Goal: Task Accomplishment & Management: Use online tool/utility

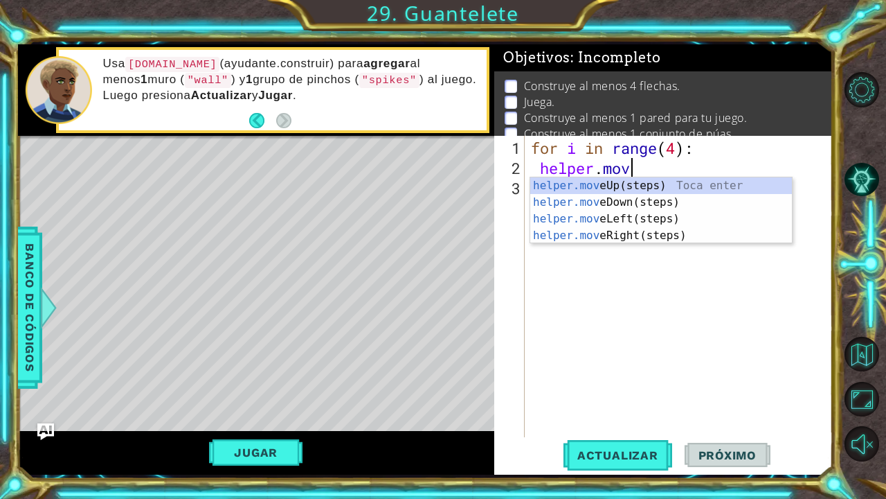
scroll to position [0, 4]
type textarea "helper.moveR"
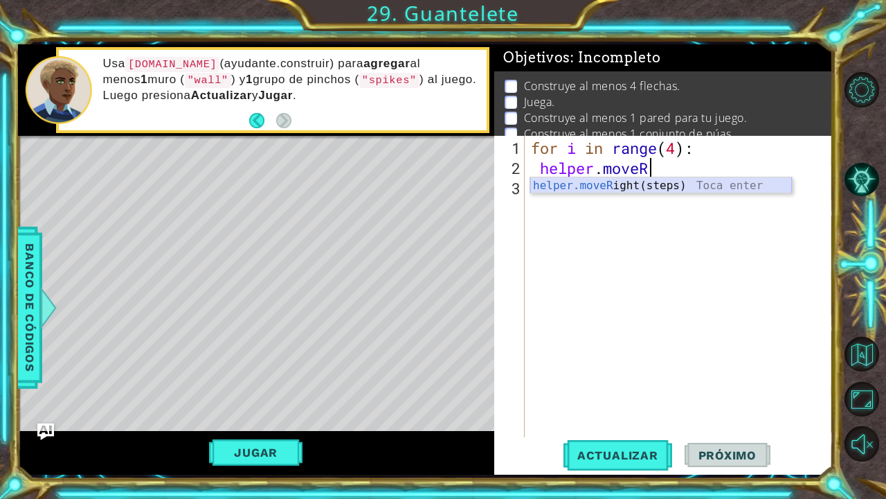
click at [657, 188] on div "helper.moveR ight(steps) Toca enter" at bounding box center [661, 202] width 262 height 50
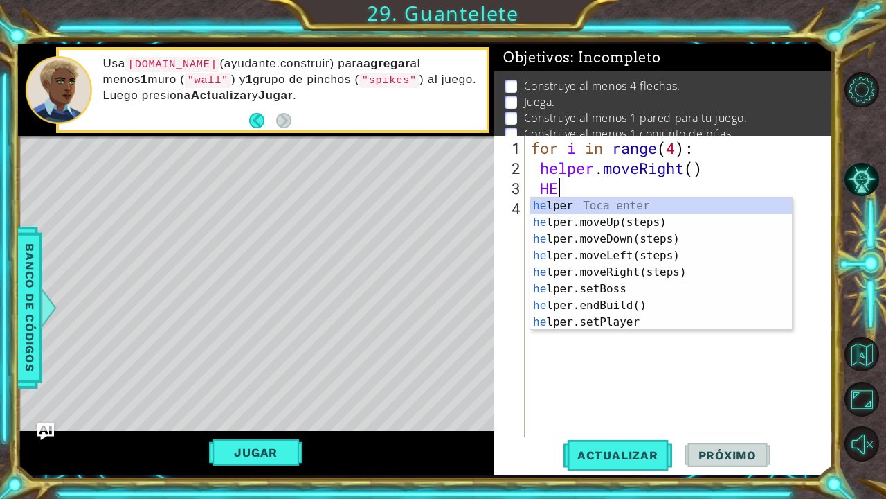
scroll to position [0, 1]
type textarea "H"
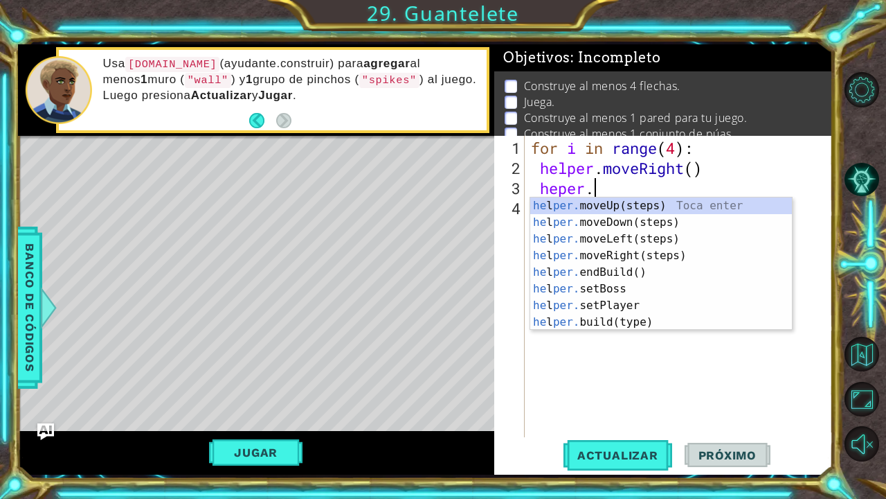
scroll to position [0, 2]
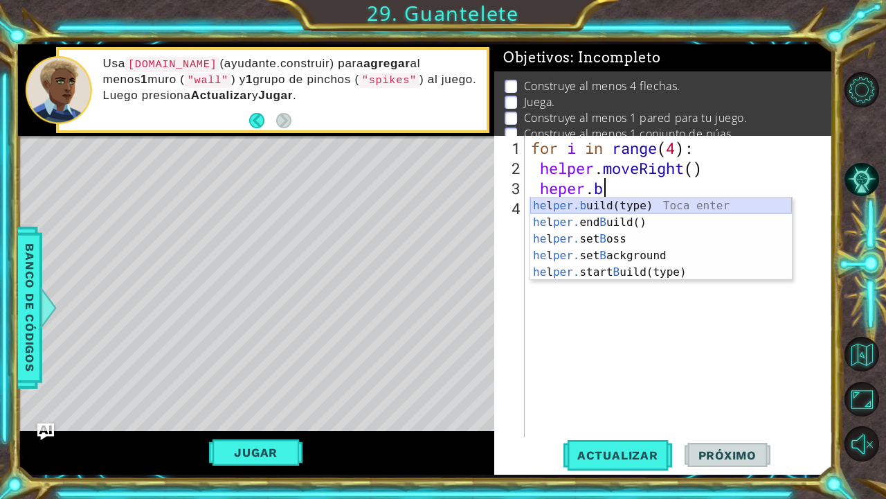
click at [632, 204] on div "he l per.b uild(type) Toca enter he l per. end B uild() Toca enter he l per. se…" at bounding box center [661, 255] width 262 height 116
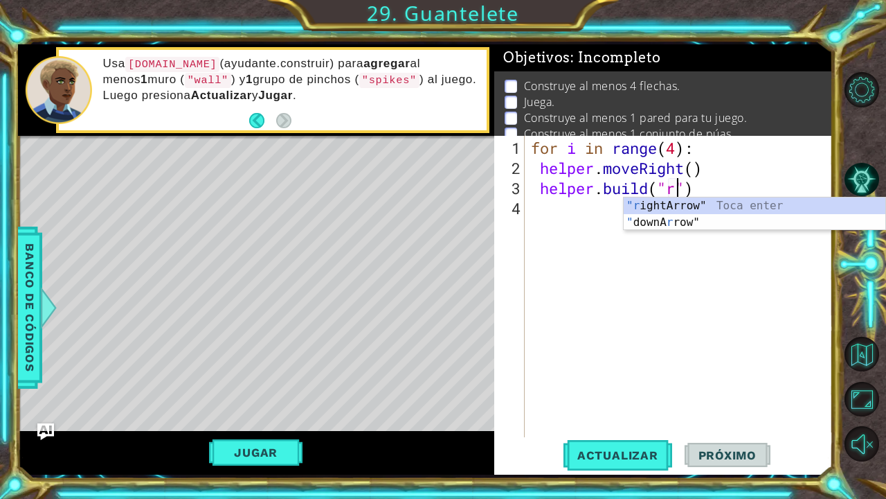
scroll to position [0, 6]
click at [684, 202] on div ""r ightArrow" Toca enter " downA r row" Toca enter" at bounding box center [755, 230] width 262 height 66
type textarea "[DOMAIN_NAME]("rightArrow")"
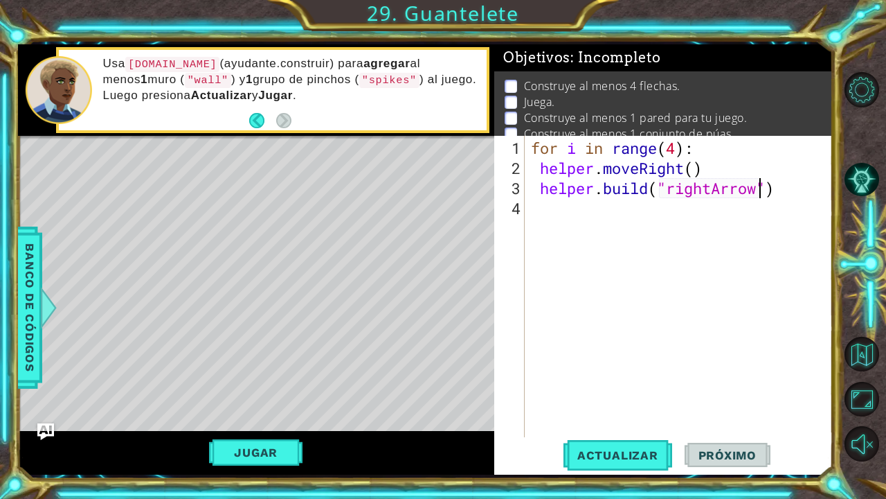
click at [529, 210] on div "for i in range ( 4 ) : helper . moveRight ( ) helper . build ( "rightArrow" )" at bounding box center [682, 308] width 308 height 341
type textarea "[DOMAIN_NAME]("rightArrow")"
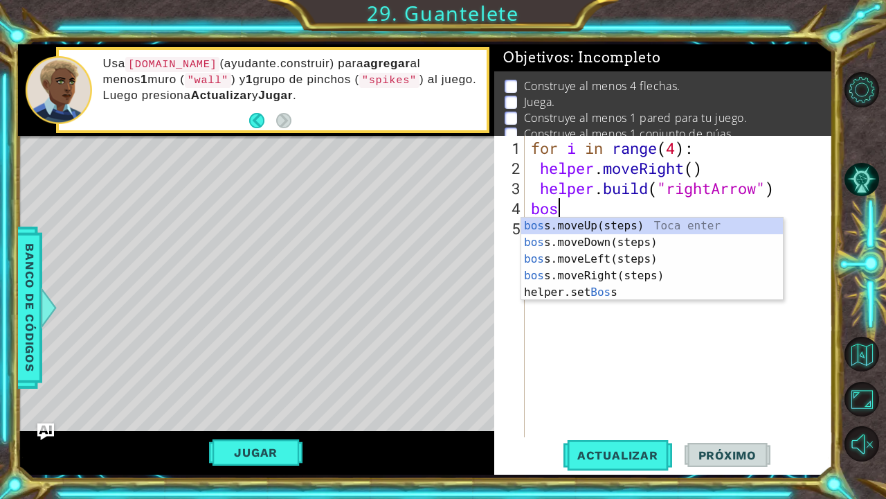
type textarea "boss"
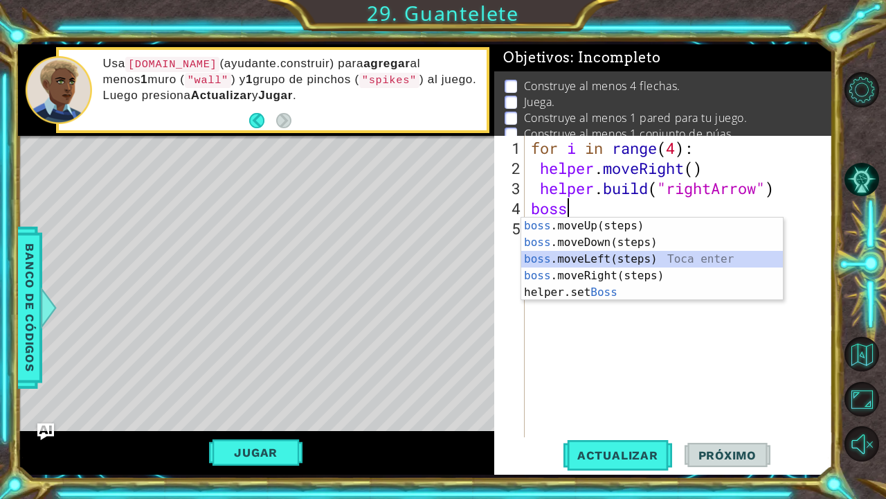
click at [658, 262] on div "boss .moveUp(steps) Toca enter boss .moveDown(steps) Toca enter boss .moveLeft(…" at bounding box center [652, 275] width 262 height 116
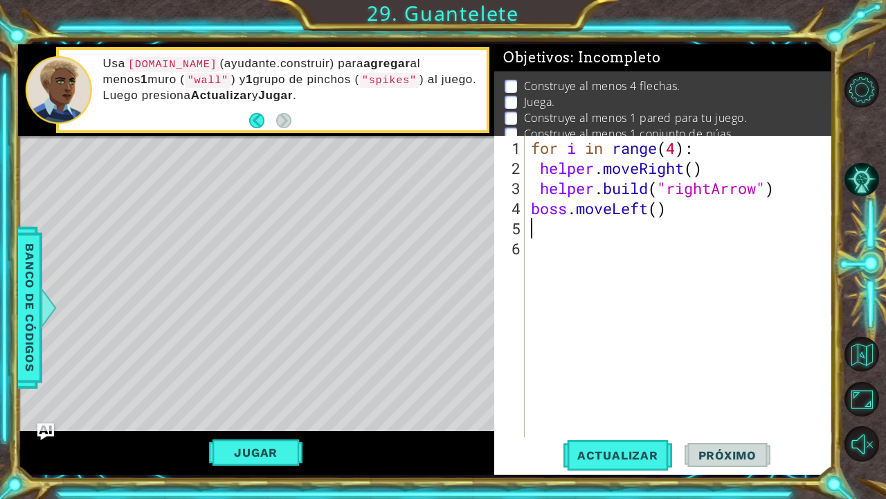
click at [661, 214] on div "for i in range ( 4 ) : helper . moveRight ( ) helper . build ( "rightArrow" ) b…" at bounding box center [682, 308] width 308 height 341
type textarea "boss.moveLeft(3)"
click at [608, 227] on div "for i in range ( 4 ) : helper . moveRight ( ) helper . build ( "rightArrow" ) b…" at bounding box center [682, 308] width 308 height 341
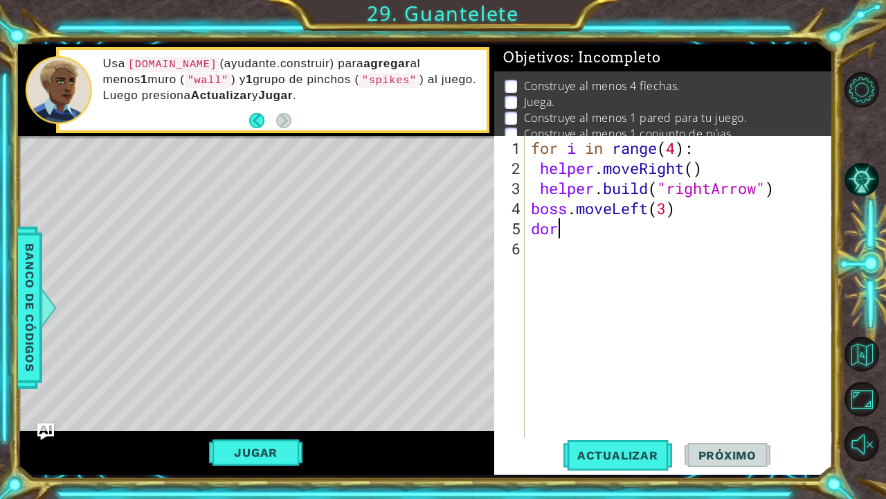
type textarea "d"
type textarea "for i in range(29:"
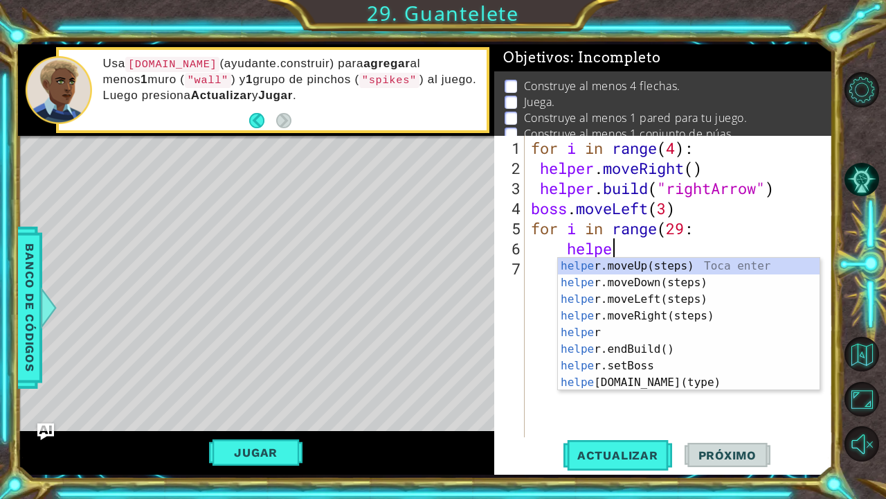
type textarea "helper"
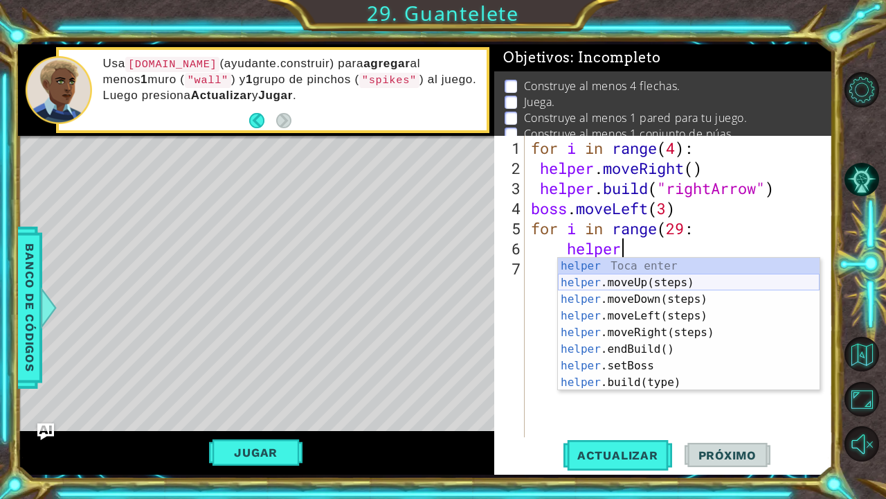
click at [647, 282] on div "helper Toca enter helper .moveUp(steps) Toca enter helper .moveDown(steps) Toca…" at bounding box center [689, 341] width 262 height 166
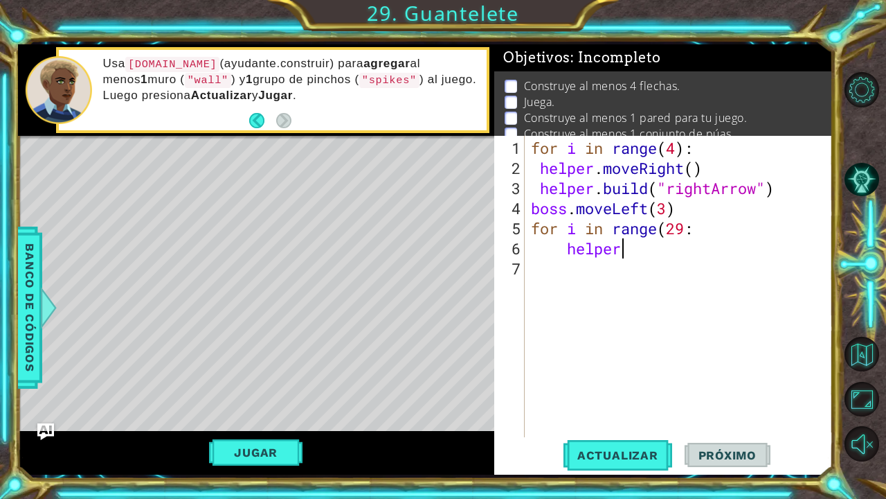
scroll to position [0, 1]
click at [685, 248] on div "for i in range ( 4 ) : helper . moveRight ( ) helper . build ( "rightArrow" ) b…" at bounding box center [682, 308] width 308 height 341
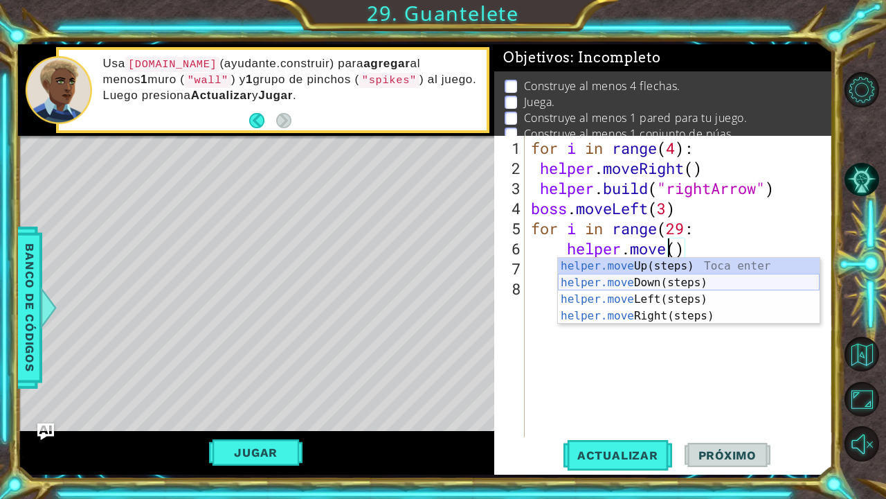
click at [692, 284] on div "helper.move Up(steps) Toca enter helper.move Down(steps) Toca enter helper.move…" at bounding box center [689, 308] width 262 height 100
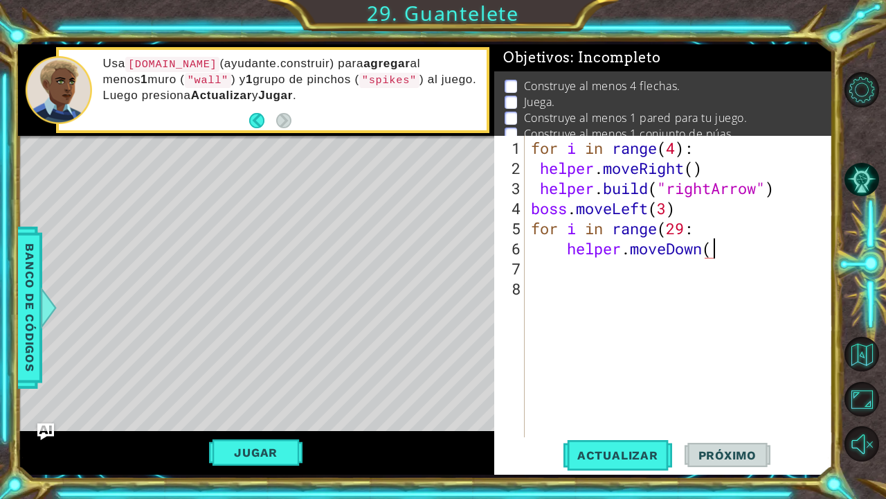
scroll to position [0, 8]
type textarea "helper.moveDown()"
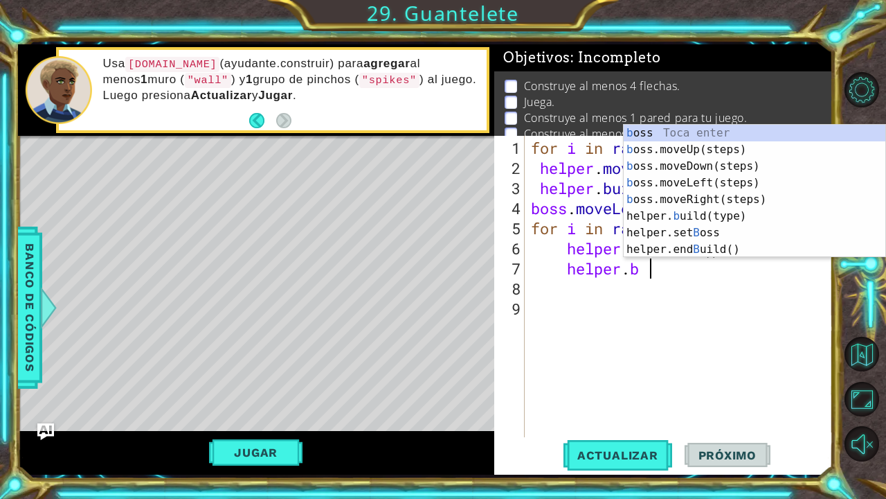
scroll to position [0, 5]
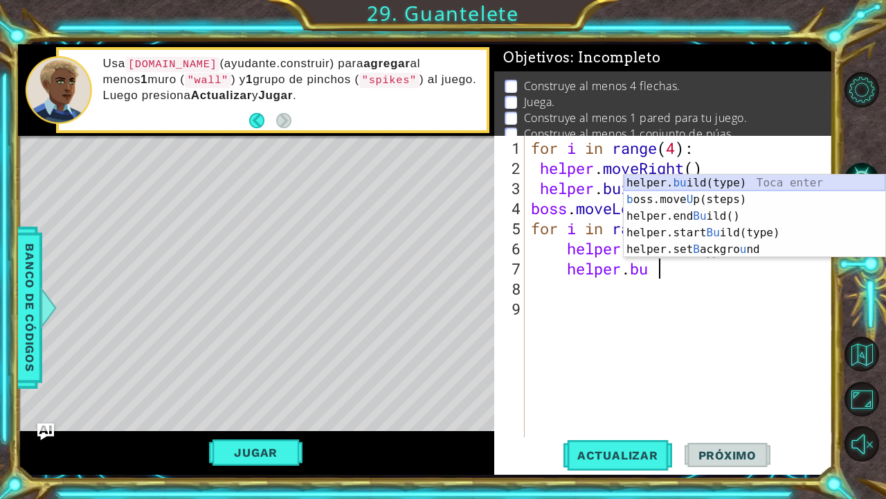
click at [719, 182] on div "helper. bu ild(type) Toca enter b oss.move U p(steps) Toca enter helper.end Bu …" at bounding box center [755, 232] width 262 height 116
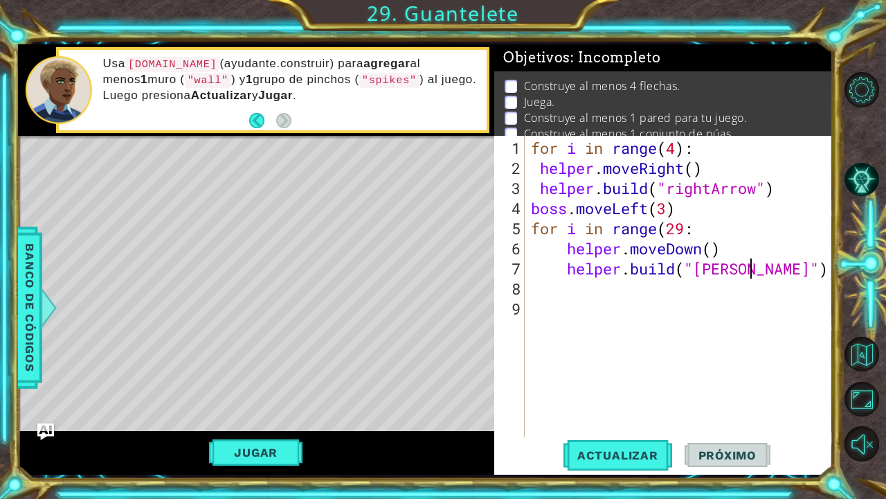
scroll to position [0, 10]
type textarea "[DOMAIN_NAME]("downArrow")"
click at [817, 278] on div "for i in range ( 4 ) : helper . moveRight ( ) helper . build ( "rightArrow" ) b…" at bounding box center [682, 308] width 308 height 341
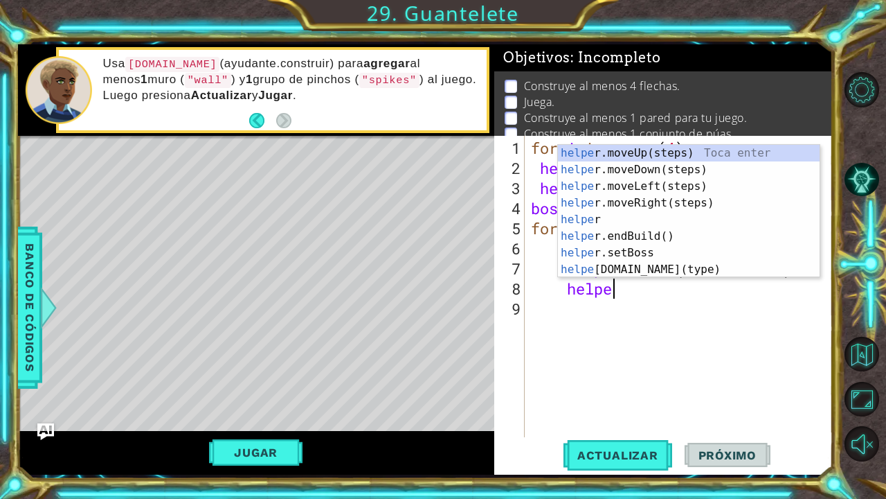
scroll to position [0, 3]
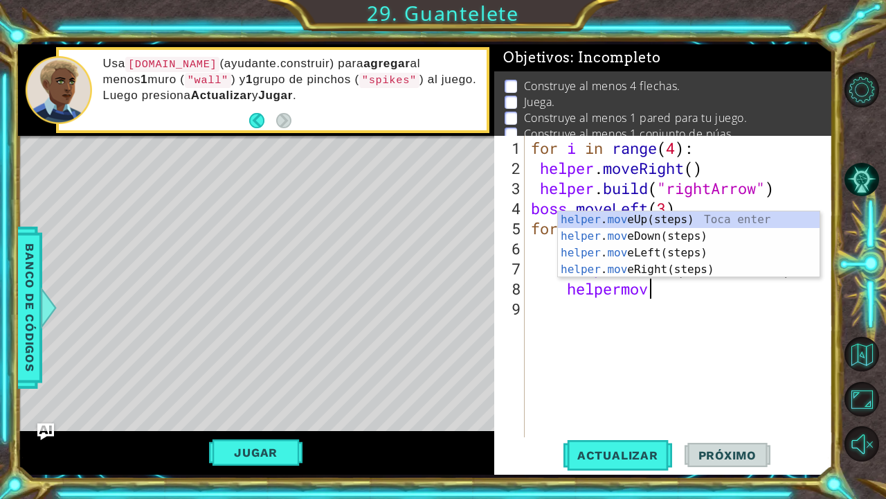
type textarea "helpermove"
click at [746, 233] on div "helper . move Up(steps) Toca enter helper . move Down(steps) Toca enter helper …" at bounding box center [689, 261] width 262 height 100
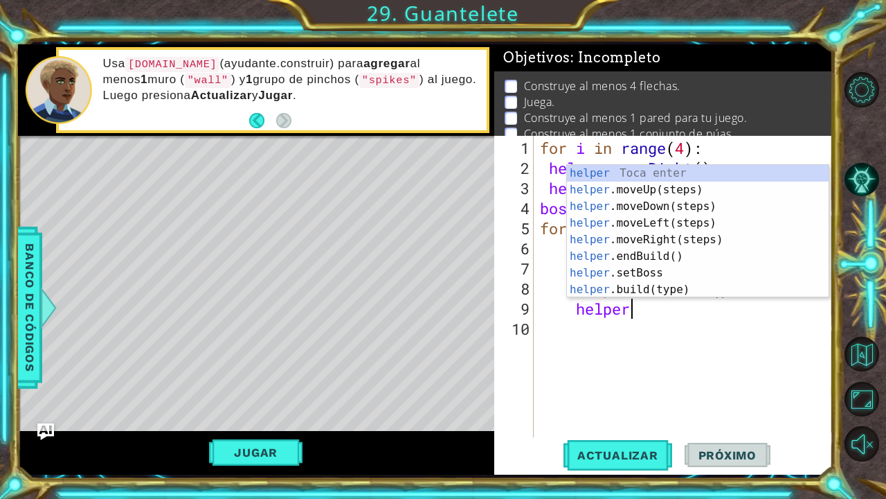
scroll to position [0, 3]
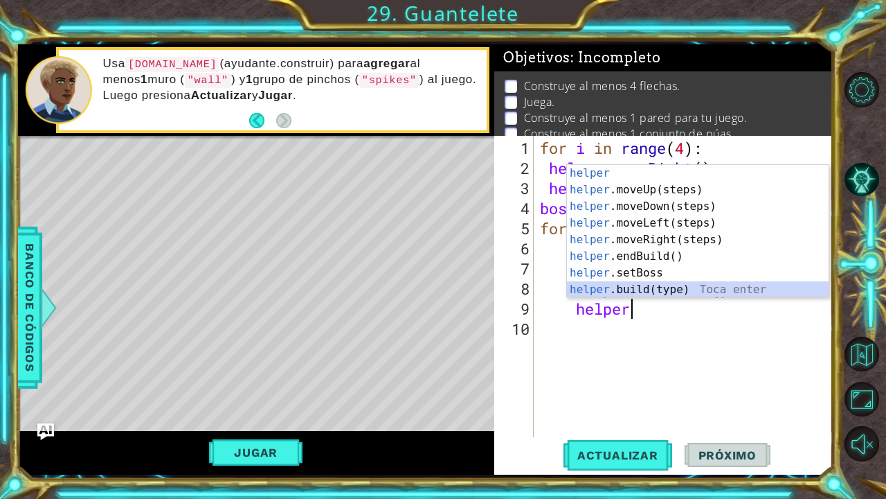
click at [745, 293] on div "helper Toca enter helper .moveUp(steps) Toca enter helper .moveDown(steps) Toca…" at bounding box center [698, 248] width 262 height 166
type textarea "[DOMAIN_NAME]("wall")"
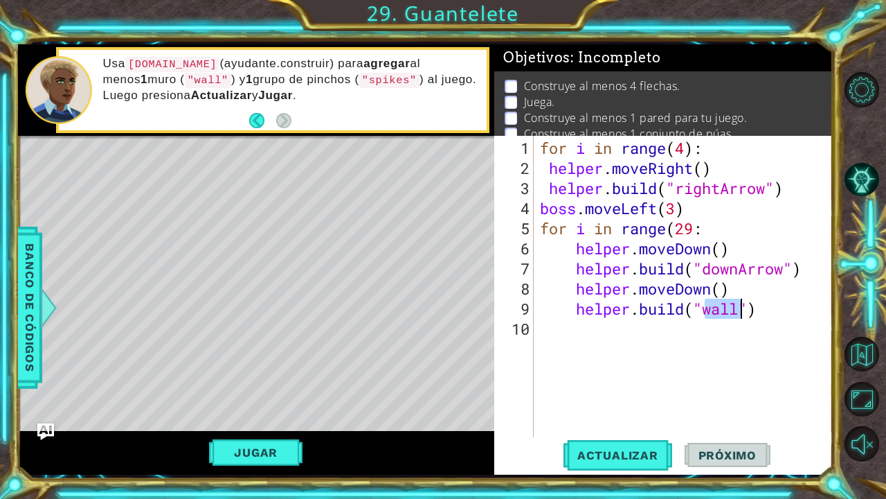
click at [534, 327] on div "[DOMAIN_NAME]("wall") 1 2 3 4 5 6 7 8 9 10 for i in range ( 4 ) : helper . move…" at bounding box center [661, 286] width 335 height 301
click at [538, 323] on div "for i in range ( 4 ) : helper . moveRight ( ) helper . build ( "rightArrow" ) b…" at bounding box center [686, 308] width 299 height 341
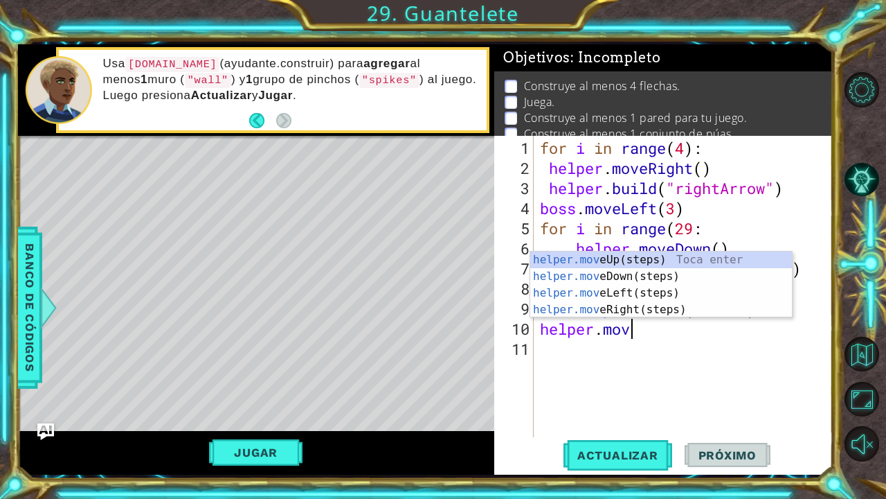
type textarea "helper.move"
click at [604, 307] on div "helper.move Up(steps) Toca enter helper.move Down(steps) Toca enter helper.move…" at bounding box center [661, 301] width 262 height 100
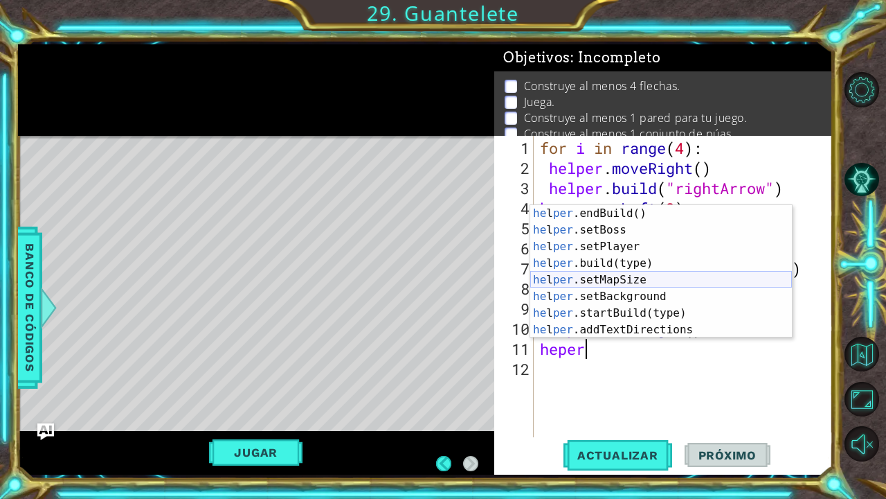
scroll to position [0, 0]
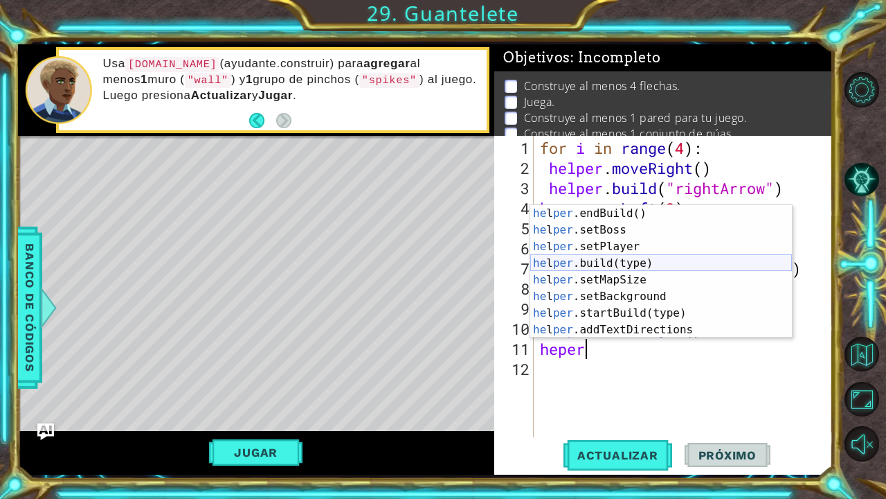
click at [645, 257] on div "he l per .endBuild() Toca enter he l per .setBoss Toca enter he l per .setPlaye…" at bounding box center [661, 288] width 262 height 166
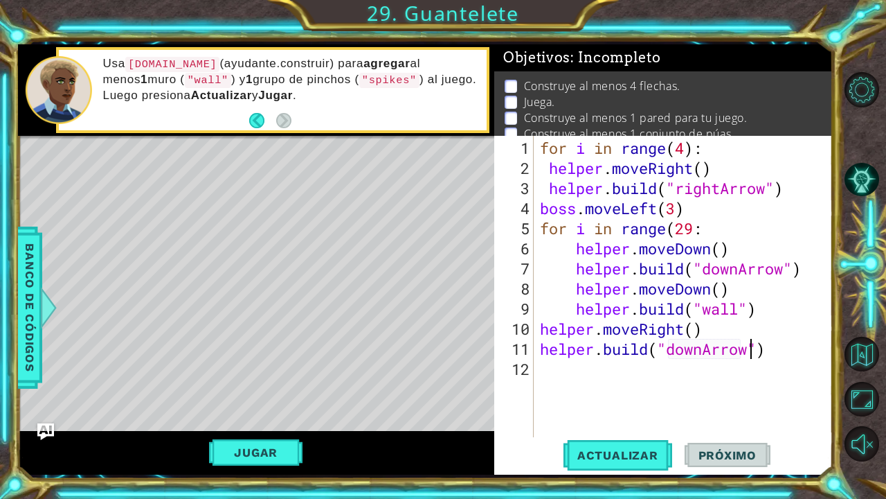
scroll to position [0, 10]
type textarea "[DOMAIN_NAME]("downArrow")"
click at [536, 372] on div "[DOMAIN_NAME]("downArrow") 1 2 3 4 5 6 7 8 9 10 11 12 for i in range ( 4 ) : he…" at bounding box center [661, 286] width 335 height 301
click at [546, 367] on div "for i in range ( 4 ) : helper . moveRight ( ) helper . build ( "rightArrow" ) b…" at bounding box center [686, 308] width 299 height 341
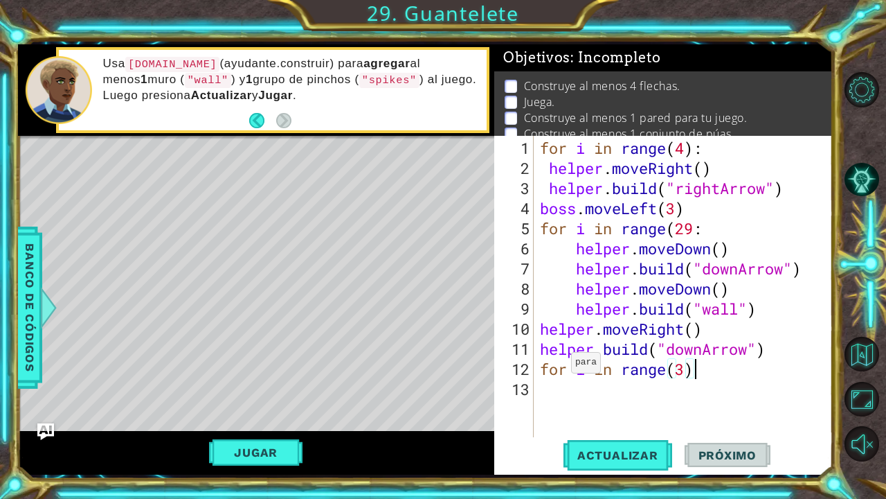
type textarea "for i in range(3):"
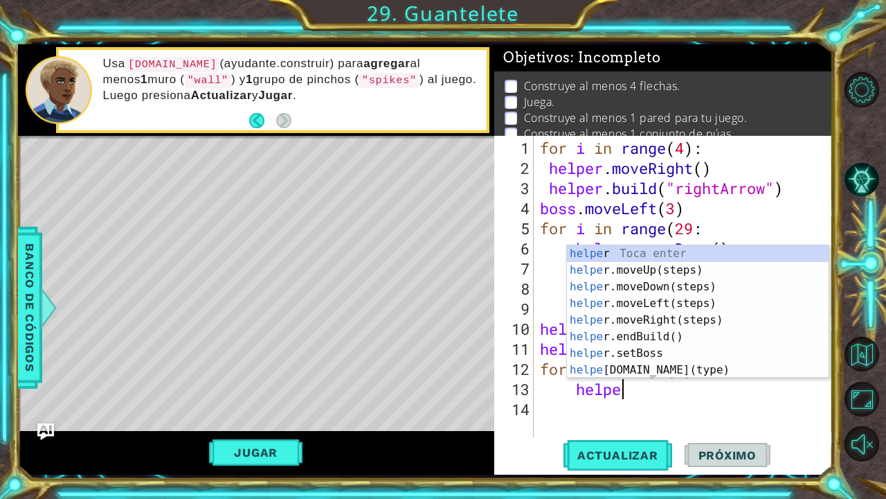
scroll to position [0, 3]
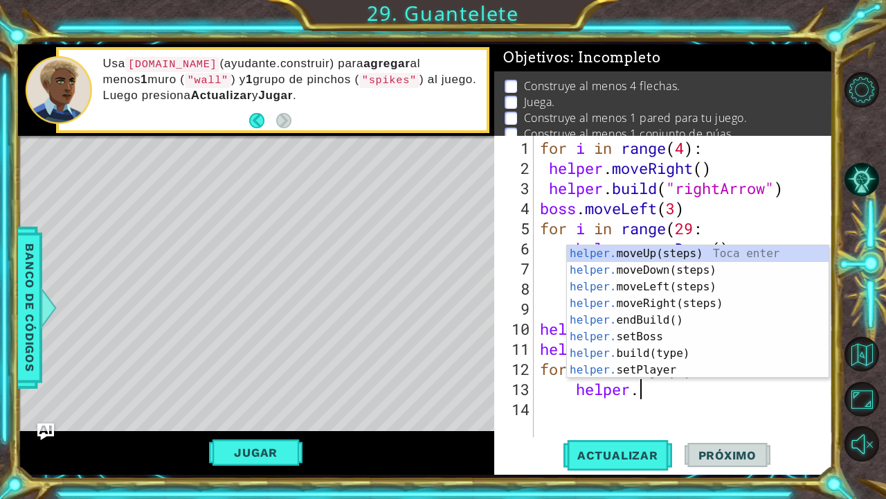
type textarea "helper.m"
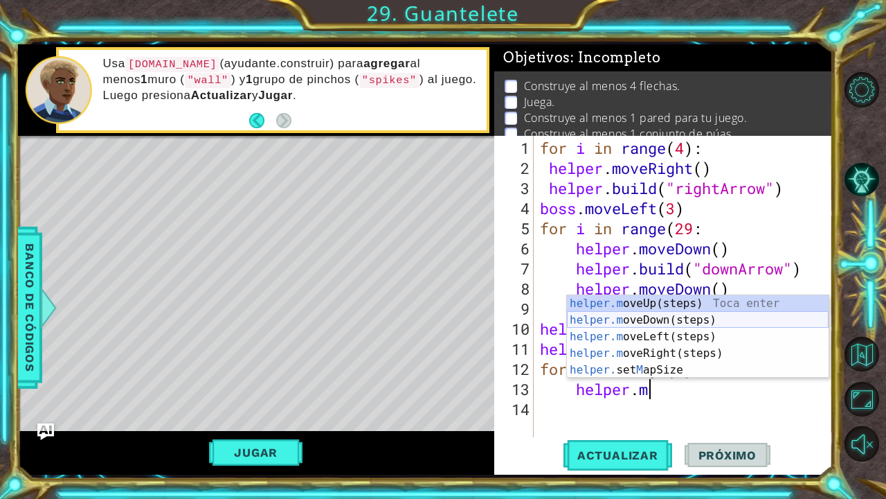
click at [688, 320] on div "helper.m oveUp(steps) Toca enter helper.m oveDown(steps) Toca enter helper.m ov…" at bounding box center [698, 353] width 262 height 116
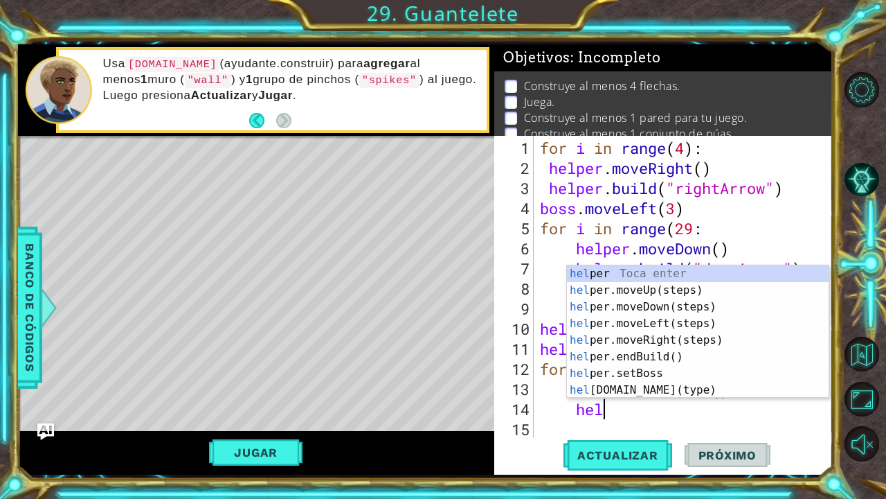
scroll to position [0, 2]
click at [664, 388] on div "hel per Toca enter hel per.moveUp(steps) Toca enter hel per.moveDown(steps) Toc…" at bounding box center [698, 348] width 262 height 166
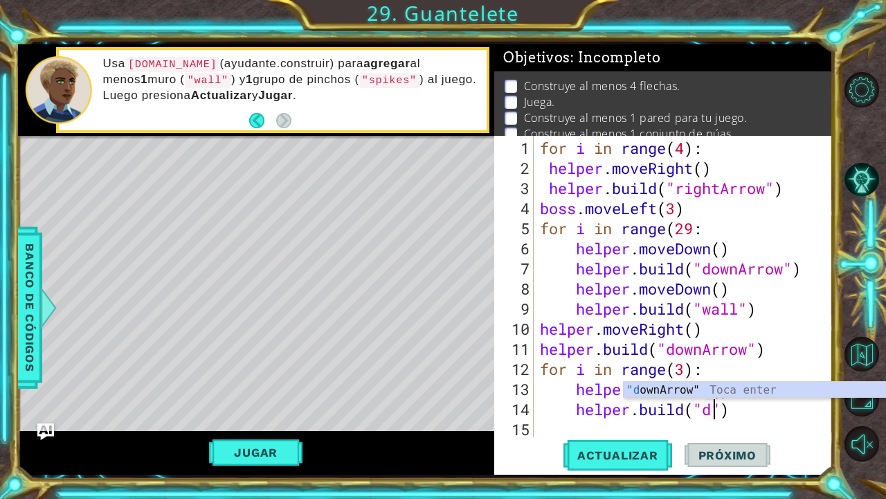
scroll to position [0, 8]
click at [681, 388] on div ""do wnArrow" Toca enter" at bounding box center [755, 407] width 262 height 50
type textarea "[DOMAIN_NAME]("downArrow")"
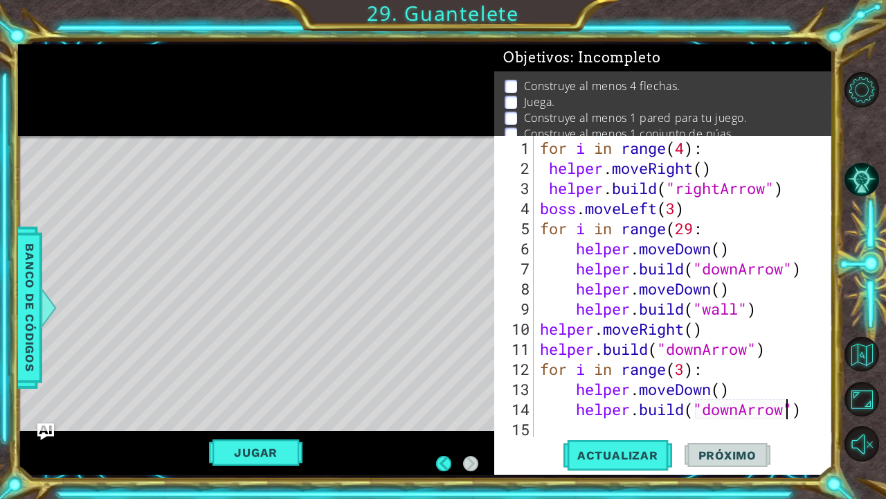
scroll to position [0, 0]
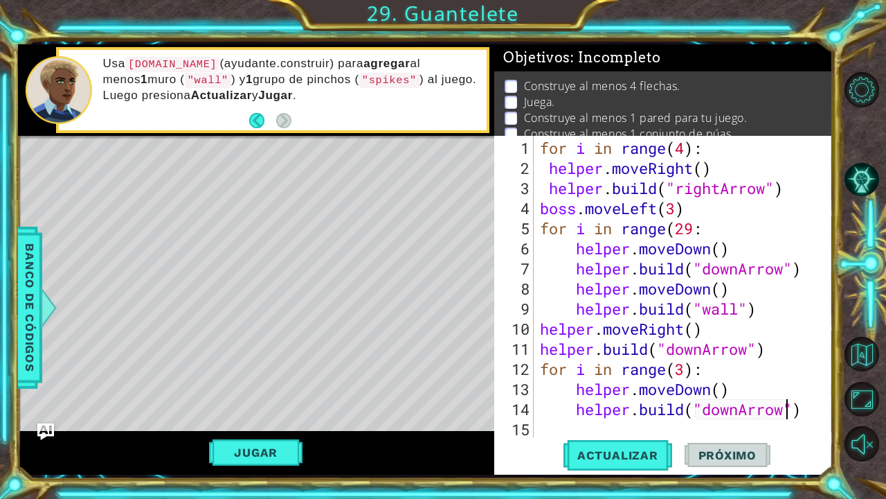
click at [809, 414] on div "for i in range ( 4 ) : helper . moveRight ( ) helper . build ( "rightArrow" ) b…" at bounding box center [686, 308] width 299 height 341
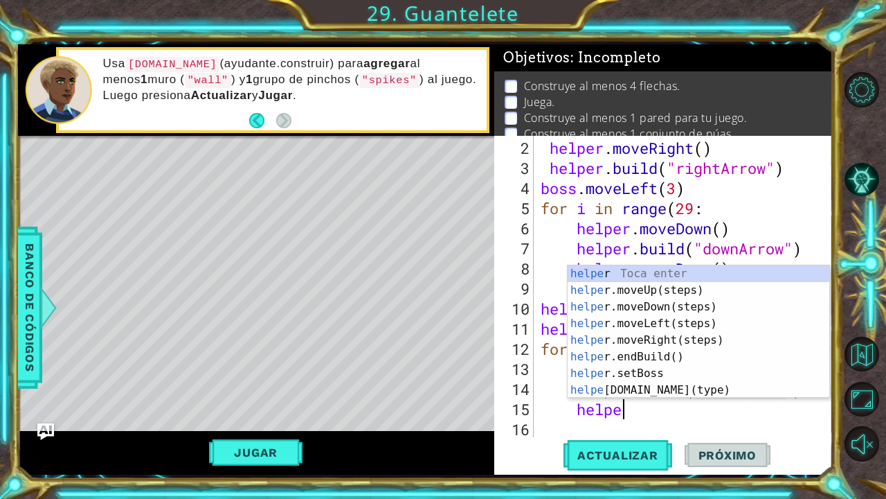
type textarea "helper"
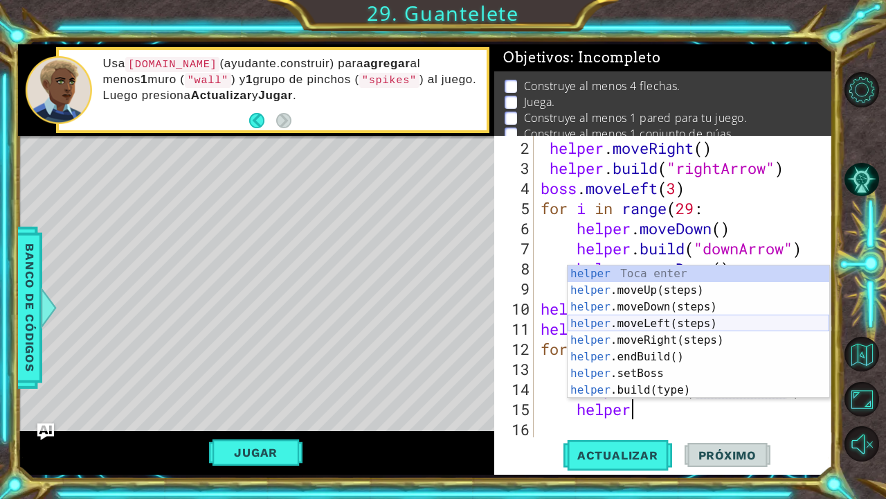
click at [769, 327] on div "helper Toca enter helper .moveUp(steps) Toca enter helper .moveDown(steps) Toca…" at bounding box center [699, 348] width 262 height 166
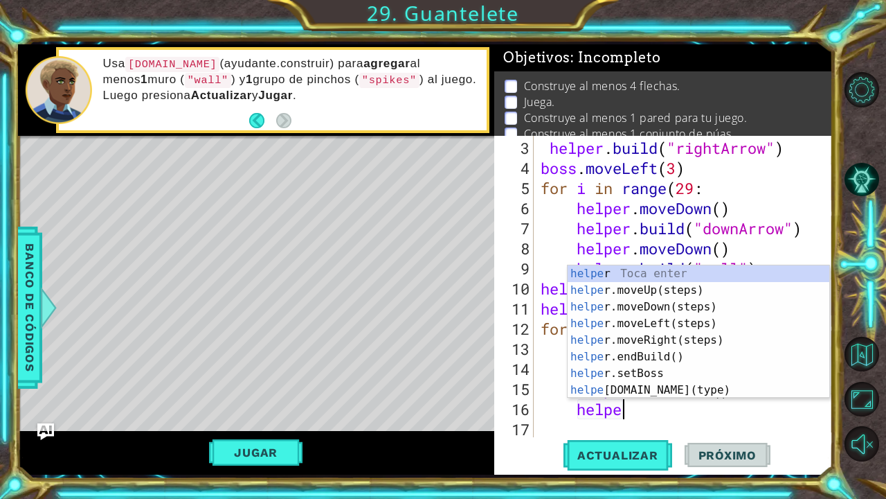
scroll to position [0, 3]
click at [658, 388] on div "helpe r Toca enter helpe r.moveUp(steps) Toca enter helpe r.moveDown(steps) Toc…" at bounding box center [699, 348] width 262 height 166
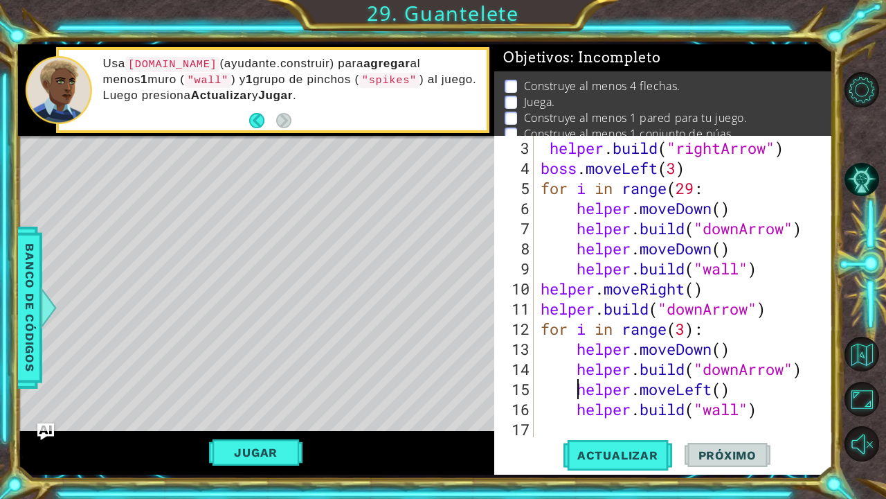
click at [577, 393] on div "helper . build ( "rightArrow" ) boss . moveLeft ( 3 ) for i in range ( 29 : hel…" at bounding box center [687, 308] width 298 height 341
click at [573, 406] on div "helper . build ( "rightArrow" ) boss . moveLeft ( 3 ) for i in range ( 29 : hel…" at bounding box center [687, 308] width 298 height 341
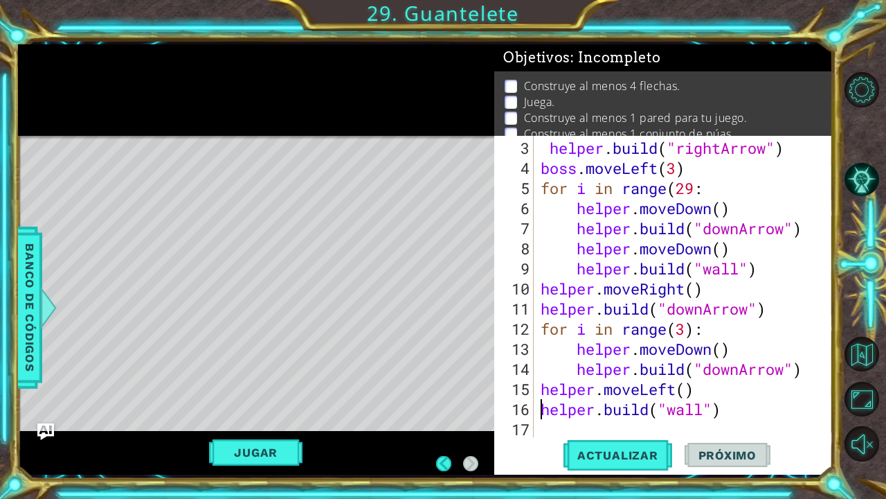
scroll to position [0, 0]
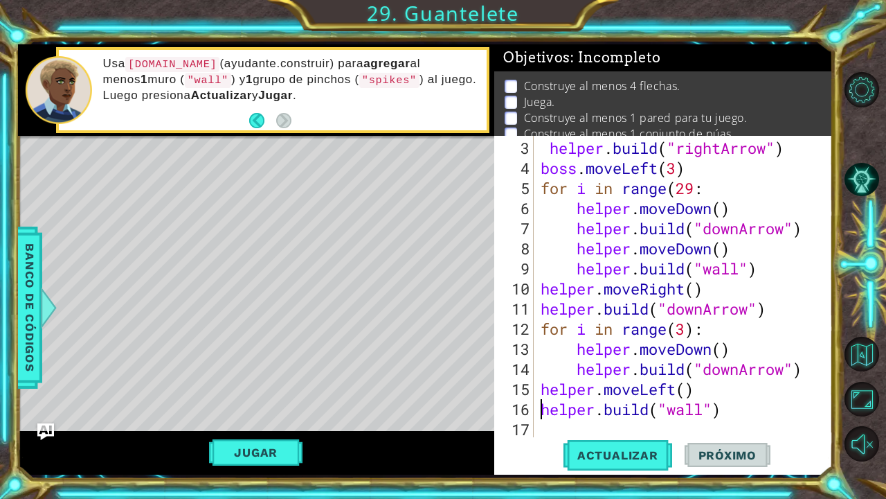
click at [708, 411] on div "helper . build ( "rightArrow" ) boss . moveLeft ( 3 ) for i in range ( 29 : hel…" at bounding box center [687, 308] width 298 height 341
click at [647, 455] on span "Actualizar" at bounding box center [618, 455] width 109 height 14
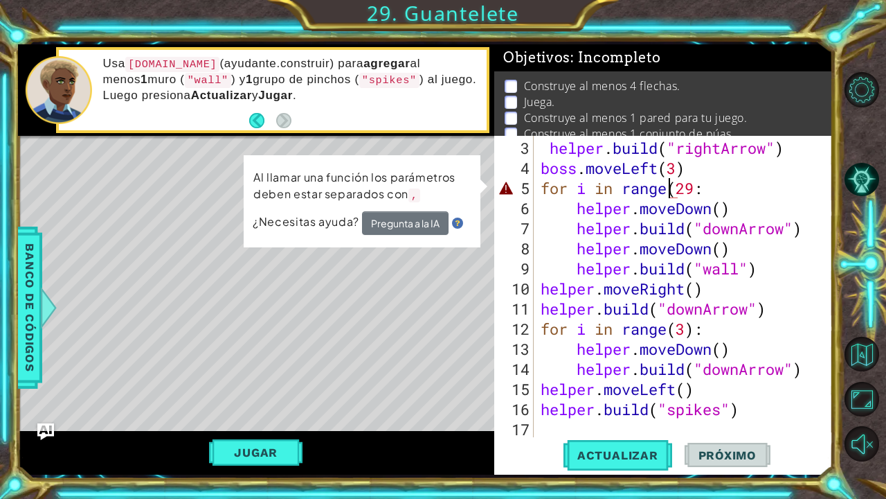
click at [668, 192] on div "helper . build ( "rightArrow" ) boss . moveLeft ( 3 ) for i in range ( 29 : hel…" at bounding box center [687, 308] width 298 height 341
click at [697, 190] on div "helper . build ( "rightArrow" ) boss . moveLeft ( 3 ) for i in range ( 29 : hel…" at bounding box center [687, 308] width 298 height 341
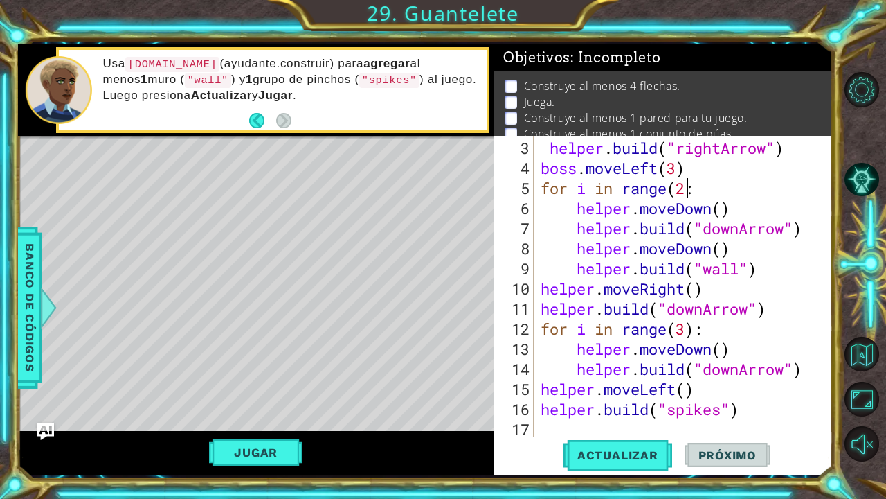
scroll to position [0, 6]
click at [623, 451] on span "Actualizar" at bounding box center [618, 455] width 109 height 14
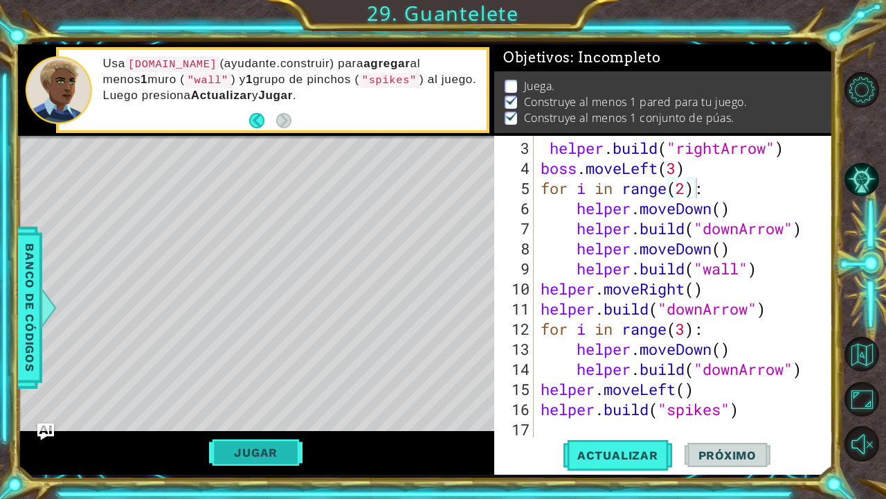
click at [267, 447] on button "Jugar" at bounding box center [255, 452] width 93 height 26
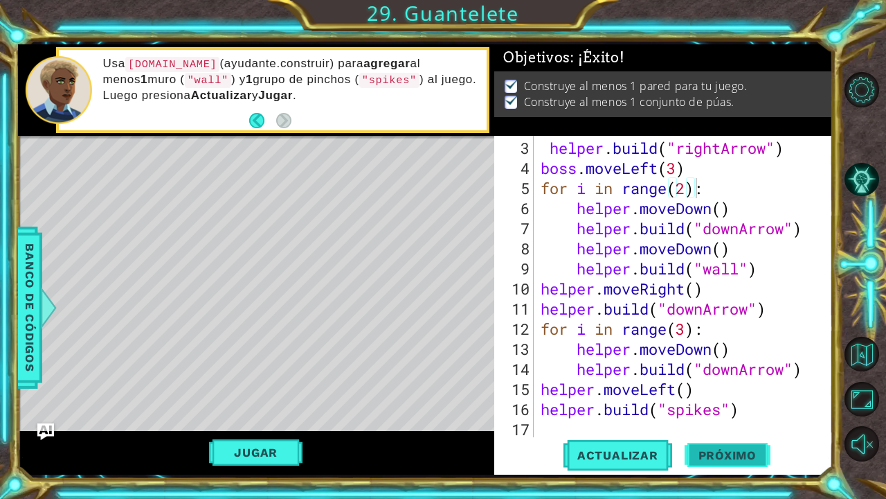
click at [715, 445] on button "Próximo" at bounding box center [728, 458] width 86 height 34
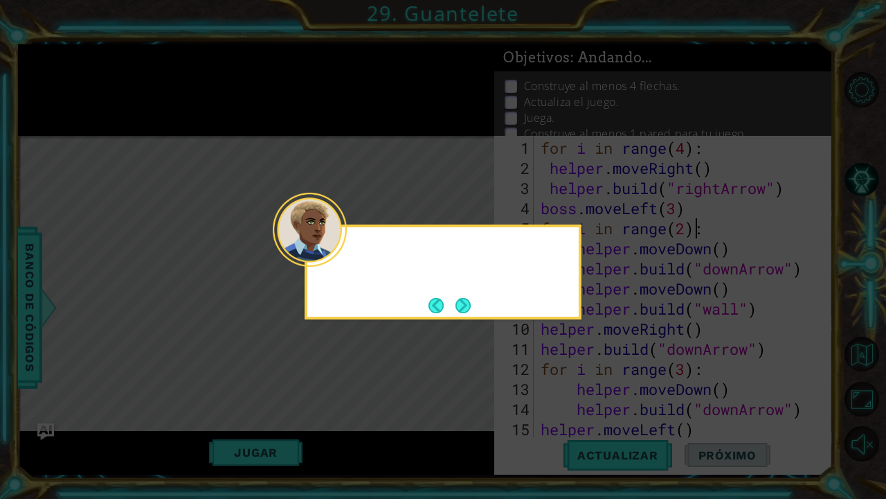
scroll to position [0, 0]
click at [460, 306] on button "Next" at bounding box center [463, 305] width 15 height 15
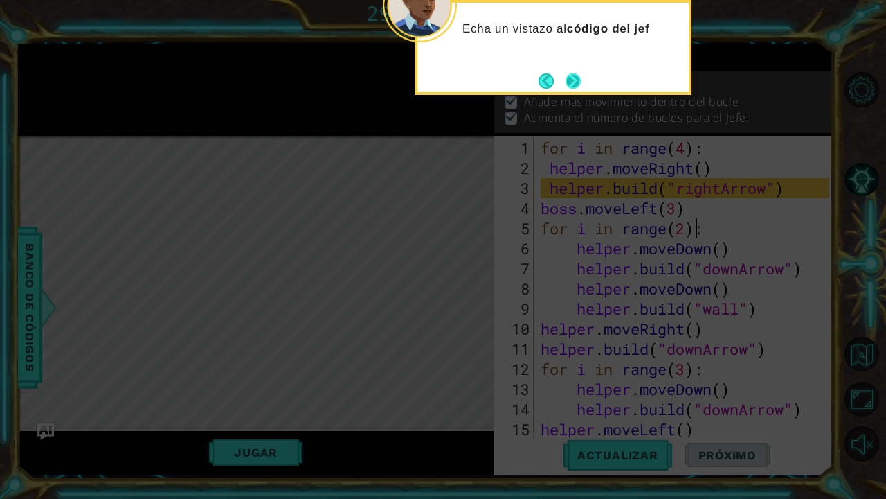
click at [571, 76] on button "Next" at bounding box center [573, 80] width 15 height 15
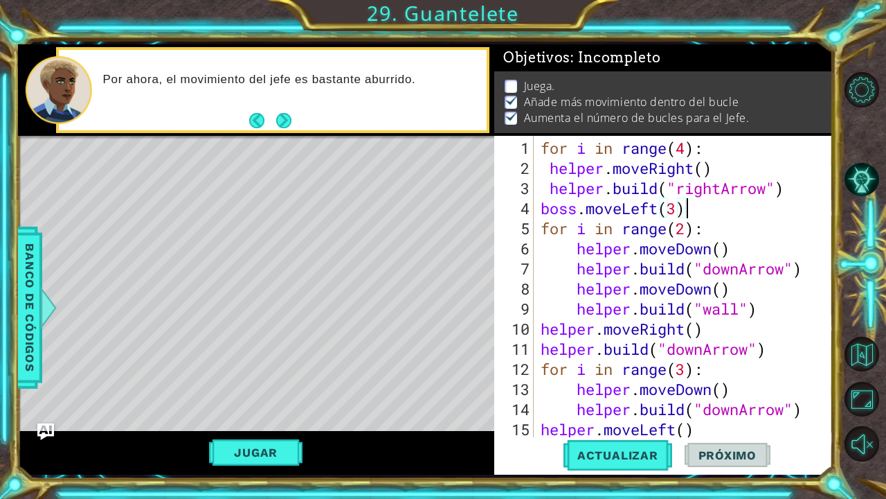
click at [687, 204] on div "for i in range ( 4 ) : helper . moveRight ( ) helper . build ( "rightArrow" ) b…" at bounding box center [687, 308] width 298 height 341
type textarea "boss.moveLeft(3)"
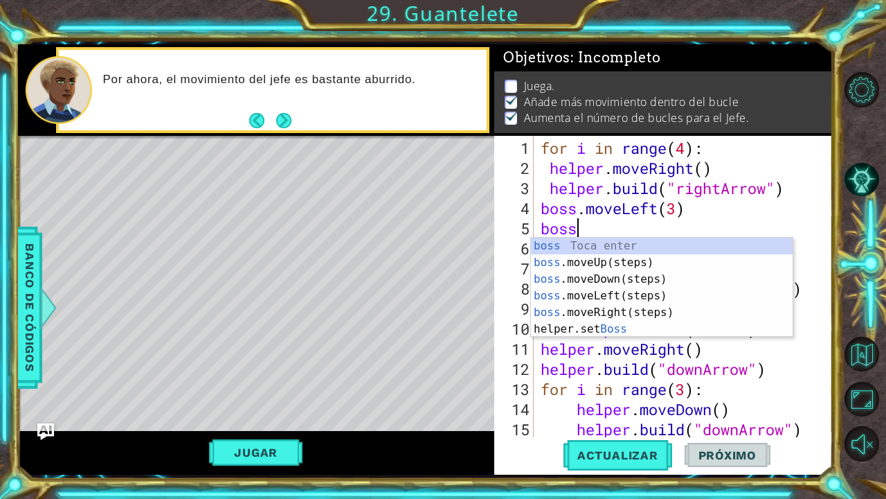
scroll to position [0, 1]
type textarea "boss."
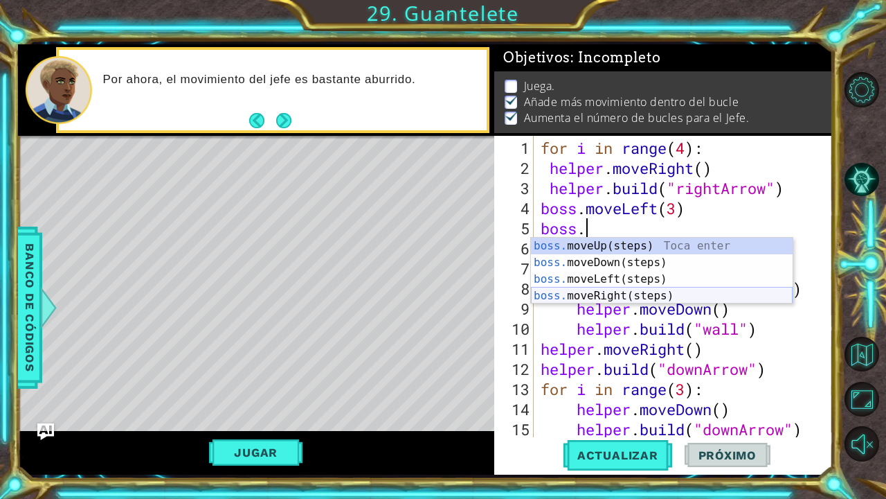
click at [672, 294] on div "boss. moveUp(steps) Toca enter boss. moveDown(steps) Toca enter boss. moveLeft(…" at bounding box center [662, 288] width 262 height 100
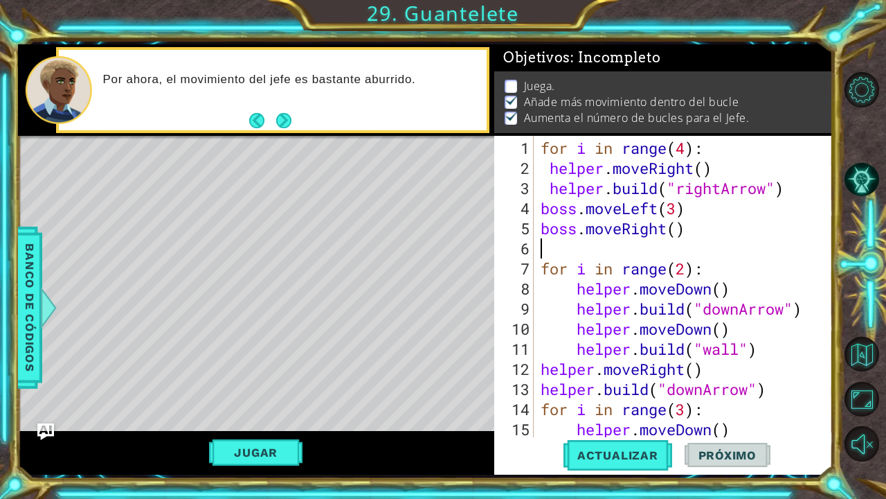
click at [677, 238] on div "for i in range ( 4 ) : helper . moveRight ( ) helper . build ( "rightArrow" ) b…" at bounding box center [687, 308] width 298 height 341
click at [678, 225] on div "for i in range ( 4 ) : helper . moveRight ( ) helper . build ( "rightArrow" ) b…" at bounding box center [687, 308] width 298 height 341
type textarea "boss.moveRight(4)"
click at [629, 459] on span "Actualizar" at bounding box center [618, 455] width 109 height 14
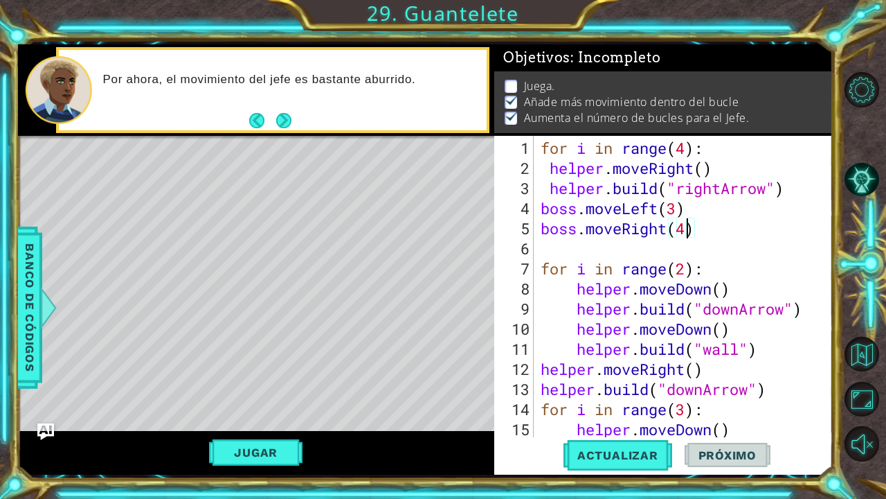
click at [553, 245] on div "for i in range ( 4 ) : helper . moveRight ( ) helper . build ( "rightArrow" ) b…" at bounding box center [687, 308] width 298 height 341
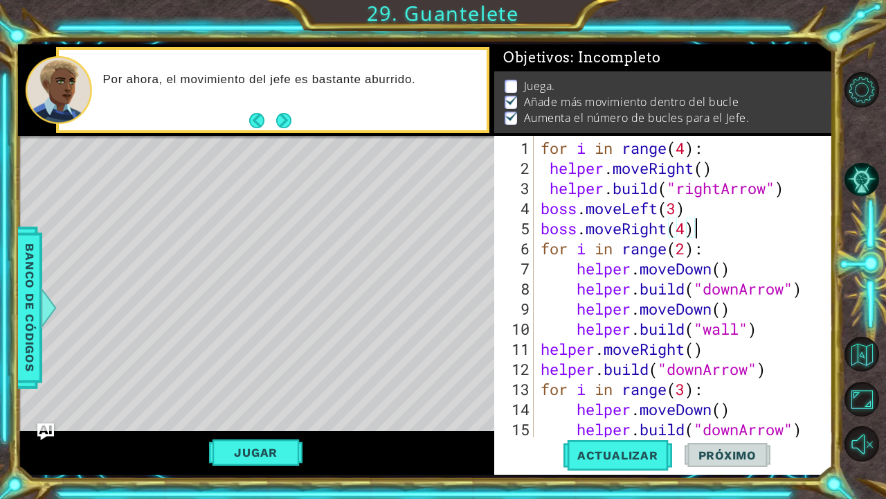
click at [690, 233] on div "for i in range ( 4 ) : helper . moveRight ( ) helper . build ( "rightArrow" ) b…" at bounding box center [687, 308] width 298 height 341
click at [656, 441] on button "Actualizar" at bounding box center [618, 455] width 109 height 34
click at [272, 451] on button "Jugar" at bounding box center [255, 452] width 93 height 26
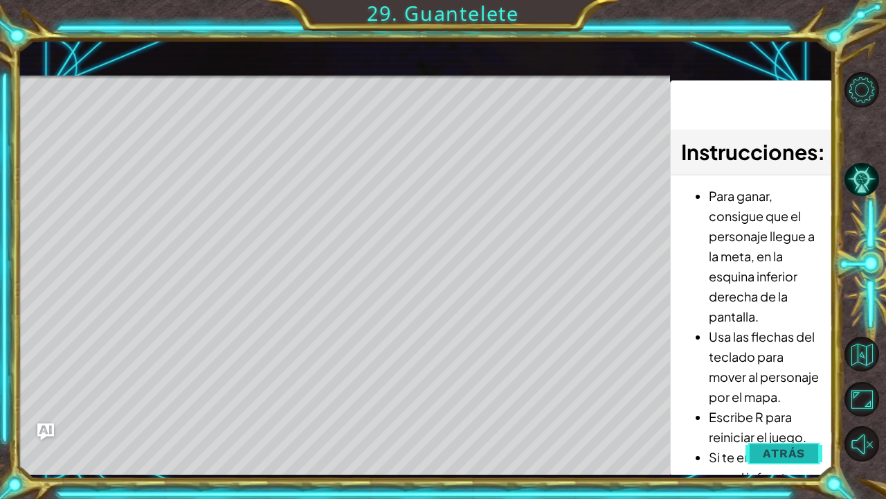
click at [776, 449] on span "Atrás" at bounding box center [784, 453] width 42 height 14
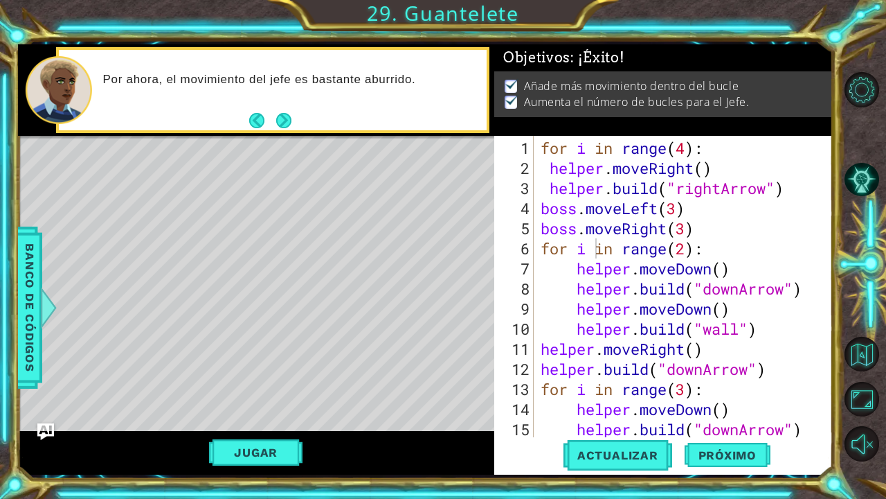
type textarea "boss.moveRight(3)"
click at [701, 228] on div "for i in range ( 4 ) : helper . moveRight ( ) helper . build ( "rightArrow" ) b…" at bounding box center [687, 308] width 298 height 341
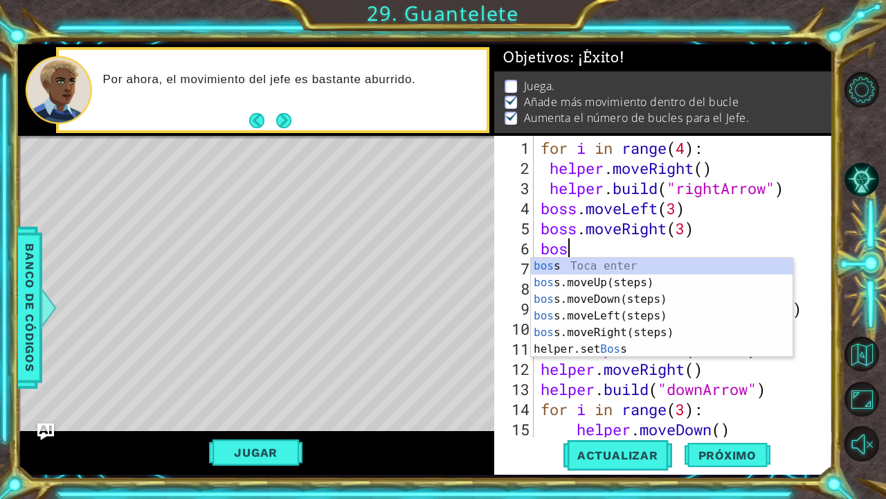
type textarea "boss"
click at [641, 311] on div "boss Toca enter boss .moveUp(steps) Toca enter boss .moveDown(steps) Toca enter…" at bounding box center [662, 324] width 262 height 133
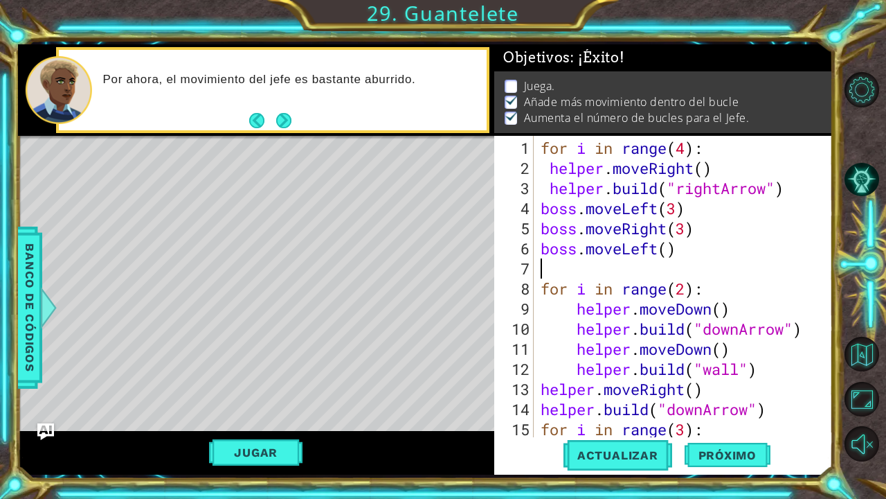
scroll to position [0, 0]
click at [663, 245] on div "for i in range ( 4 ) : helper . moveRight ( ) helper . build ( "rightArrow" ) b…" at bounding box center [687, 308] width 298 height 341
click at [670, 247] on div "for i in range ( 4 ) : helper . moveRight ( ) helper . build ( "rightArrow" ) b…" at bounding box center [687, 308] width 298 height 341
type textarea "boss.moveLeft(5)"
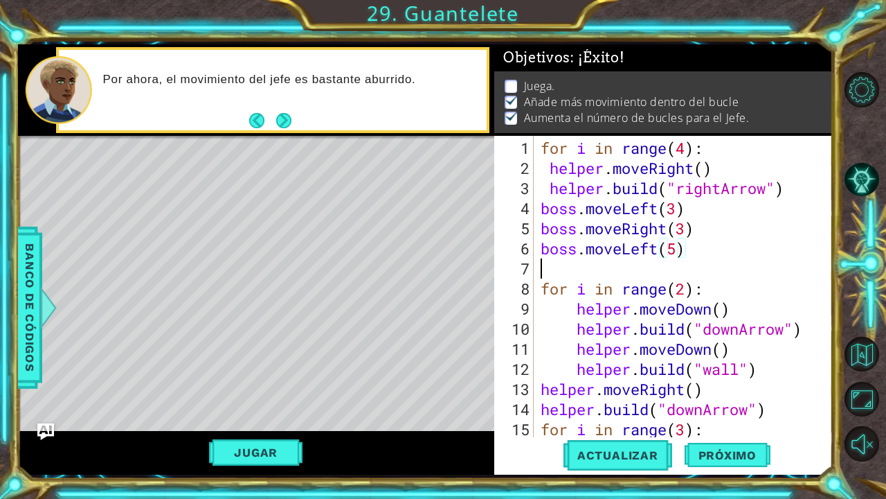
click at [632, 273] on div "for i in range ( 4 ) : helper . moveRight ( ) helper . build ( "rightArrow" ) b…" at bounding box center [687, 308] width 298 height 341
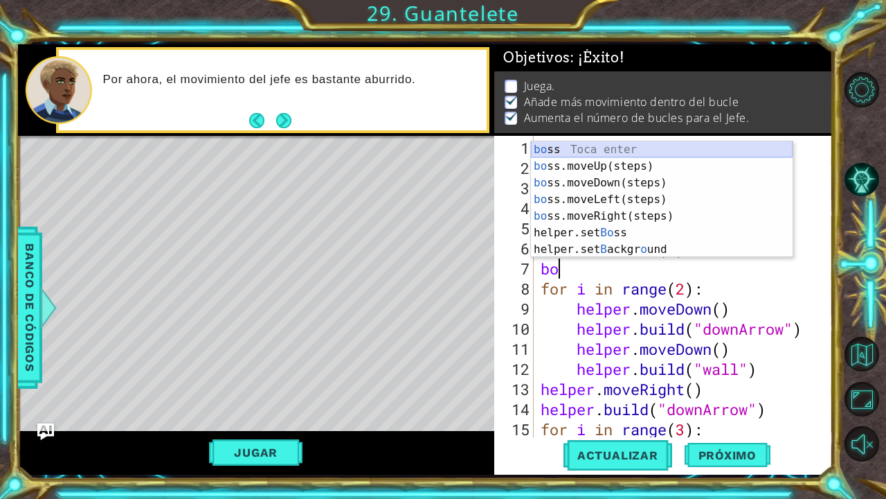
click at [626, 152] on div "bo ss Toca enter bo ss.moveUp(steps) Toca enter bo ss.moveDown(steps) Toca ente…" at bounding box center [662, 216] width 262 height 150
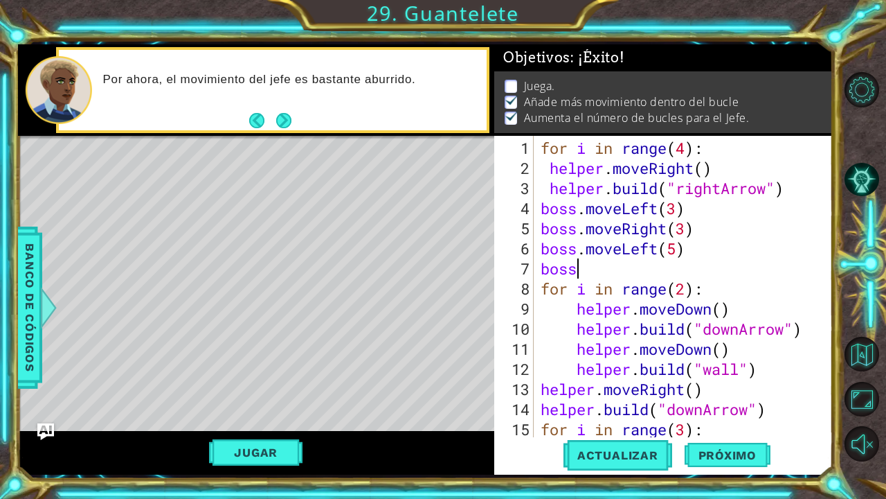
scroll to position [0, 1]
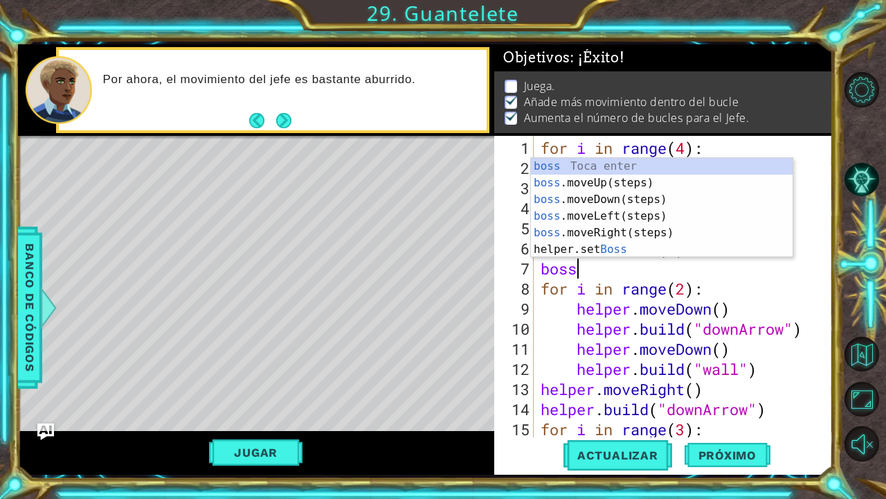
type textarea "boss."
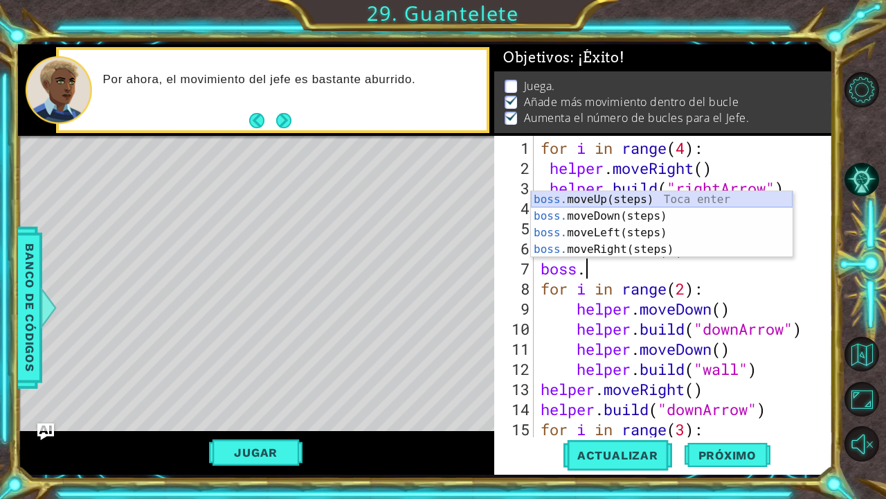
click at [601, 197] on div "boss. moveUp(steps) Toca enter boss. moveDown(steps) Toca enter boss. moveLeft(…" at bounding box center [662, 241] width 262 height 100
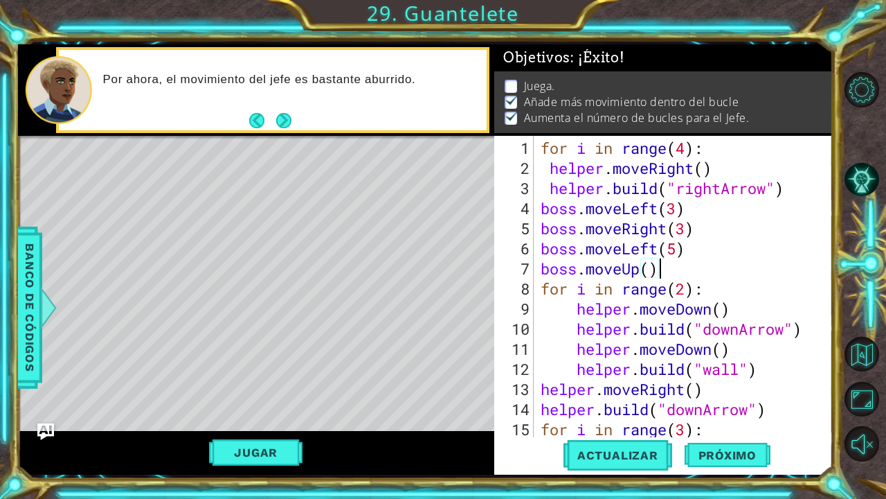
click at [650, 265] on div "for i in range ( 4 ) : helper . moveRight ( ) helper . build ( "rightArrow" ) b…" at bounding box center [687, 308] width 298 height 341
click at [651, 448] on span "Actualizar" at bounding box center [618, 455] width 109 height 14
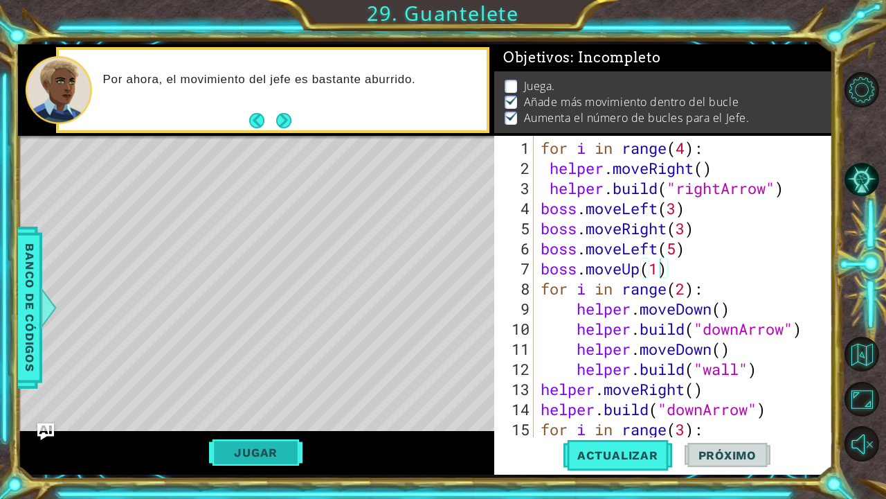
click at [273, 454] on button "Jugar" at bounding box center [255, 452] width 93 height 26
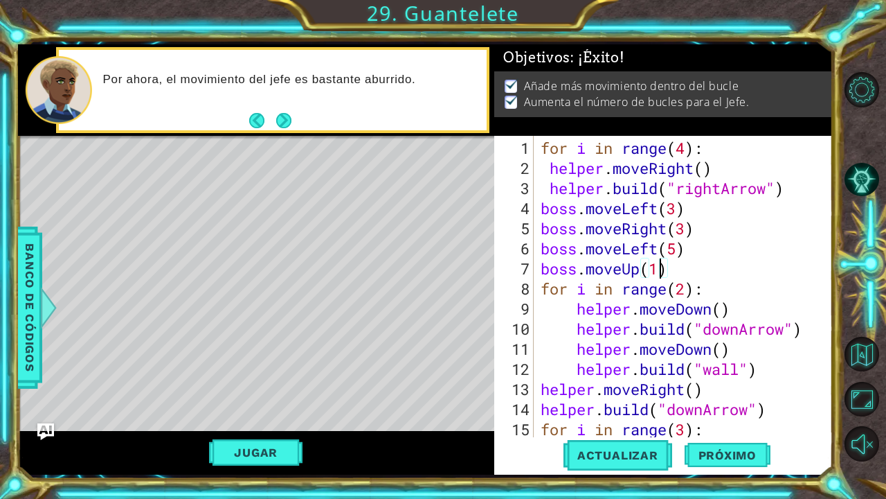
type textarea "boss.moveUp(ssdsdsd)"
click at [502, 457] on div "Actualizar Próximo" at bounding box center [667, 455] width 339 height 34
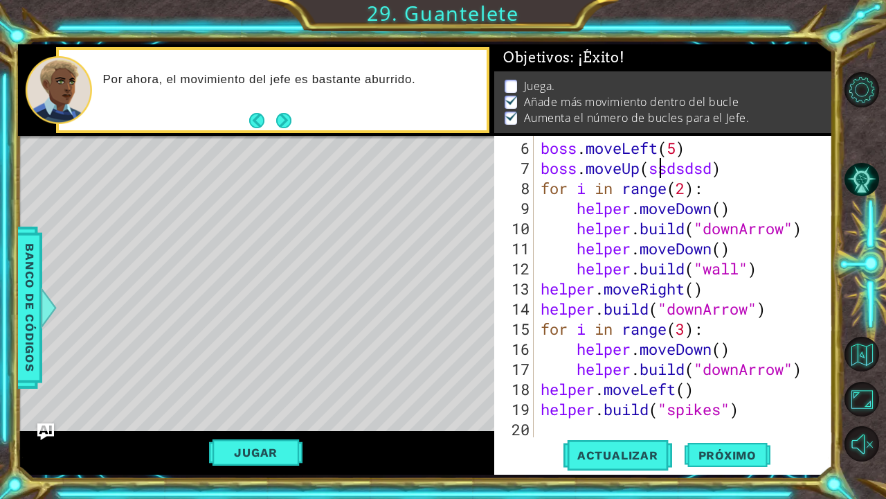
scroll to position [100, 0]
click at [549, 422] on div "boss . moveLeft ( 5 ) boss . moveUp ( ssdsdsd ) for i in range ( 2 ) : helper .…" at bounding box center [687, 308] width 298 height 341
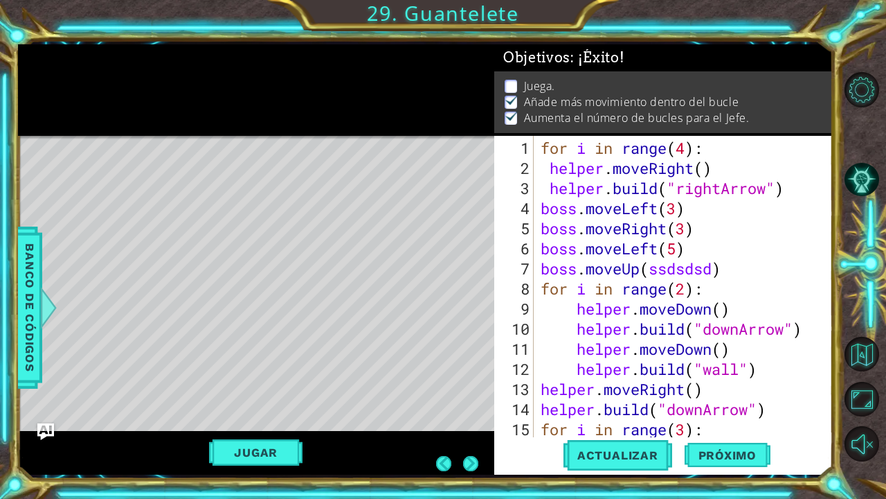
scroll to position [0, 0]
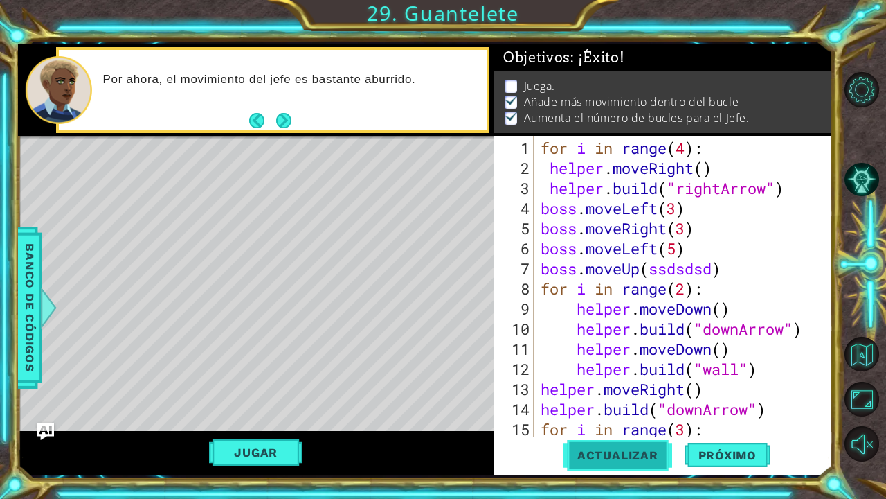
click at [621, 455] on span "Actualizar" at bounding box center [618, 455] width 109 height 14
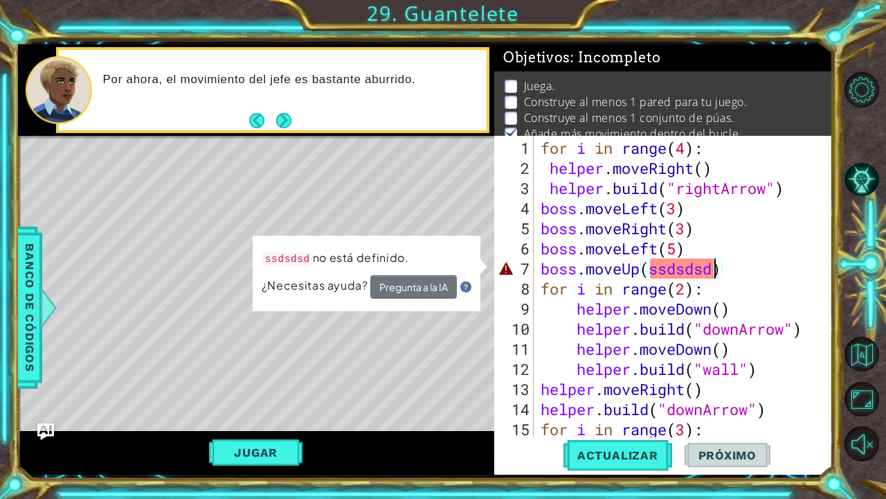
click at [717, 269] on div "for i in range ( 4 ) : helper . moveRight ( ) helper . build ( "rightArrow" ) b…" at bounding box center [687, 308] width 298 height 341
click at [715, 268] on div "for i in range ( 4 ) : helper . moveRight ( ) helper . build ( "rightArrow" ) b…" at bounding box center [687, 308] width 298 height 341
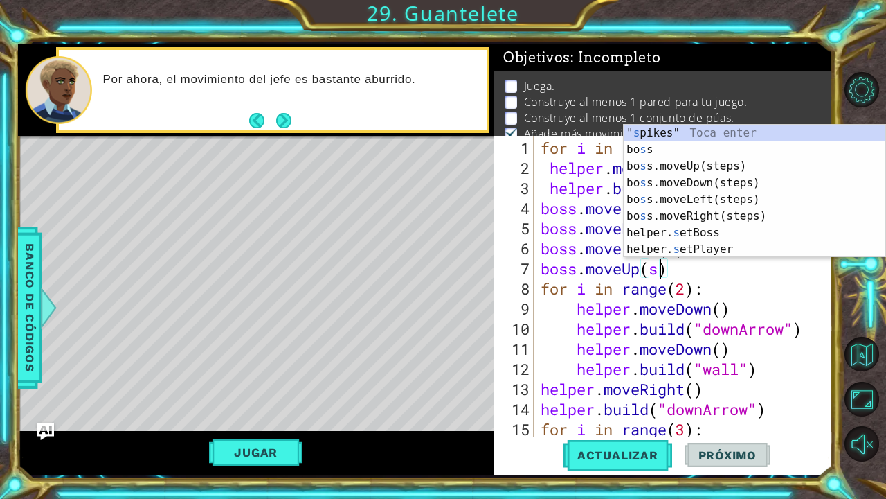
type textarea "boss.moveUp()"
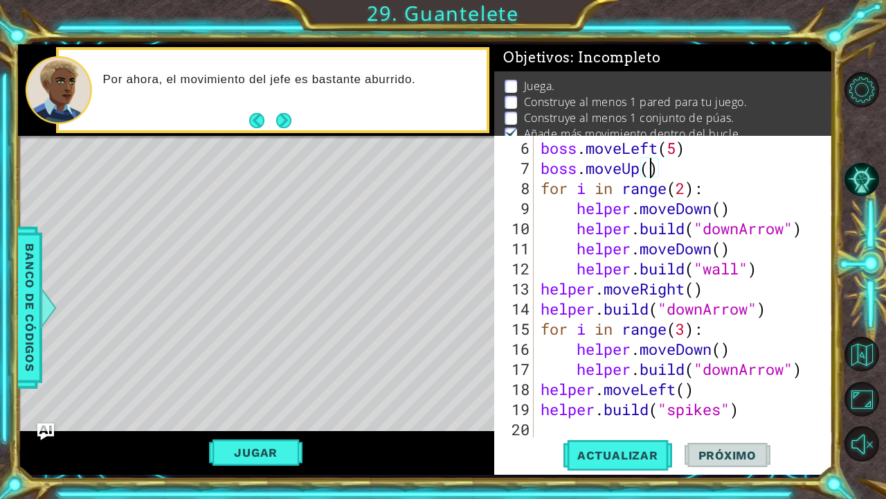
scroll to position [100, 0]
click at [682, 423] on div "boss . moveLeft ( 5 ) boss . moveUp ( ) for i in range ( 2 ) : helper . moveDow…" at bounding box center [687, 308] width 298 height 341
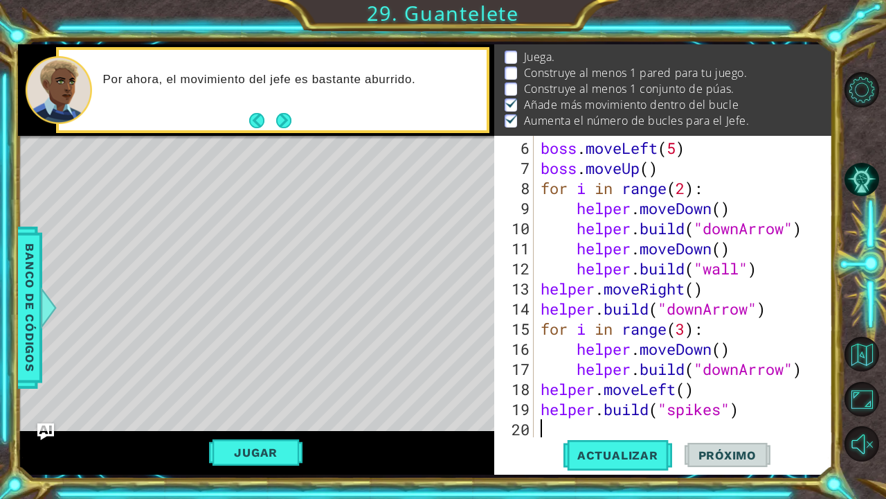
scroll to position [29, 0]
click at [632, 452] on span "Actualizar" at bounding box center [618, 455] width 109 height 14
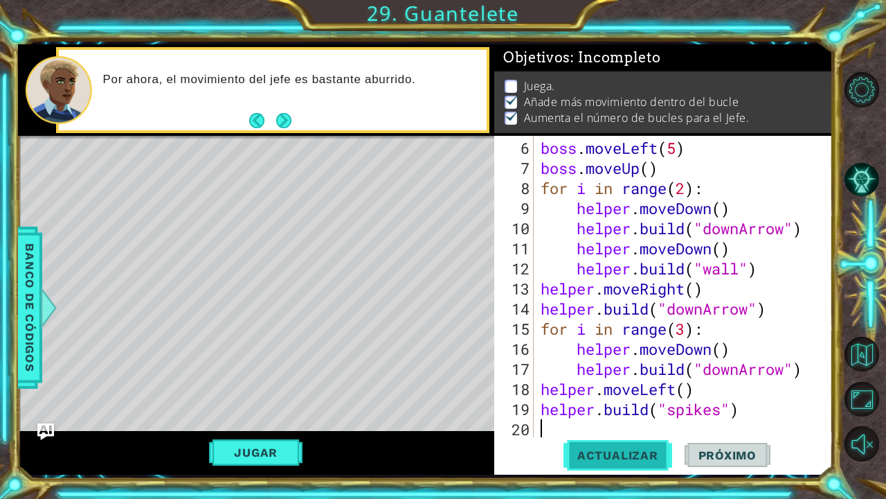
scroll to position [0, 0]
click at [274, 446] on button "Jugar" at bounding box center [255, 452] width 93 height 26
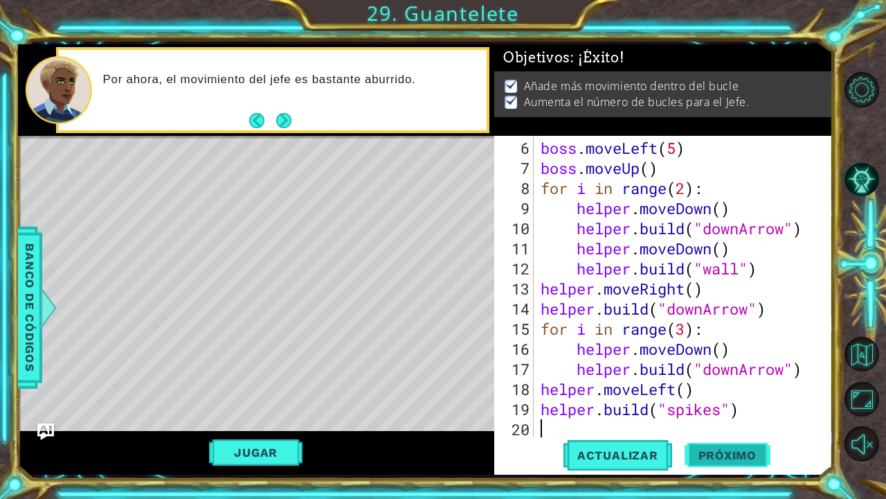
click at [733, 450] on span "Próximo" at bounding box center [728, 455] width 86 height 14
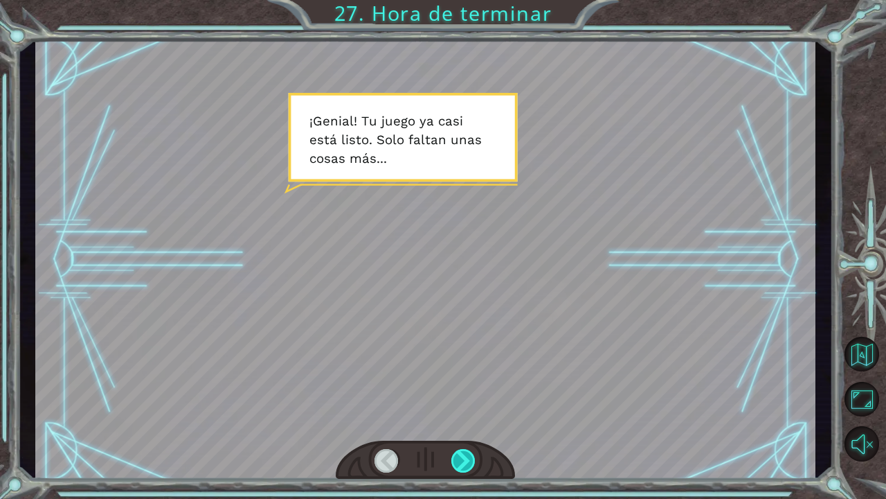
click at [458, 456] on div at bounding box center [463, 461] width 25 height 24
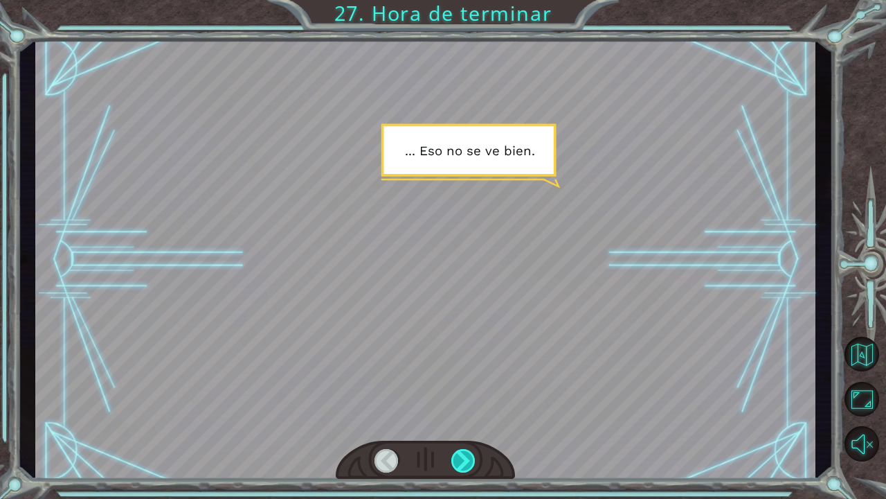
click at [458, 456] on div at bounding box center [463, 461] width 25 height 24
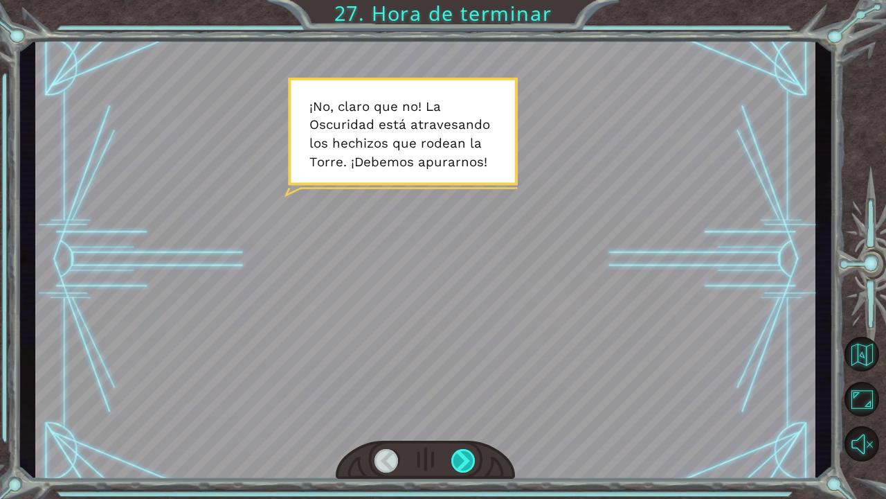
click at [458, 455] on div at bounding box center [463, 461] width 25 height 24
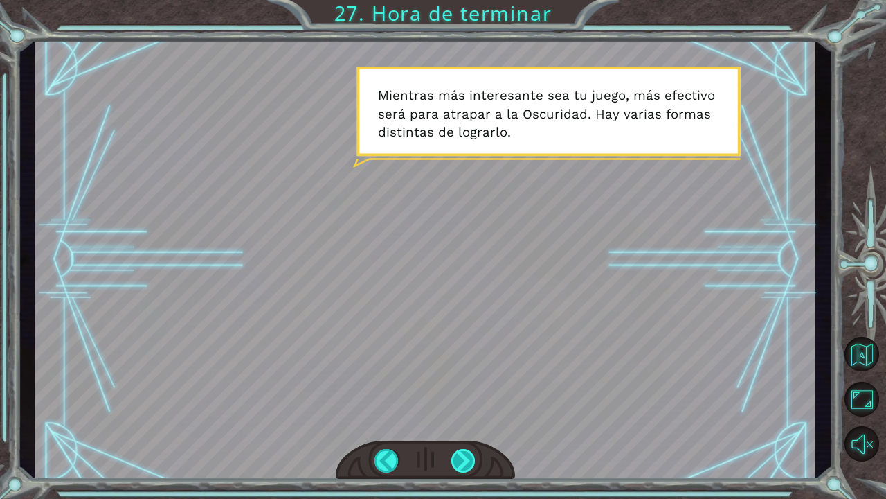
click at [458, 455] on div at bounding box center [463, 461] width 25 height 24
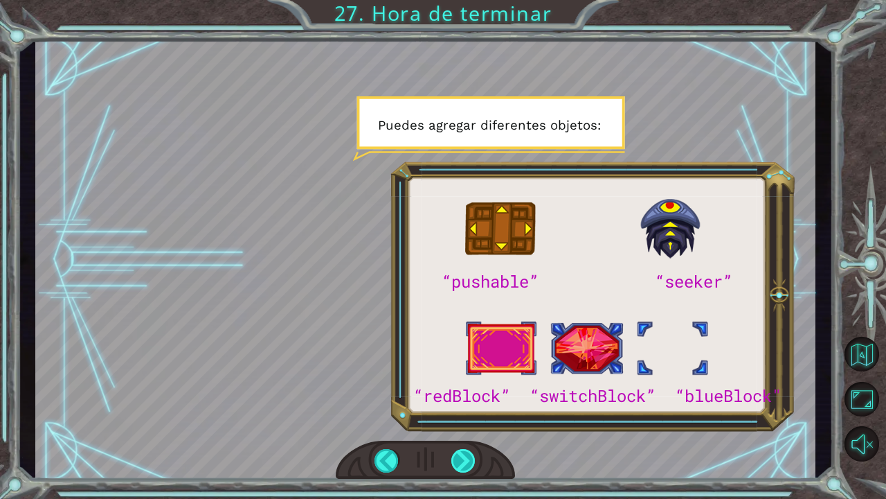
click at [458, 455] on div at bounding box center [463, 461] width 25 height 24
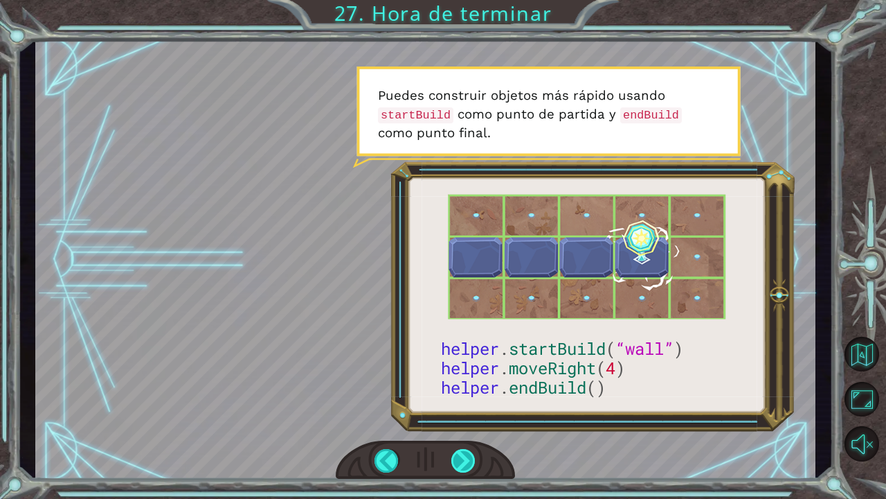
click at [461, 454] on div at bounding box center [463, 461] width 25 height 24
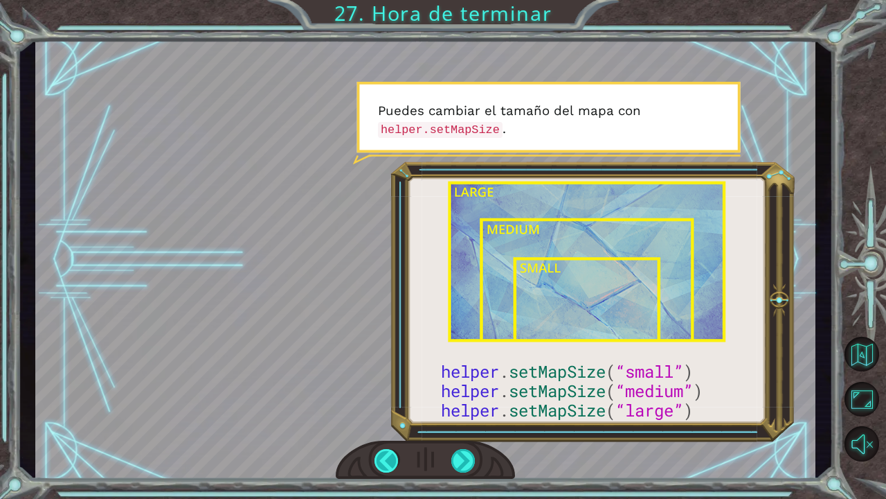
click at [386, 456] on div at bounding box center [387, 461] width 25 height 24
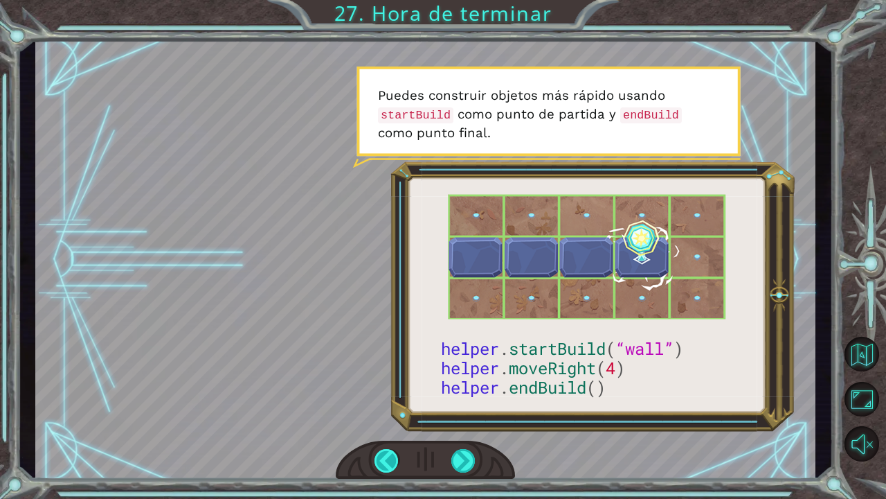
click at [386, 456] on div at bounding box center [387, 461] width 25 height 24
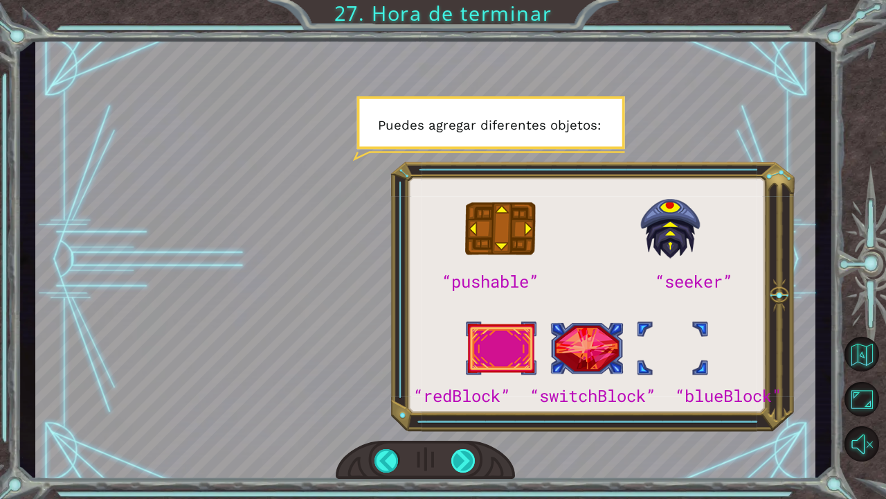
click at [465, 462] on div at bounding box center [463, 461] width 25 height 24
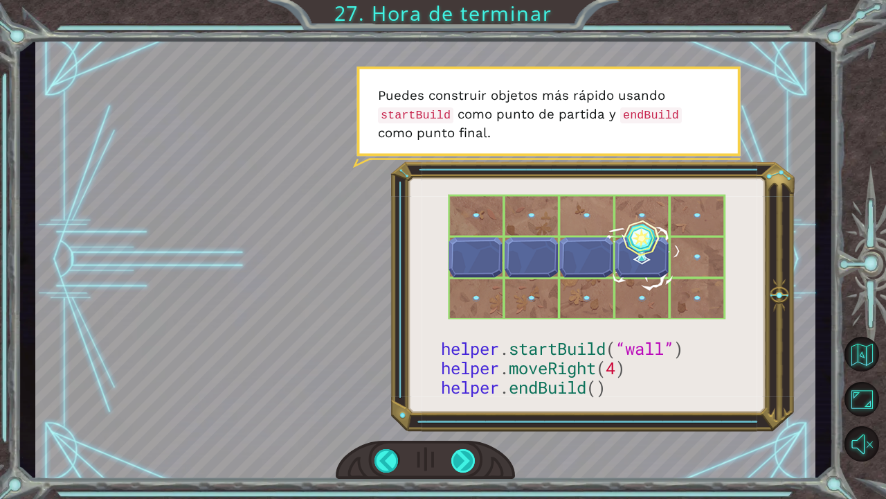
click at [470, 463] on div at bounding box center [463, 461] width 25 height 24
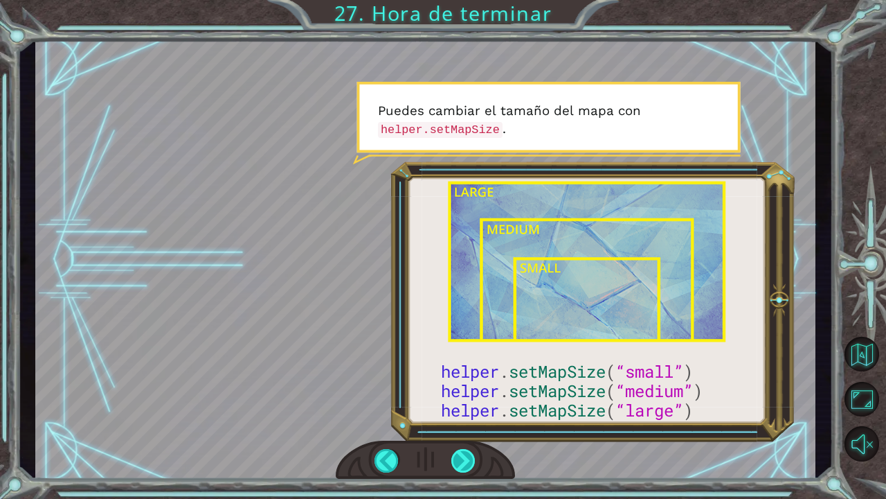
click at [465, 462] on div at bounding box center [463, 461] width 25 height 24
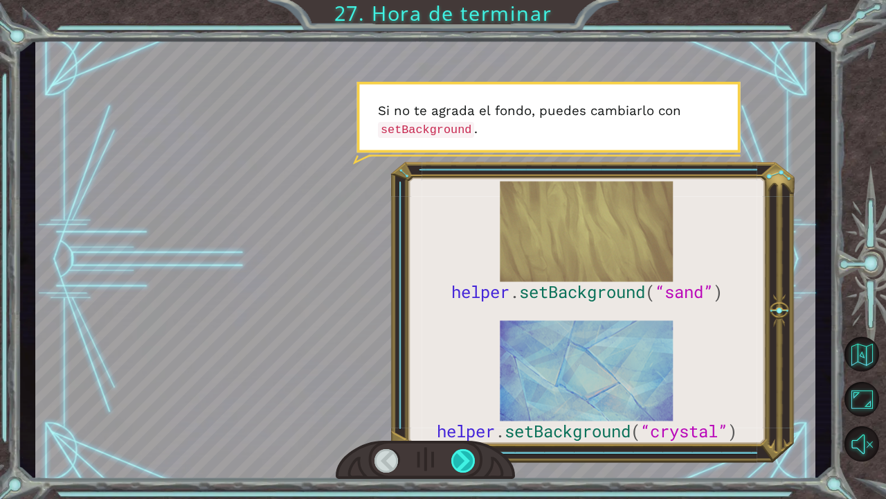
click at [465, 462] on div at bounding box center [463, 461] width 25 height 24
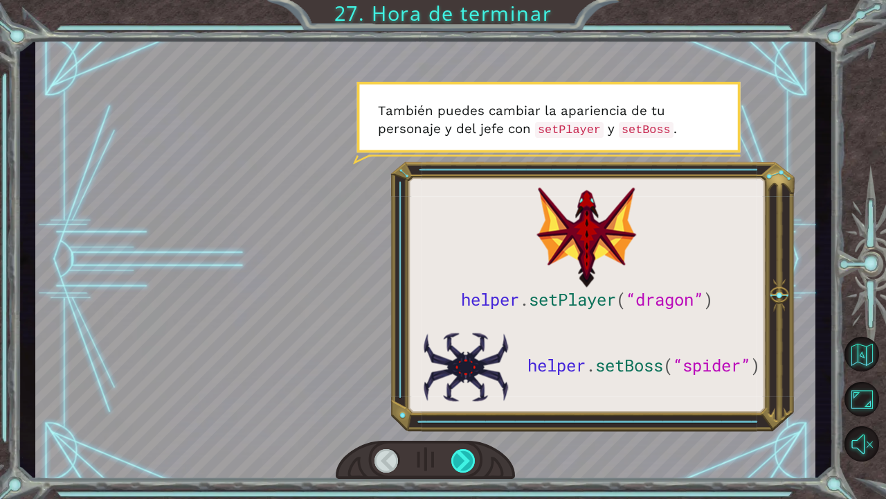
click at [465, 462] on div at bounding box center [463, 461] width 25 height 24
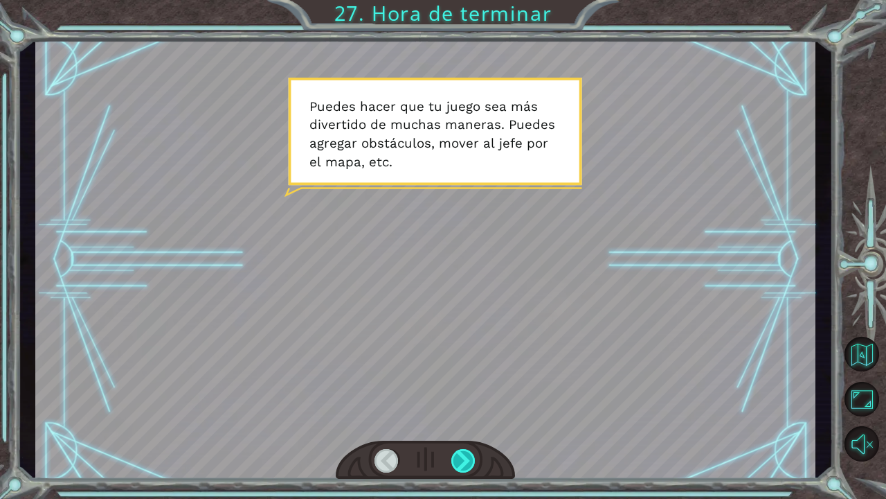
click at [465, 462] on div at bounding box center [463, 461] width 25 height 24
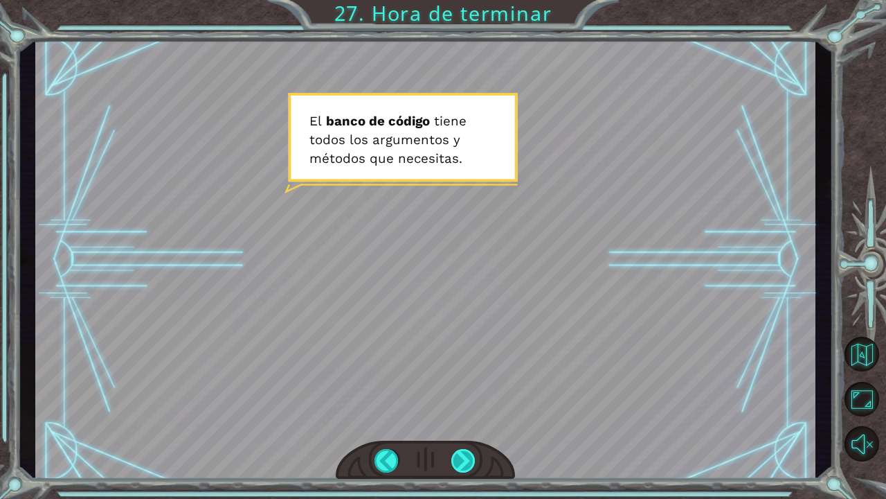
click at [465, 462] on div at bounding box center [463, 461] width 25 height 24
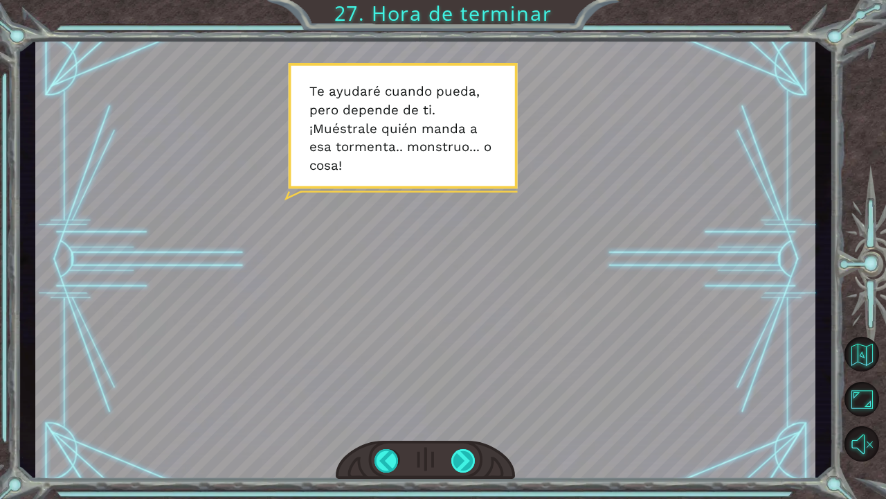
click at [465, 462] on div at bounding box center [463, 461] width 25 height 24
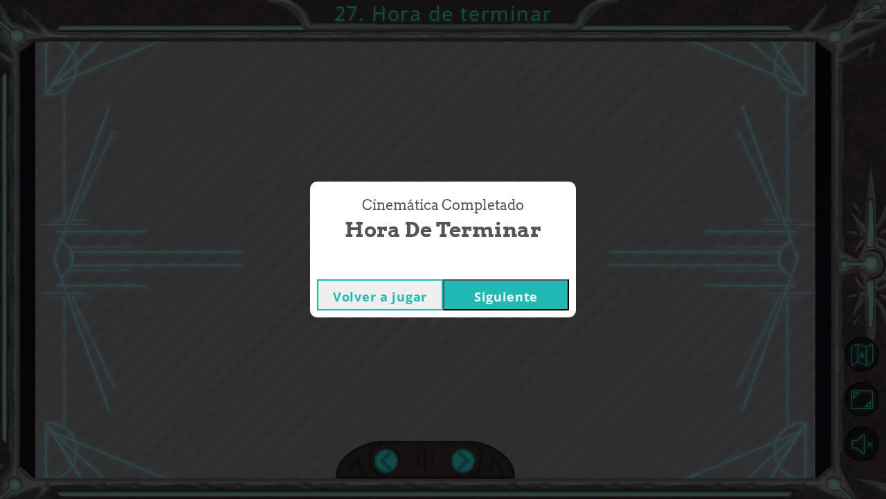
click at [525, 287] on button "Siguiente" at bounding box center [506, 294] width 126 height 31
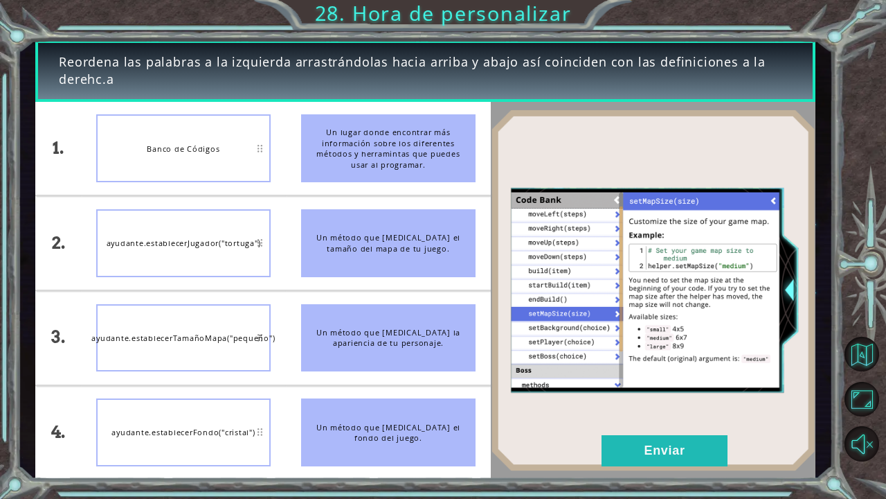
drag, startPoint x: 381, startPoint y: 150, endPoint x: 295, endPoint y: 159, distance: 86.3
click at [295, 159] on li "Un lugar donde encontrar más información sobre los diferentes métodos y herrami…" at bounding box center [388, 148] width 205 height 93
click at [699, 458] on button "Enviar" at bounding box center [665, 450] width 126 height 31
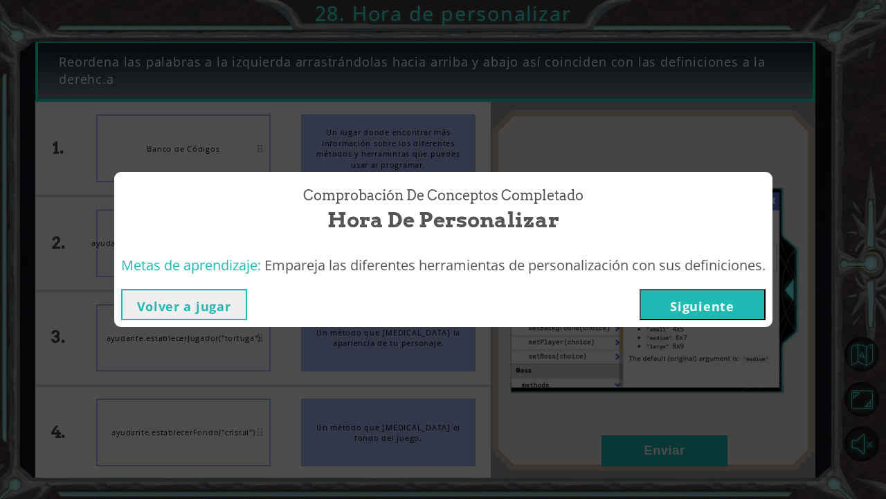
click at [718, 303] on button "Siguiente" at bounding box center [703, 304] width 126 height 31
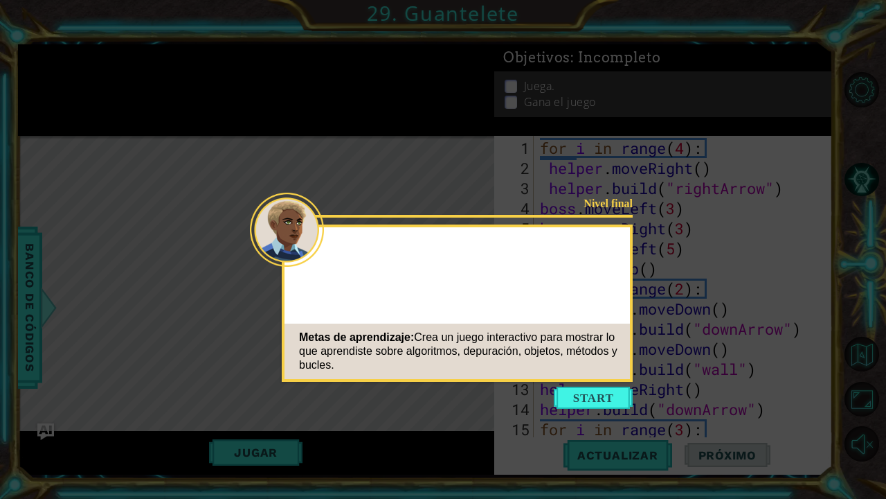
click at [600, 393] on button "Start" at bounding box center [593, 397] width 79 height 22
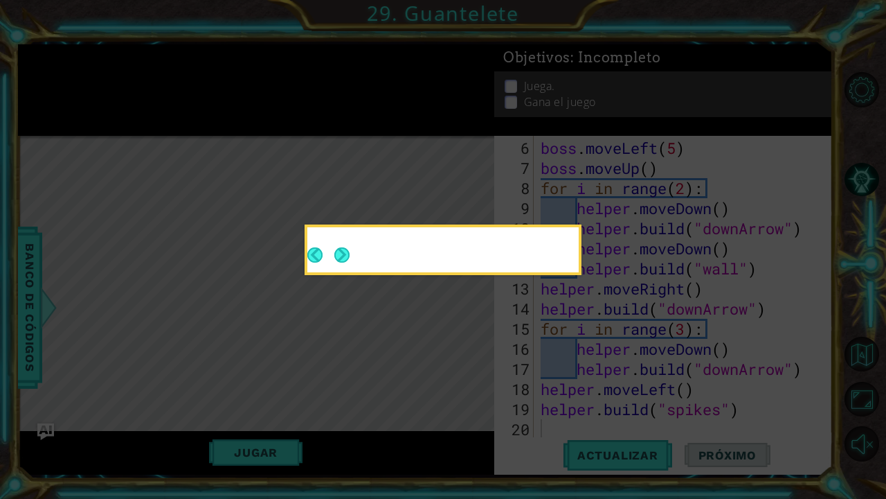
scroll to position [100, 0]
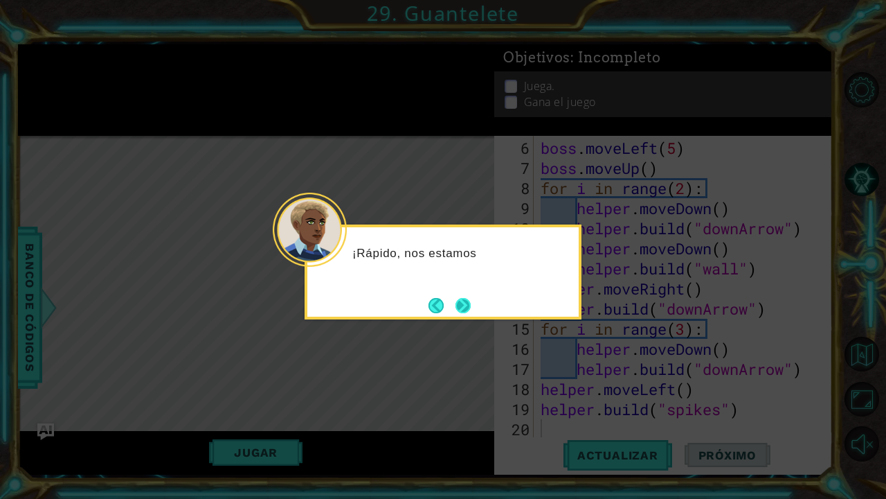
click at [469, 305] on button "Next" at bounding box center [463, 305] width 18 height 18
click at [469, 305] on button "Next" at bounding box center [463, 305] width 15 height 15
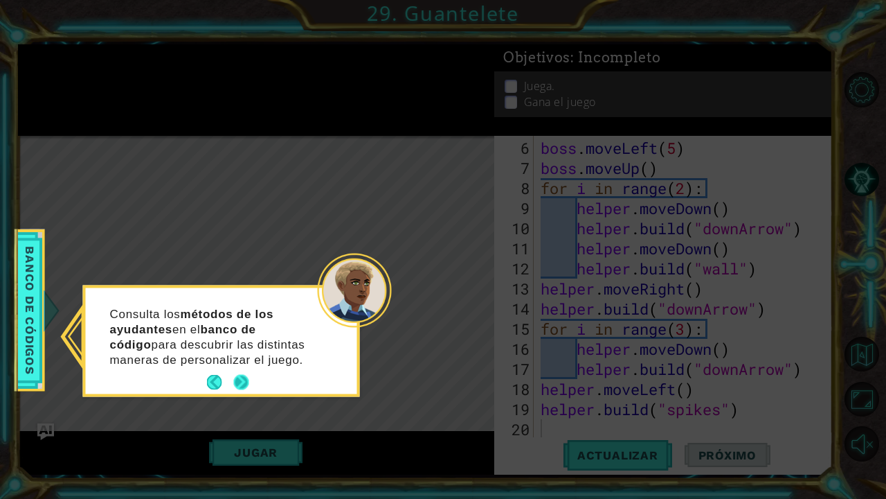
click at [242, 374] on footer at bounding box center [228, 382] width 42 height 21
click at [241, 379] on button "Next" at bounding box center [240, 382] width 15 height 15
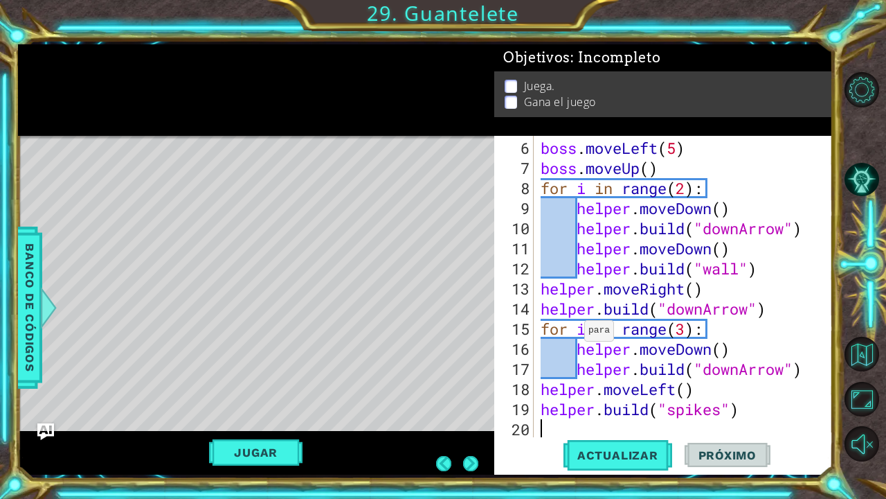
scroll to position [0, 0]
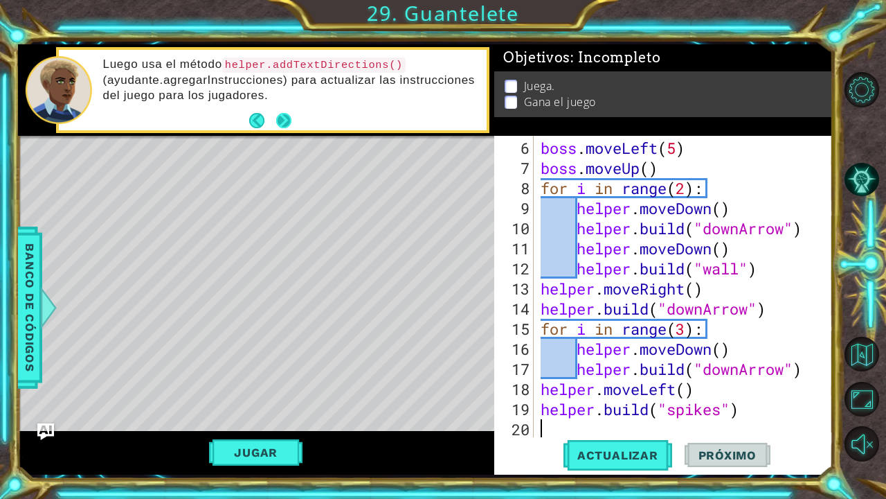
click at [283, 118] on button "Next" at bounding box center [283, 120] width 15 height 15
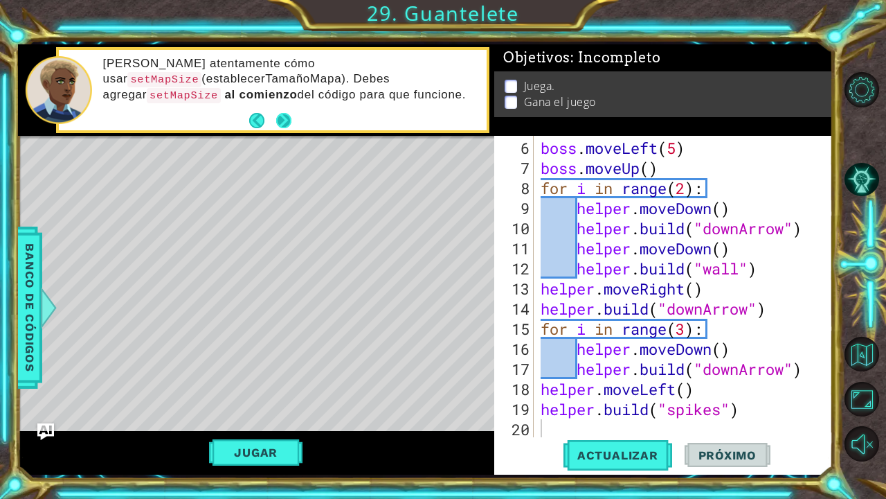
click at [284, 118] on button "Next" at bounding box center [283, 120] width 15 height 15
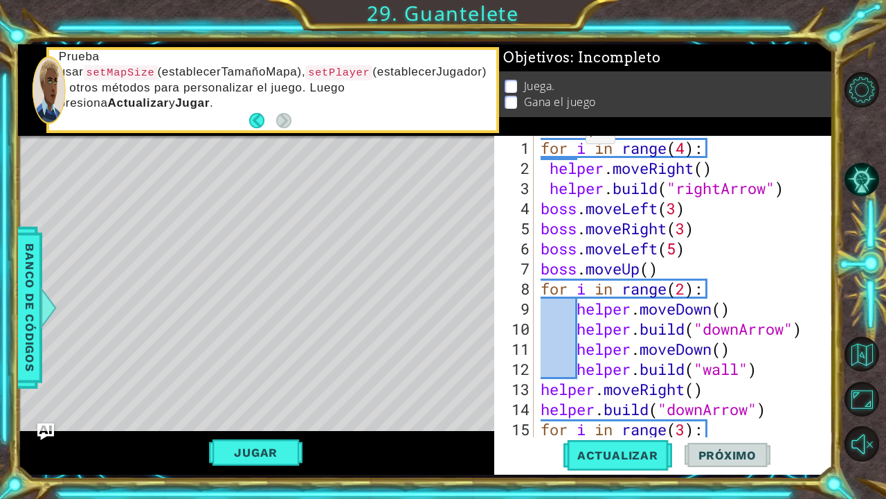
click at [535, 143] on div "1 2 3 4 5 6 7 8 9 10 11 12 13 14 15 16 for i in range ( 4 ) : helper . moveRigh…" at bounding box center [661, 286] width 335 height 301
click at [542, 146] on div "for i in range ( 4 ) : helper . moveRight ( ) helper . build ( "rightArrow" ) b…" at bounding box center [687, 308] width 298 height 341
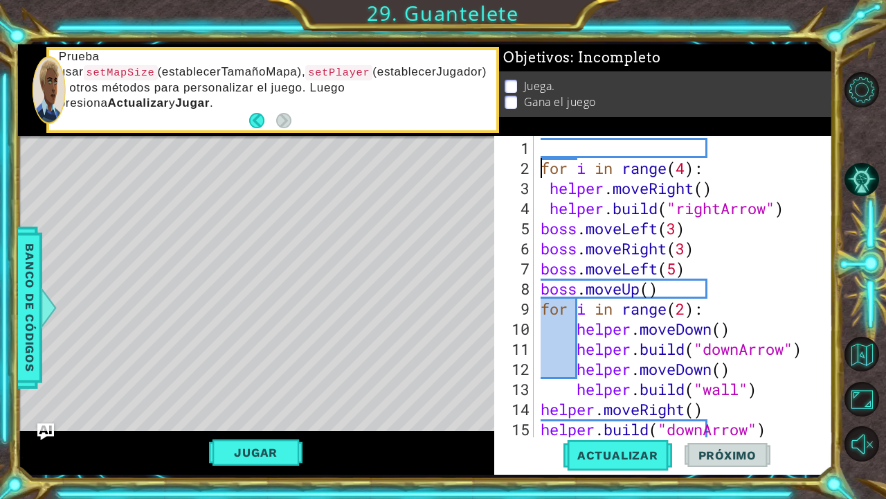
scroll to position [0, 1]
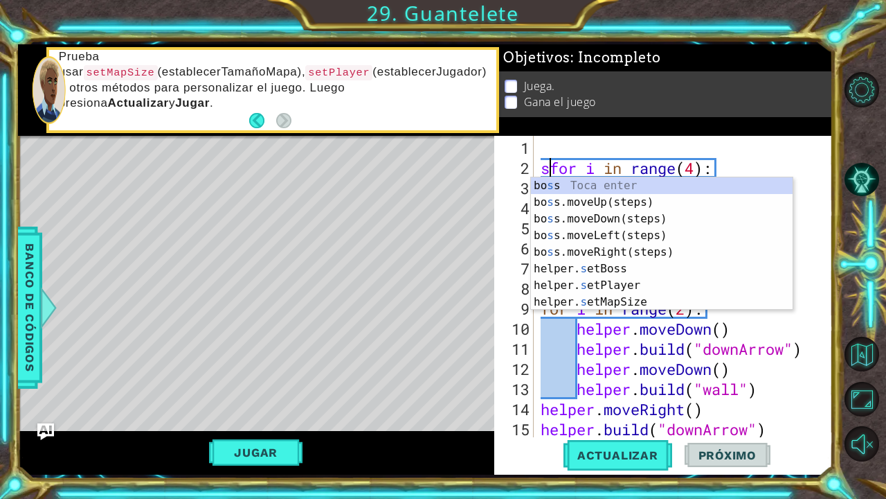
type textarea "for i in range(4):"
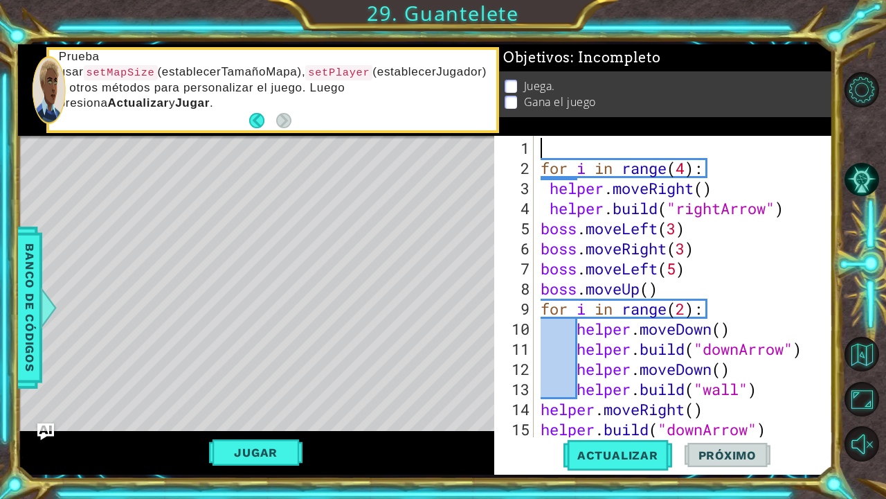
click at [567, 139] on div "for i in range ( 4 ) : helper . moveRight ( ) helper . build ( "rightArrow" ) b…" at bounding box center [687, 308] width 298 height 341
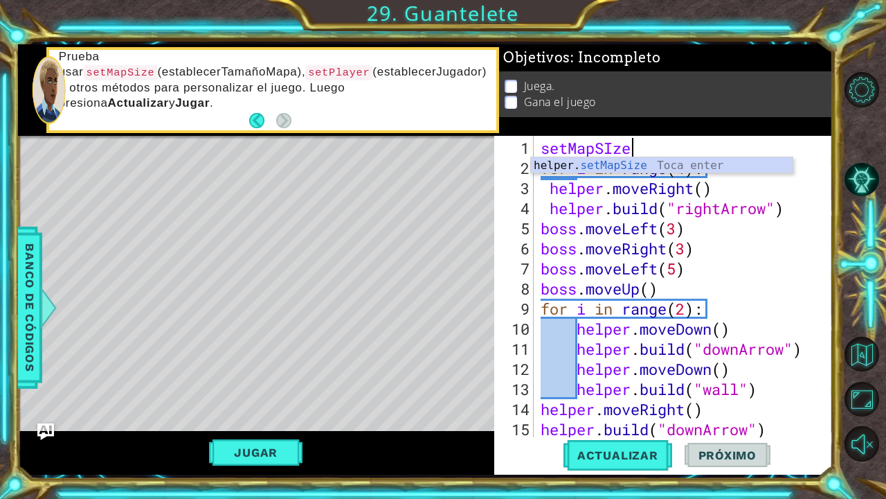
scroll to position [0, 3]
click at [611, 163] on div "helper. setMapSize Toca enter" at bounding box center [662, 182] width 262 height 50
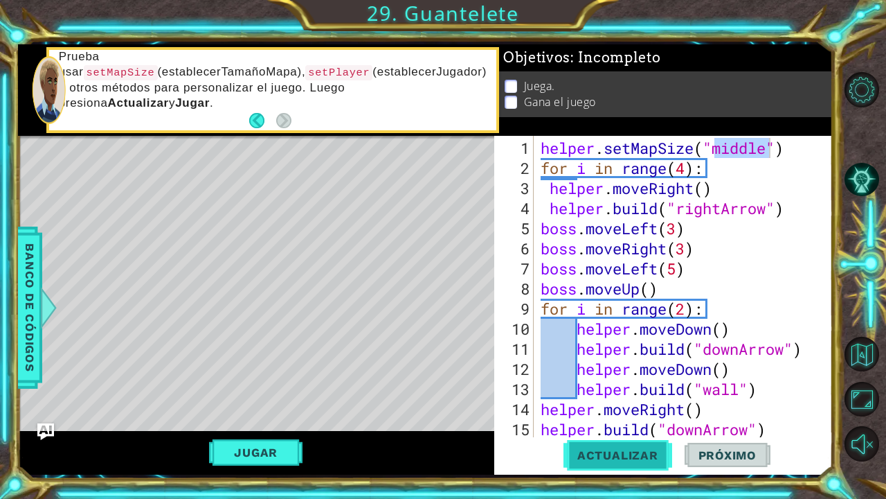
click at [612, 452] on span "Actualizar" at bounding box center [618, 455] width 109 height 14
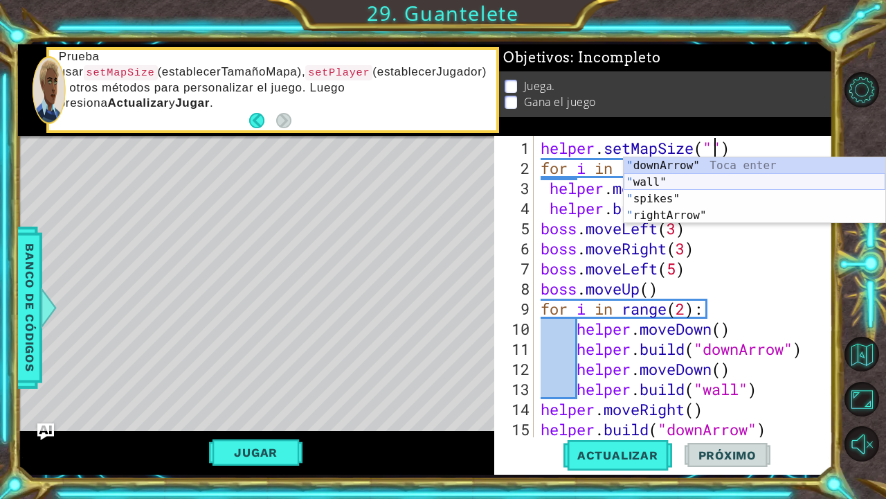
click at [749, 175] on div "" downArrow" Toca enter " wall" Toca enter " spikes" Toca enter " rightArrow" T…" at bounding box center [755, 207] width 262 height 100
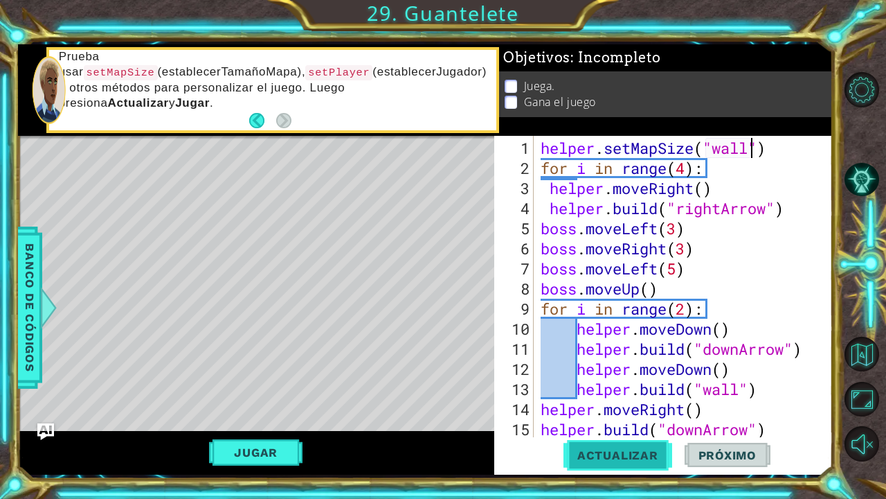
click at [654, 449] on span "Actualizar" at bounding box center [618, 455] width 109 height 14
click at [645, 453] on span "Actualizar" at bounding box center [618, 455] width 109 height 14
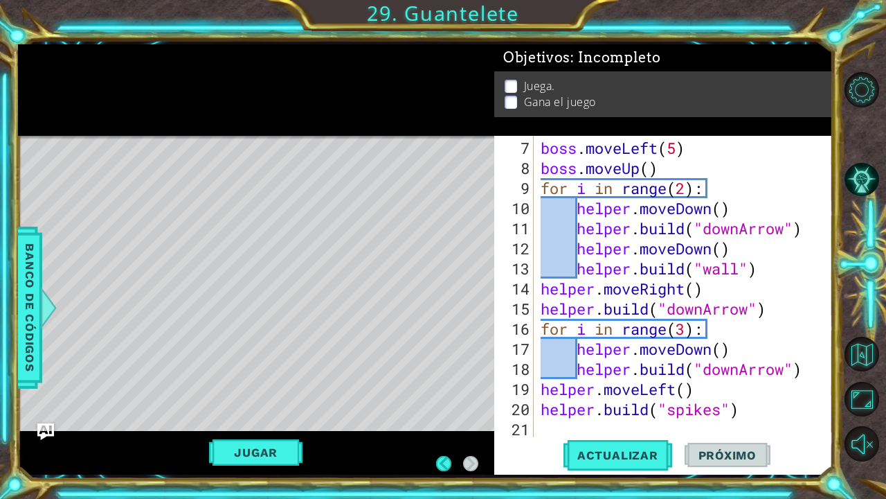
scroll to position [0, 0]
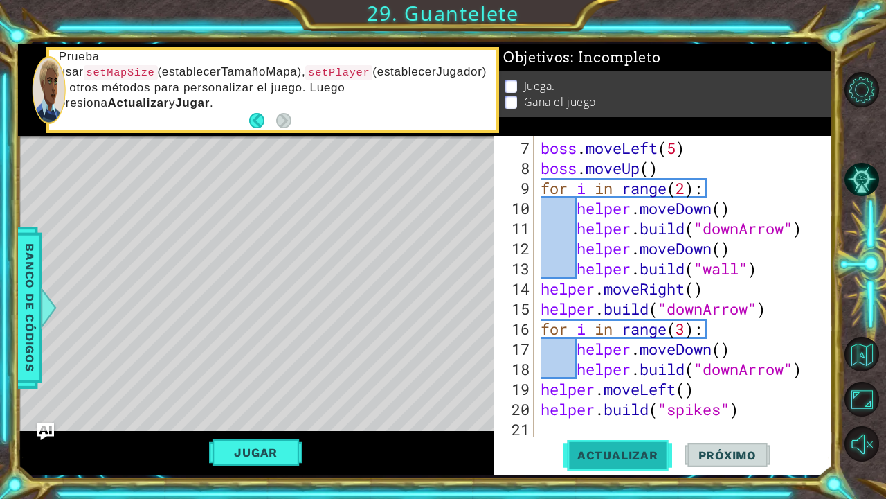
click at [607, 455] on span "Actualizar" at bounding box center [618, 455] width 109 height 14
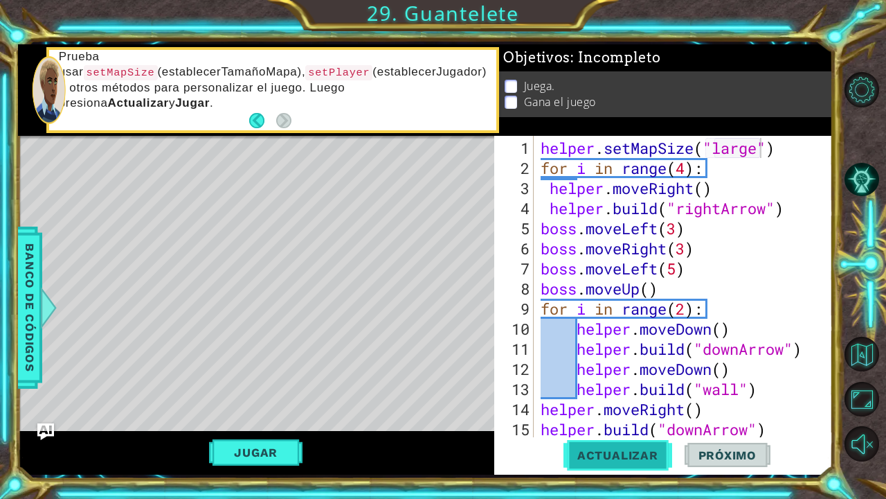
click at [652, 445] on button "Actualizar" at bounding box center [618, 455] width 109 height 34
click at [653, 465] on button "Actualizar" at bounding box center [618, 455] width 109 height 34
click at [629, 450] on span "Actualizar" at bounding box center [618, 455] width 109 height 14
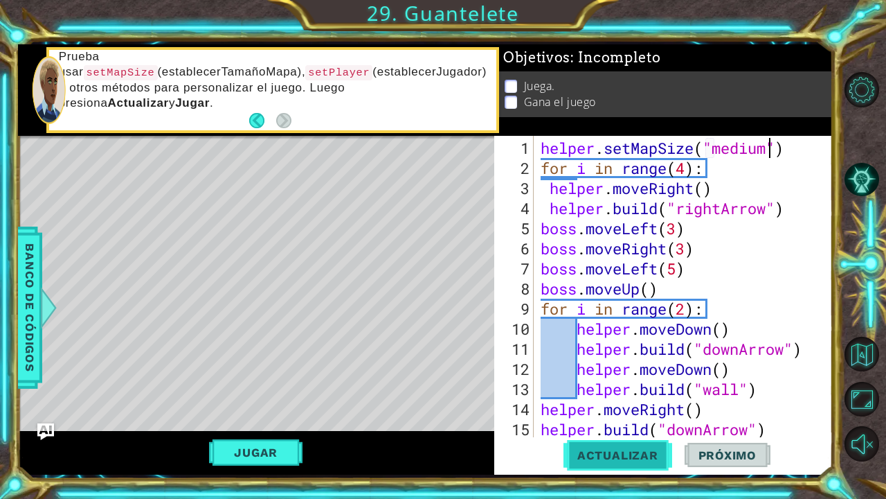
click at [644, 449] on span "Actualizar" at bounding box center [618, 455] width 109 height 14
click at [636, 464] on button "Actualizar" at bounding box center [618, 455] width 109 height 34
click at [641, 454] on span "Actualizar" at bounding box center [618, 455] width 109 height 14
click at [626, 461] on span "Actualizar" at bounding box center [618, 455] width 109 height 14
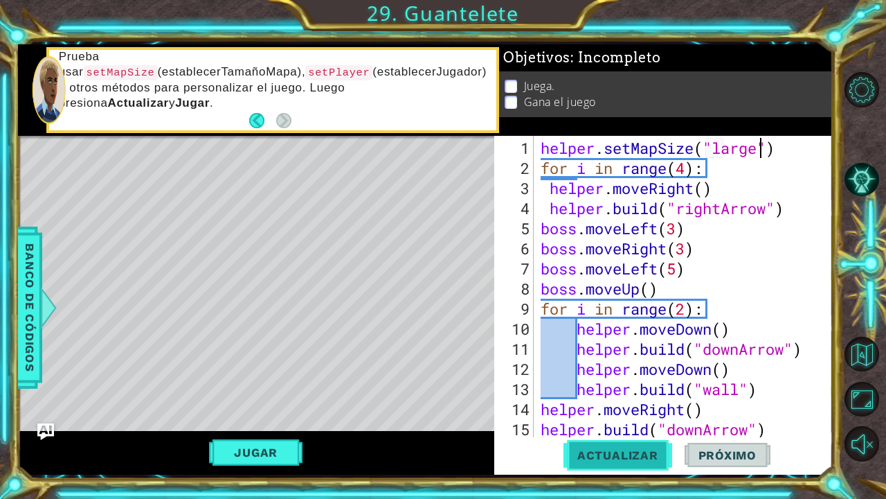
type textarea "helper.setMapSize("large")"
click at [600, 460] on span "Actualizar" at bounding box center [618, 455] width 109 height 14
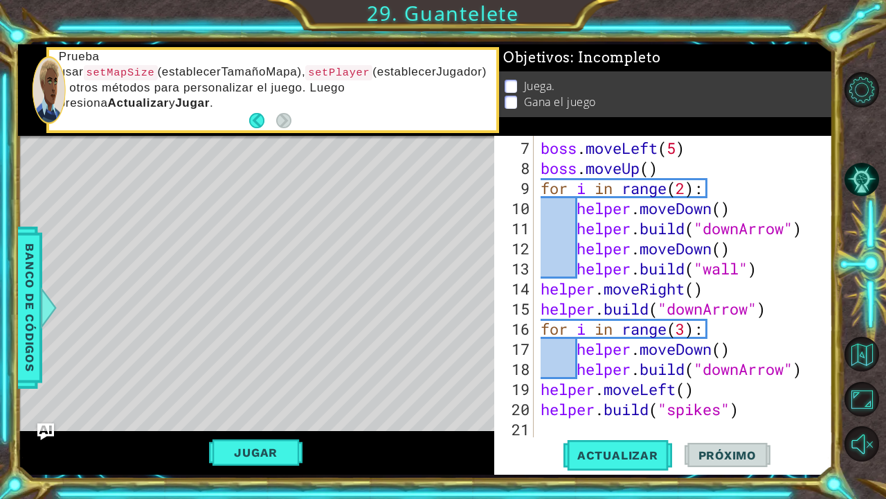
scroll to position [120, 0]
click at [558, 429] on div "boss . moveLeft ( 5 ) boss . moveUp ( ) for i in range ( 2 ) : helper . moveDow…" at bounding box center [687, 308] width 298 height 341
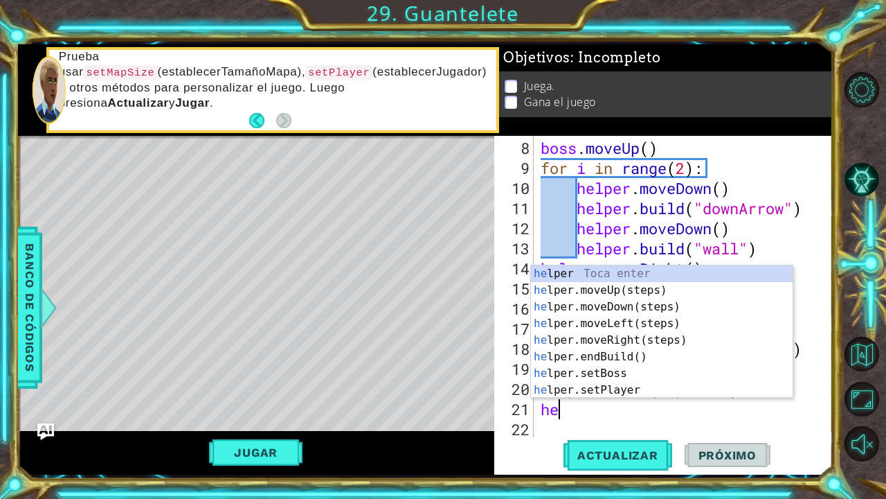
type textarea "h"
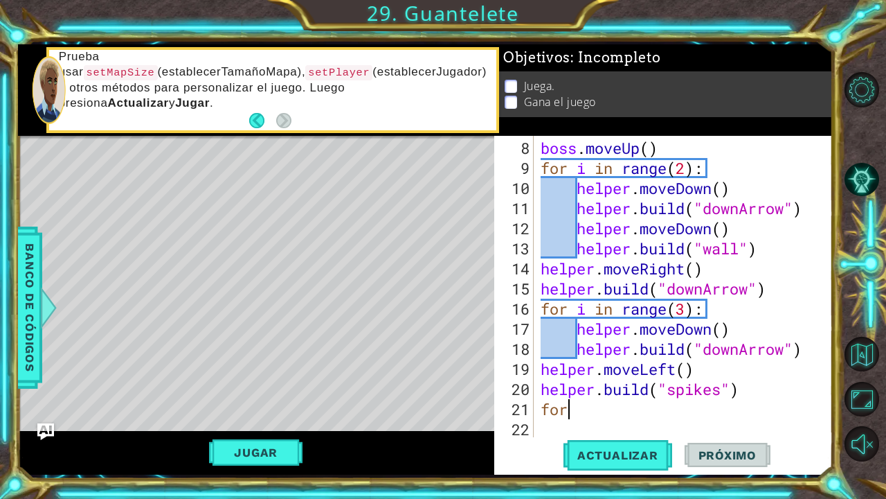
scroll to position [0, 0]
type textarea "f"
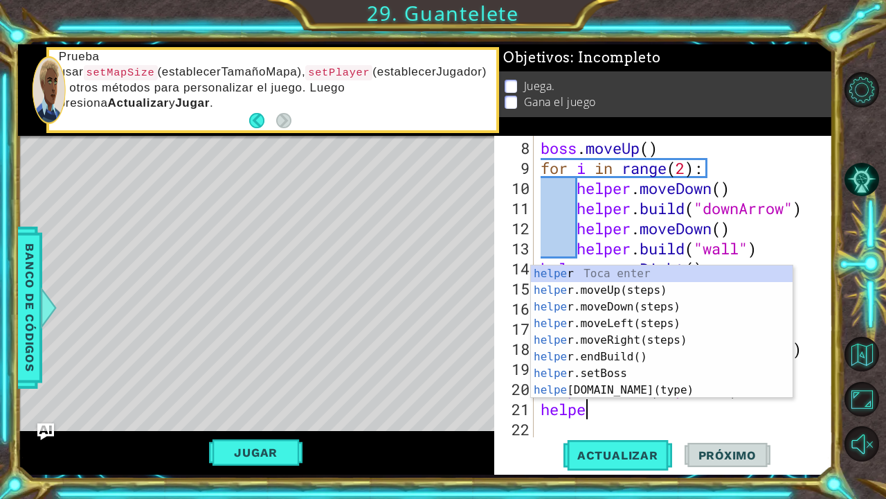
scroll to position [0, 1]
type textarea "helper"
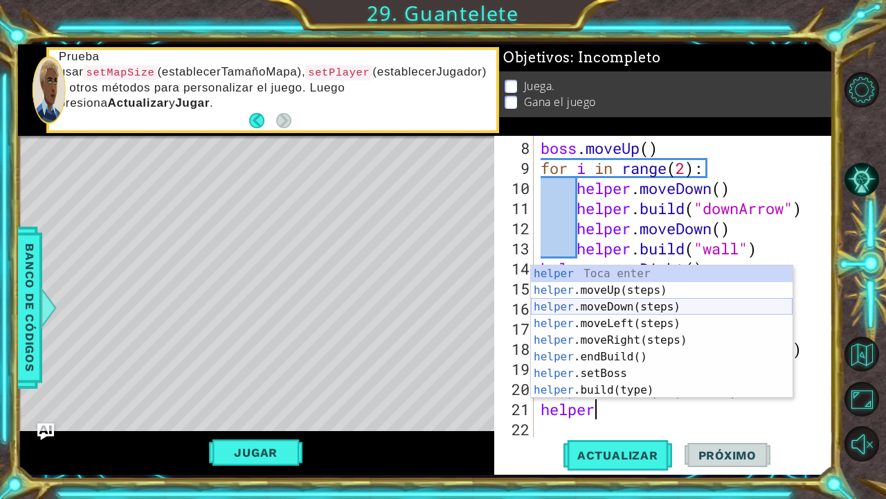
click at [657, 307] on div "helper Toca enter helper .moveUp(steps) Toca enter helper .moveDown(steps) Toca…" at bounding box center [662, 348] width 262 height 166
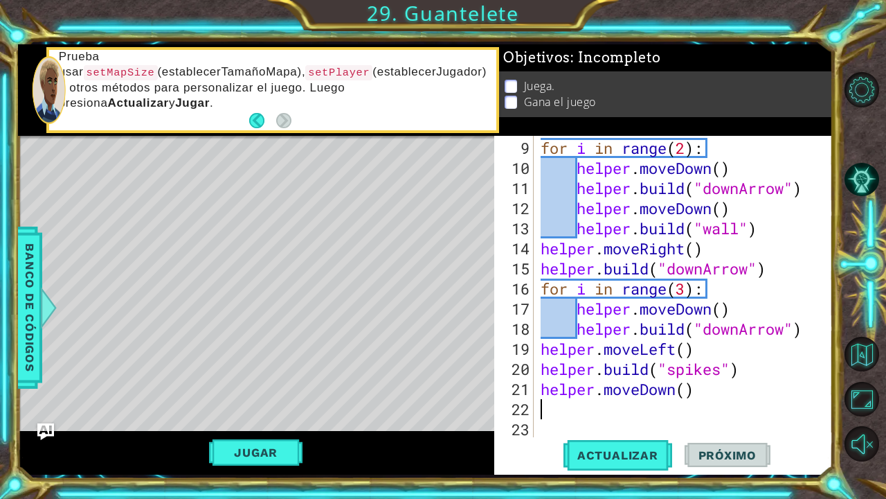
scroll to position [161, 0]
click at [689, 398] on div "for i in range ( 2 ) : helper . moveDown ( ) helper . build ( "downArrow" ) hel…" at bounding box center [687, 308] width 298 height 341
click at [689, 395] on div "for i in range ( 2 ) : helper . moveDown ( ) helper . build ( "downArrow" ) hel…" at bounding box center [687, 308] width 298 height 341
type textarea "helper.moveDown(2)"
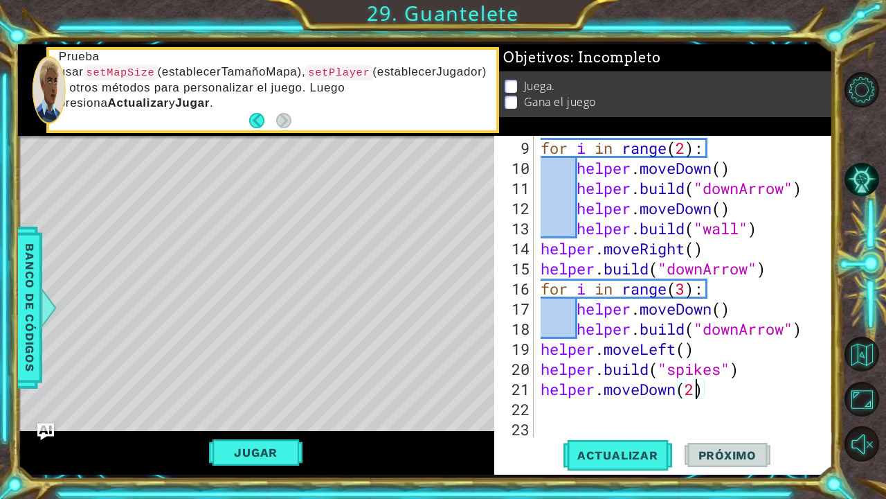
click at [608, 406] on div "for i in range ( 2 ) : helper . moveDown ( ) helper . build ( "downArrow" ) hel…" at bounding box center [687, 308] width 298 height 341
type textarea "for i in range(2)"
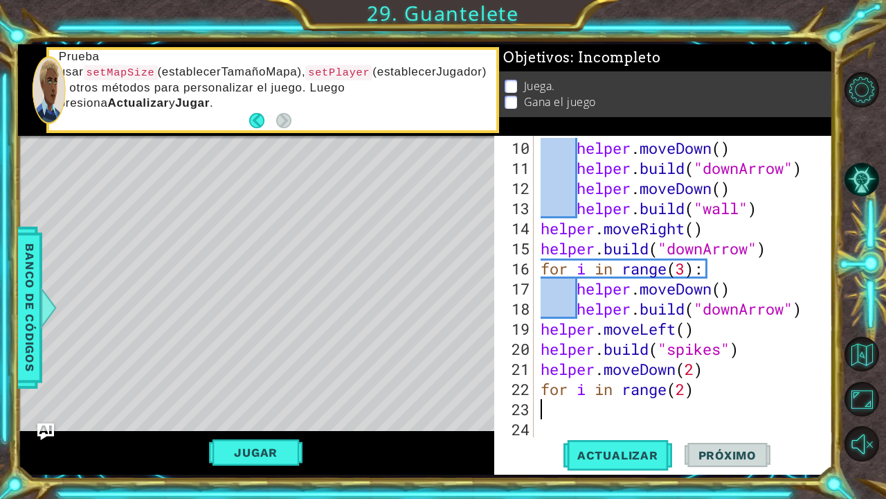
click at [701, 387] on div "helper . moveDown ( ) helper . build ( "downArrow" ) helper . moveDown ( ) help…" at bounding box center [687, 308] width 298 height 341
type textarea "for i in range(2):"
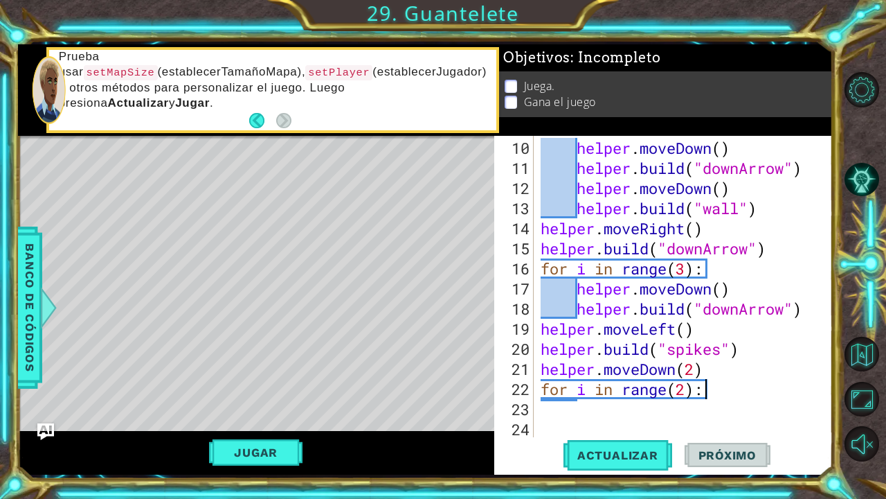
click at [726, 386] on div "helper . moveDown ( ) helper . build ( "downArrow" ) helper . moveDown ( ) help…" at bounding box center [687, 308] width 298 height 341
click at [665, 413] on div "helper . moveDown ( ) helper . build ( "downArrow" ) helper . moveDown ( ) help…" at bounding box center [687, 308] width 298 height 341
click at [580, 409] on div "helper . moveDown ( ) helper . build ( "downArrow" ) helper . moveDown ( ) help…" at bounding box center [687, 308] width 298 height 341
click at [710, 388] on div "helper . moveDown ( ) helper . build ( "downArrow" ) helper . moveDown ( ) help…" at bounding box center [687, 308] width 298 height 341
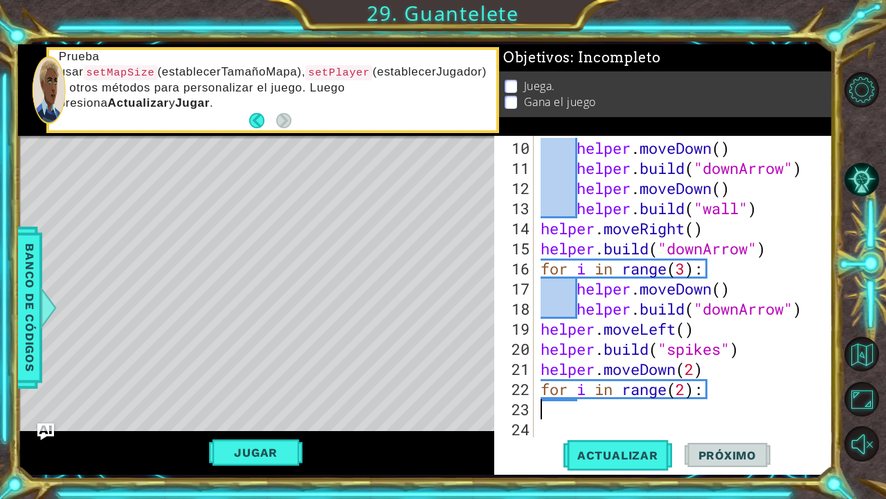
type textarea "for i in range(2):"
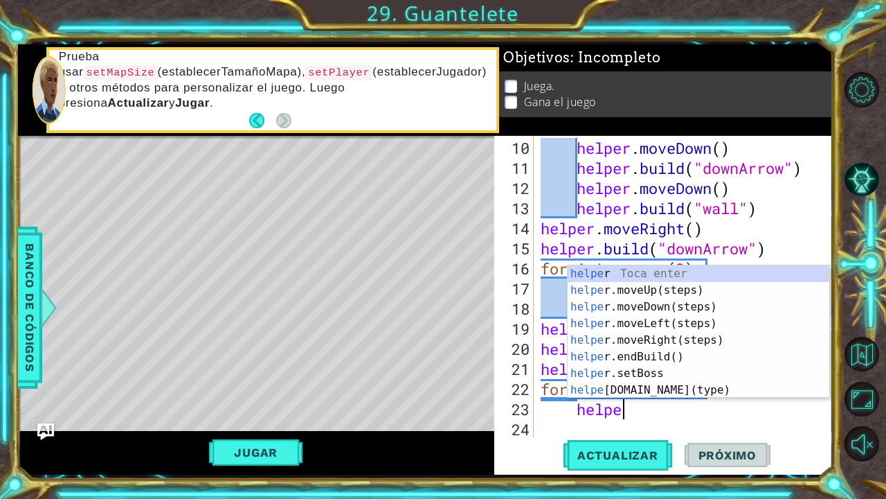
type textarea "helper"
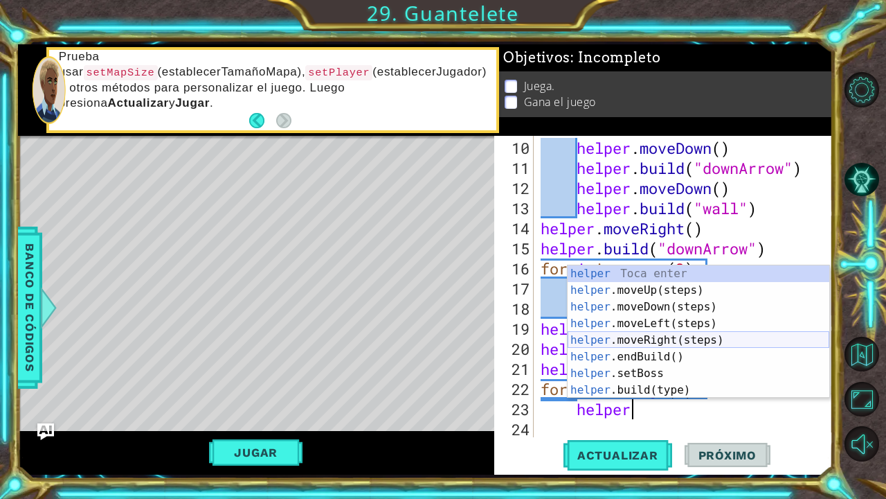
click at [713, 337] on div "helper Toca enter helper .moveUp(steps) Toca enter helper .moveDown(steps) Toca…" at bounding box center [699, 348] width 262 height 166
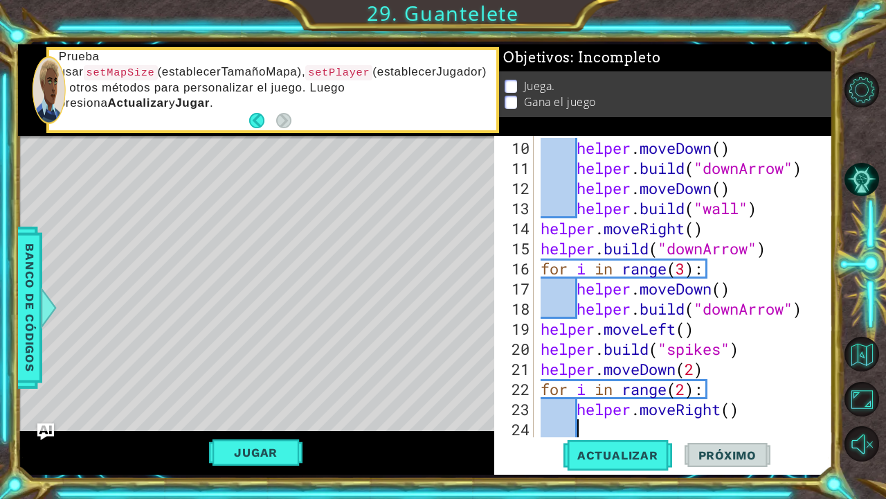
scroll to position [0, 1]
click at [729, 410] on div "helper . moveDown ( ) helper . build ( "downArrow" ) helper . moveDown ( ) help…" at bounding box center [687, 308] width 298 height 341
type textarea "helper.moveRight()"
click at [668, 427] on div "helper . moveDown ( ) helper . build ( "downArrow" ) helper . moveDown ( ) help…" at bounding box center [687, 308] width 298 height 341
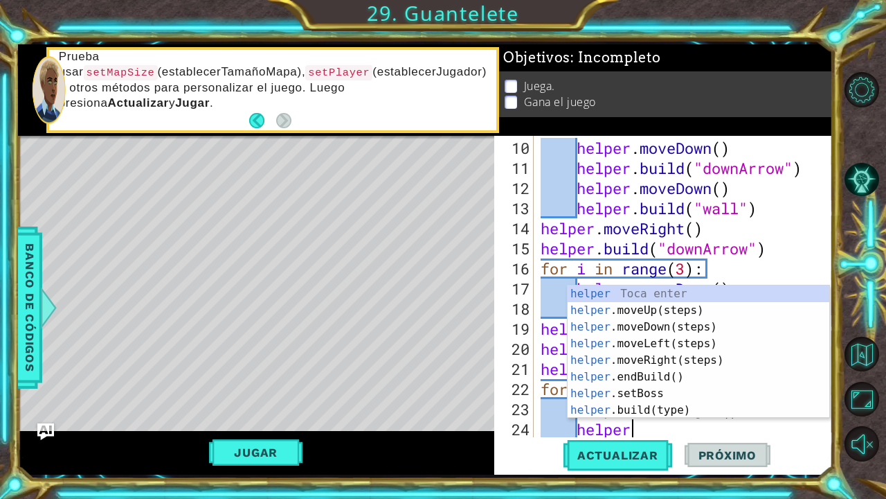
scroll to position [0, 3]
click at [684, 407] on div "helper Toca enter helper .moveUp(steps) Toca enter helper .moveDown(steps) Toca…" at bounding box center [699, 368] width 262 height 166
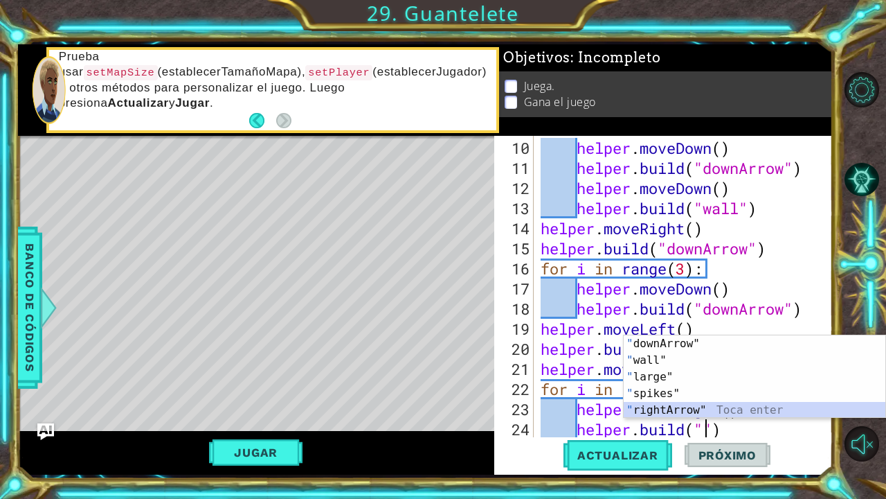
click at [706, 413] on div "" downArrow" Toca enter " wall" Toca enter " large" Toca enter " spikes" Toca e…" at bounding box center [755, 393] width 262 height 116
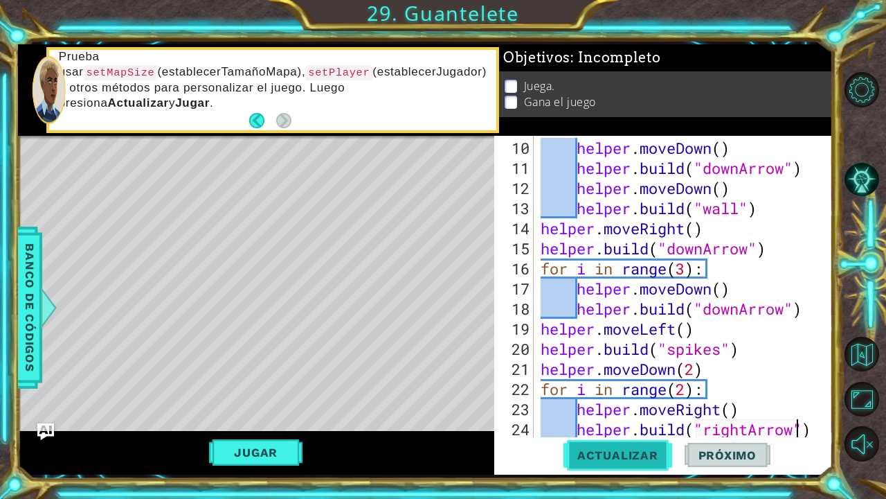
click at [640, 452] on span "Actualizar" at bounding box center [618, 455] width 109 height 14
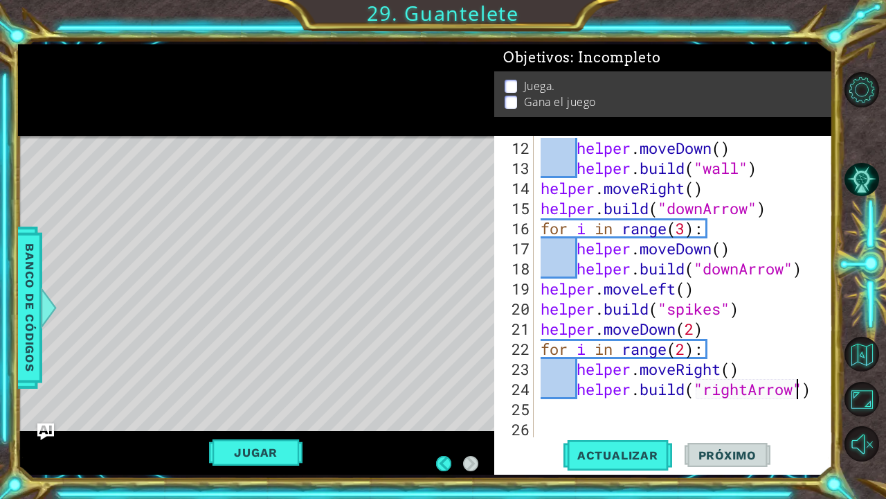
scroll to position [0, 0]
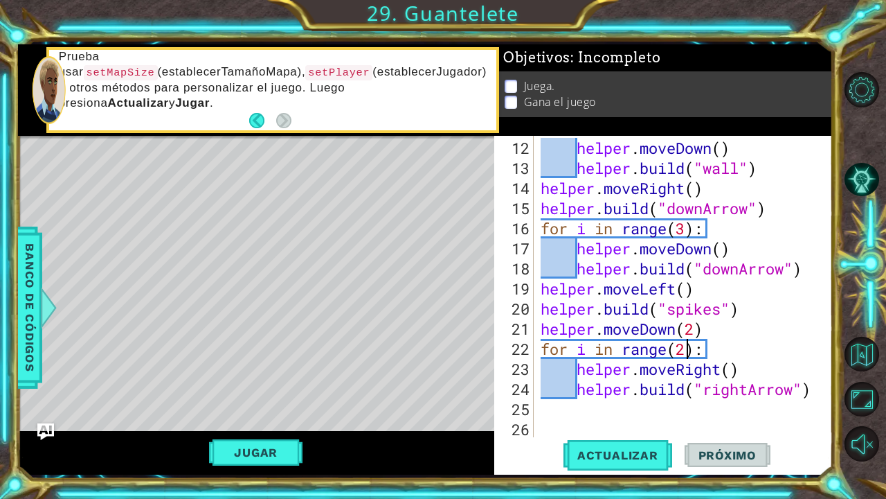
click at [688, 352] on div "helper . moveDown ( ) helper . build ( "wall" ) helper . moveRight ( ) helper .…" at bounding box center [687, 308] width 298 height 341
click at [625, 458] on span "Actualizar" at bounding box center [618, 455] width 109 height 14
click at [267, 456] on button "Jugar" at bounding box center [255, 452] width 93 height 26
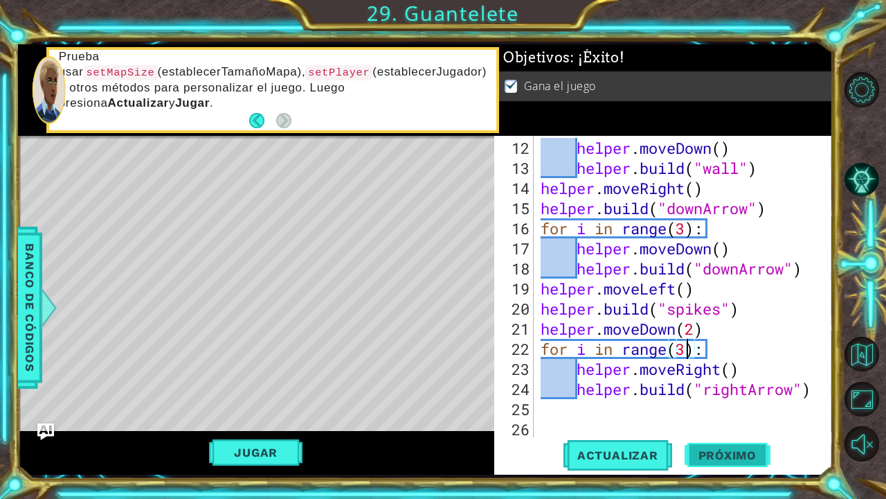
type textarea "for i in range(ssdsdsd):"
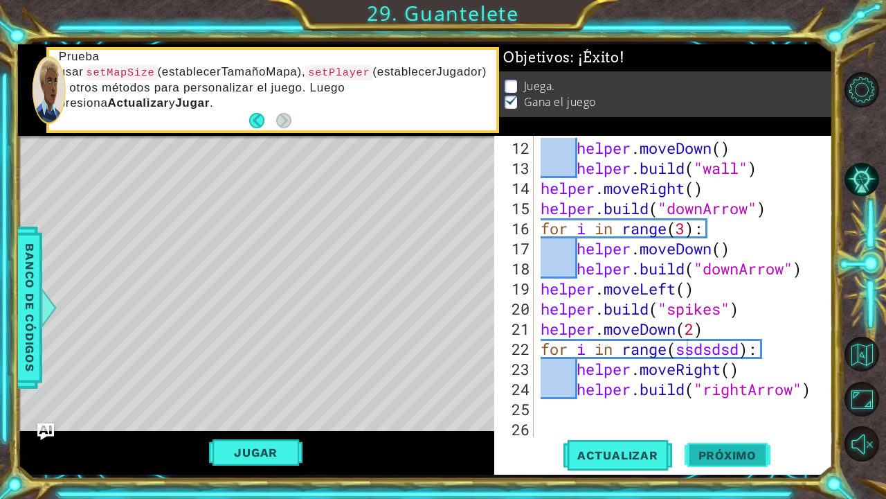
scroll to position [0, 7]
click at [708, 449] on span "Próximo" at bounding box center [728, 456] width 86 height 14
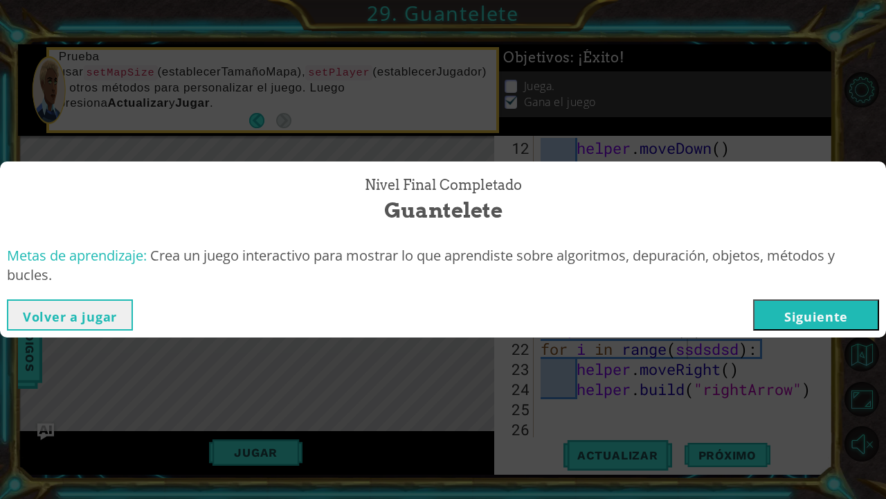
click at [811, 309] on button "Siguiente" at bounding box center [816, 314] width 126 height 31
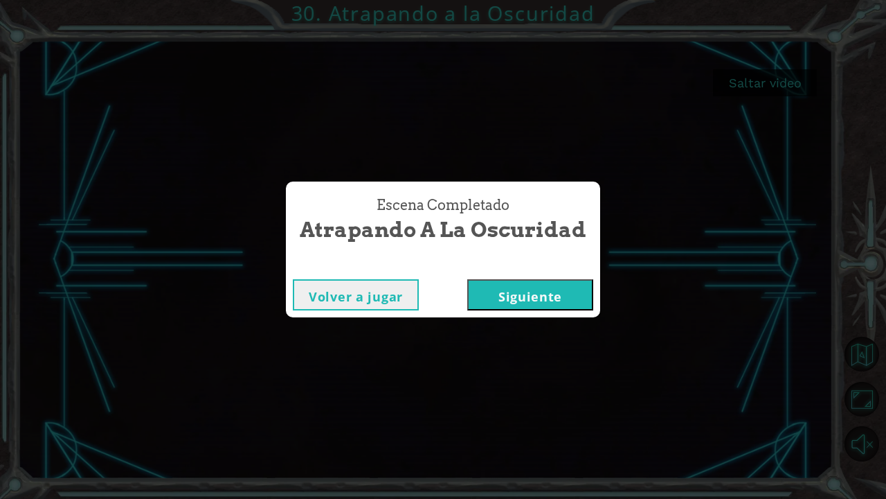
click at [532, 292] on button "Siguiente" at bounding box center [530, 294] width 126 height 31
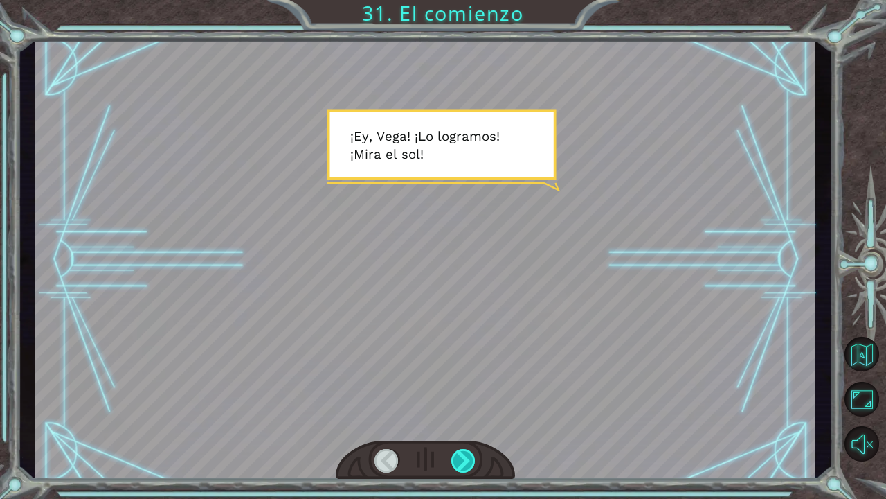
click at [466, 451] on div at bounding box center [463, 461] width 25 height 24
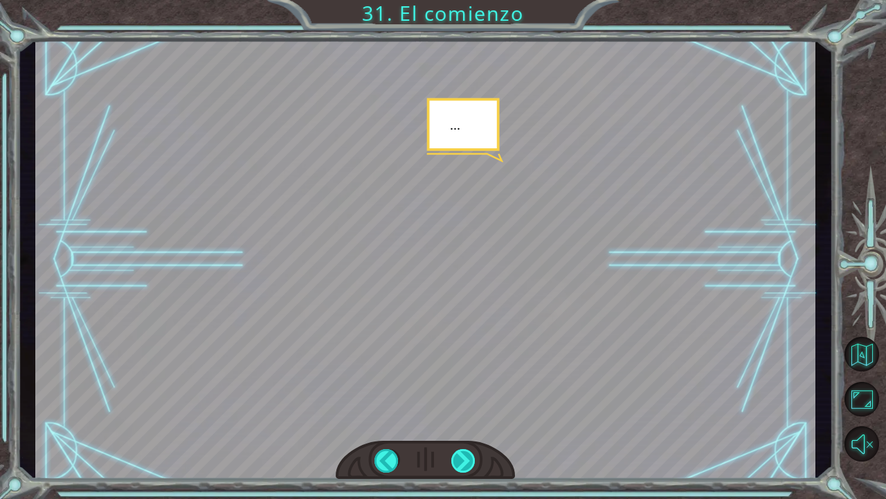
click at [465, 451] on div at bounding box center [463, 461] width 25 height 24
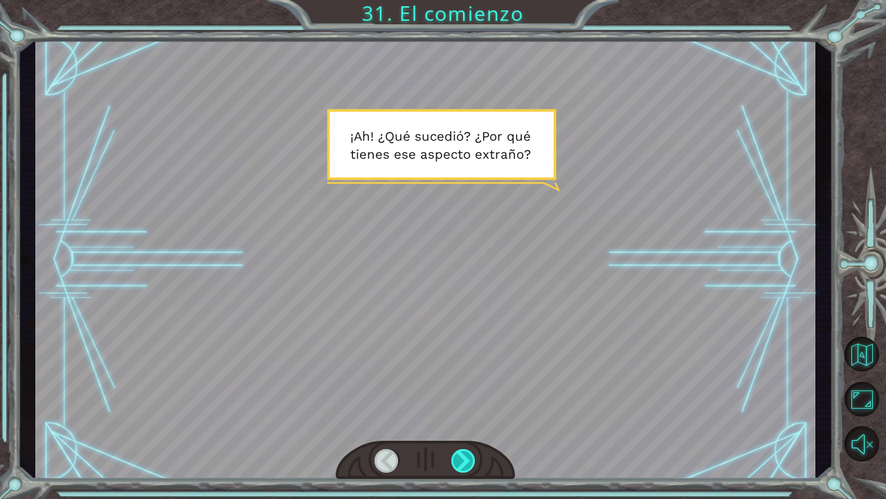
click at [465, 452] on div at bounding box center [463, 461] width 25 height 24
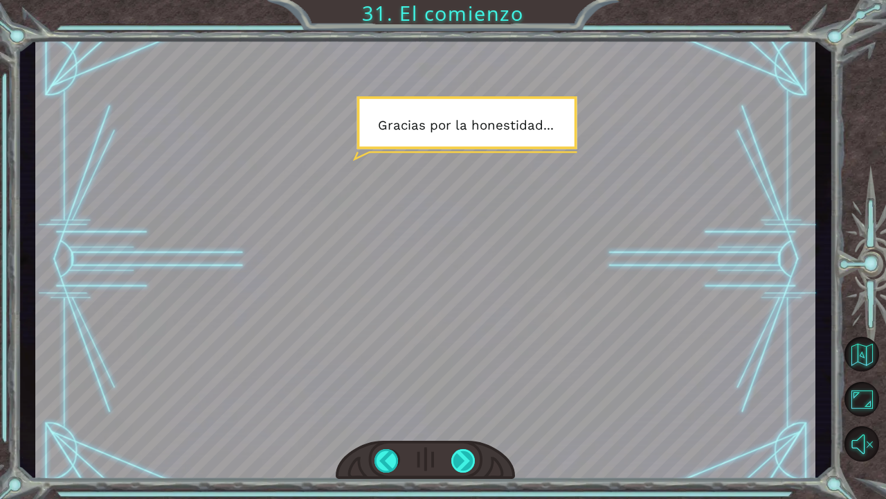
click at [466, 452] on div at bounding box center [463, 461] width 25 height 24
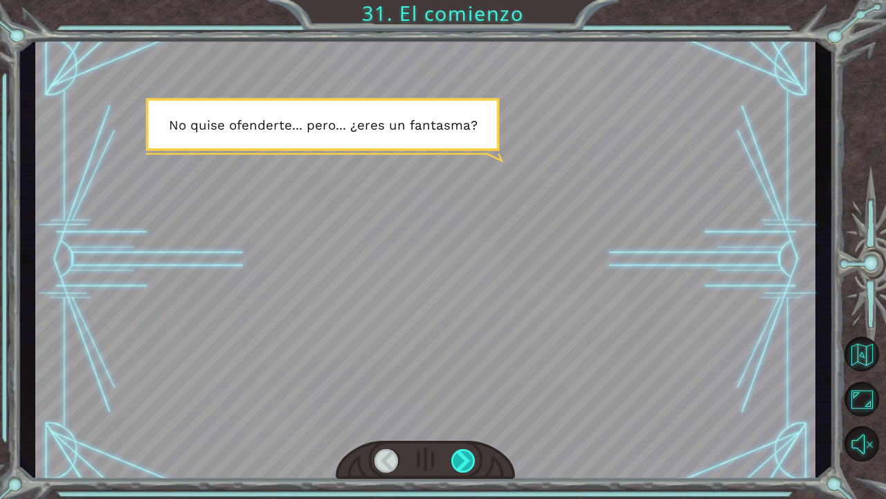
click at [466, 452] on div at bounding box center [463, 461] width 25 height 24
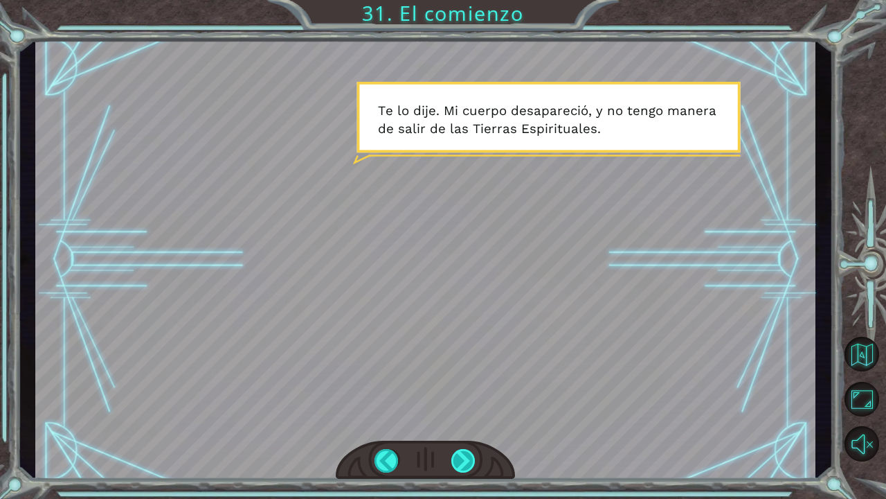
click at [467, 453] on div at bounding box center [463, 461] width 25 height 24
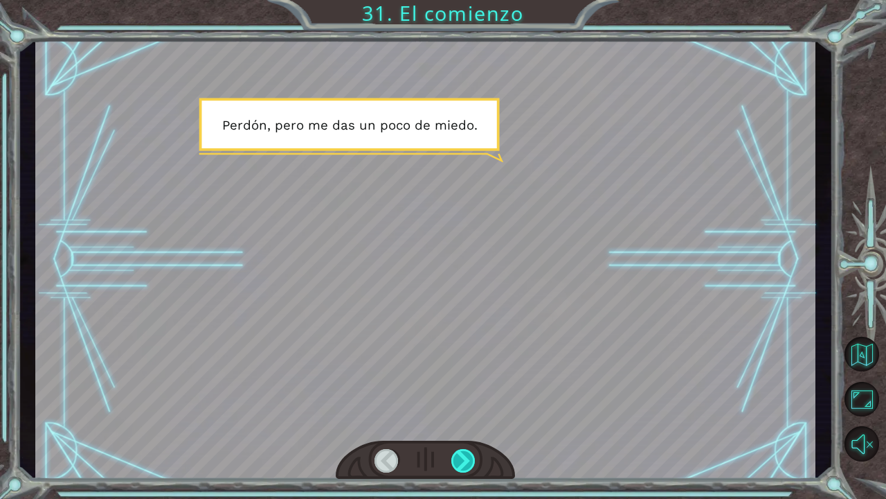
click at [467, 453] on div at bounding box center [463, 461] width 25 height 24
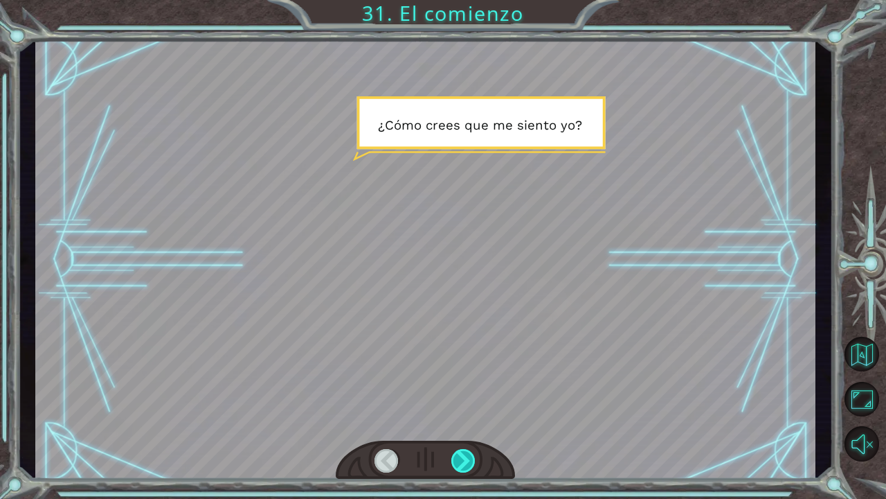
click at [467, 453] on div at bounding box center [463, 461] width 25 height 24
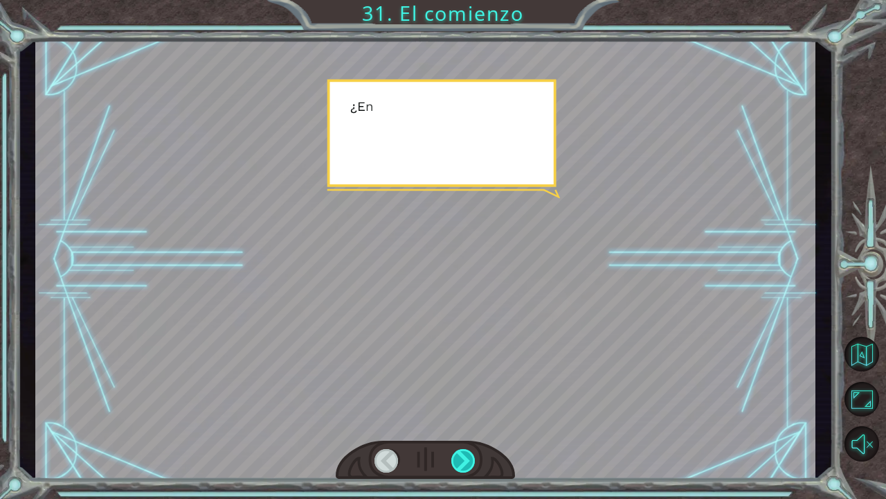
click at [467, 453] on div at bounding box center [463, 461] width 25 height 24
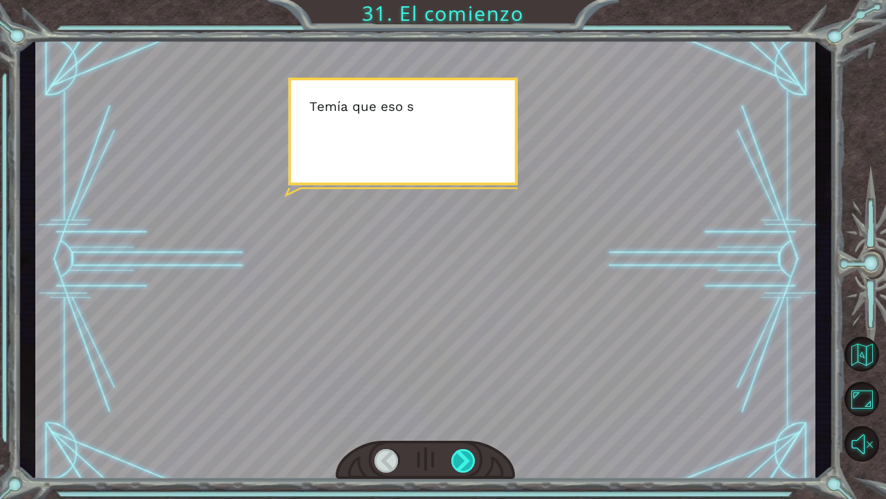
click at [467, 453] on div at bounding box center [463, 461] width 25 height 24
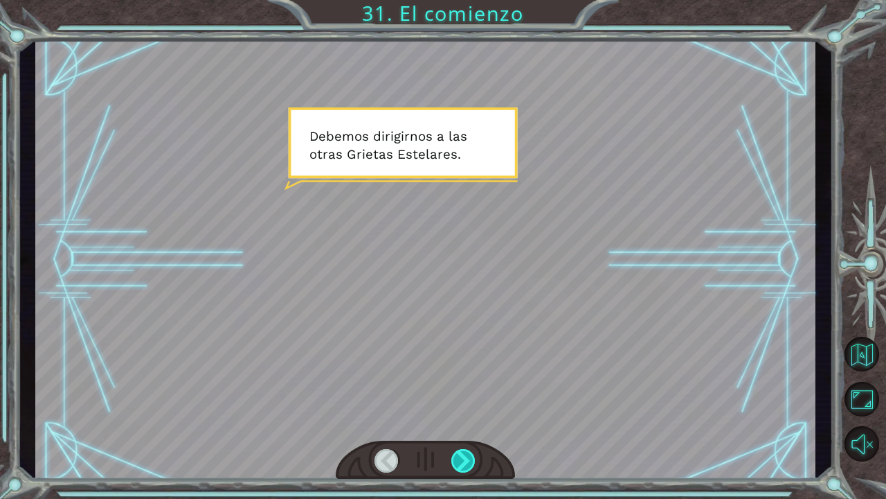
click at [468, 453] on div at bounding box center [463, 461] width 25 height 24
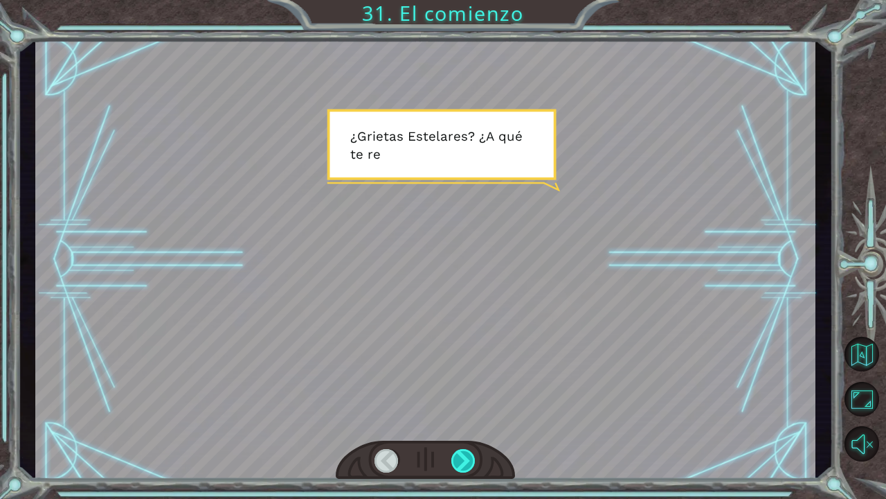
click at [468, 453] on div at bounding box center [463, 461] width 25 height 24
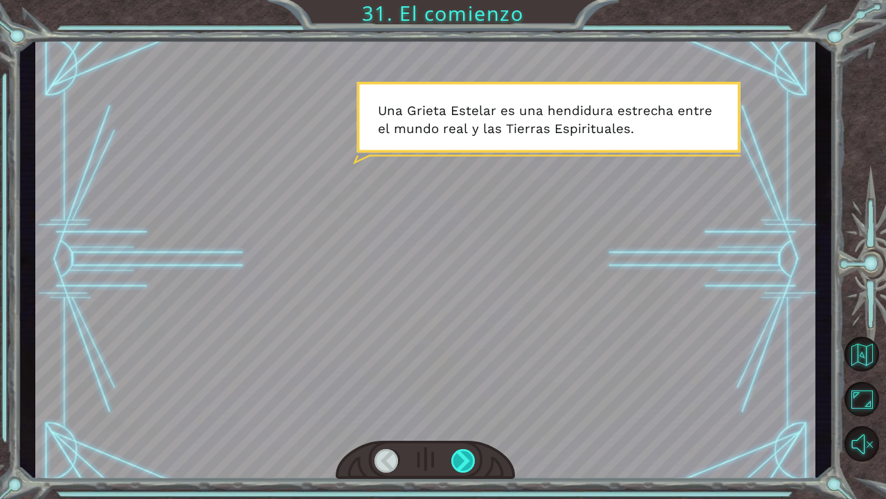
click at [468, 453] on div at bounding box center [463, 461] width 25 height 24
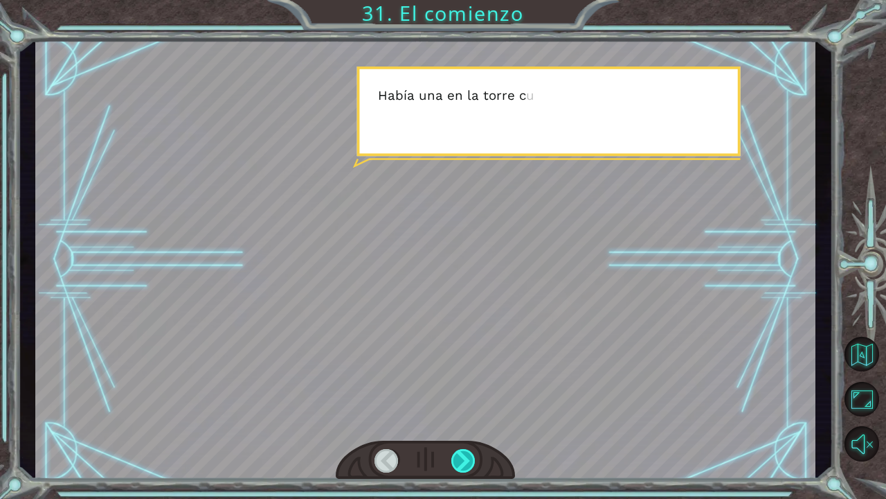
click at [468, 453] on div at bounding box center [463, 461] width 25 height 24
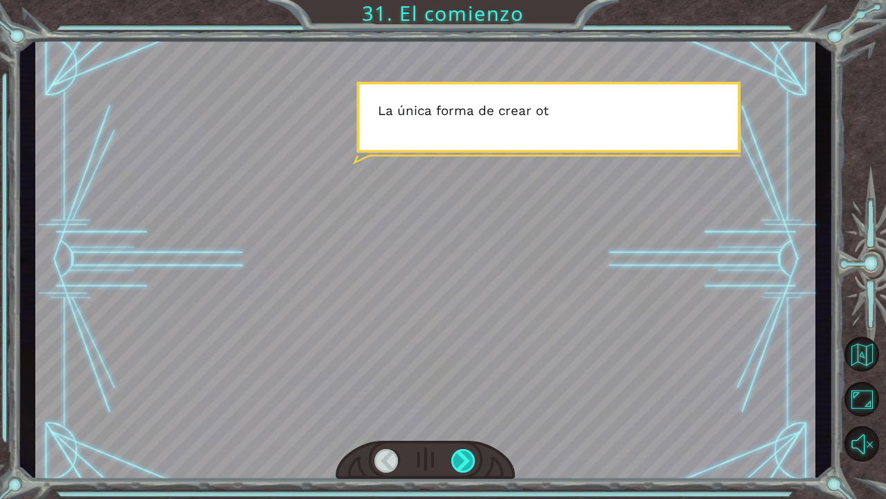
click at [468, 453] on div at bounding box center [463, 461] width 25 height 24
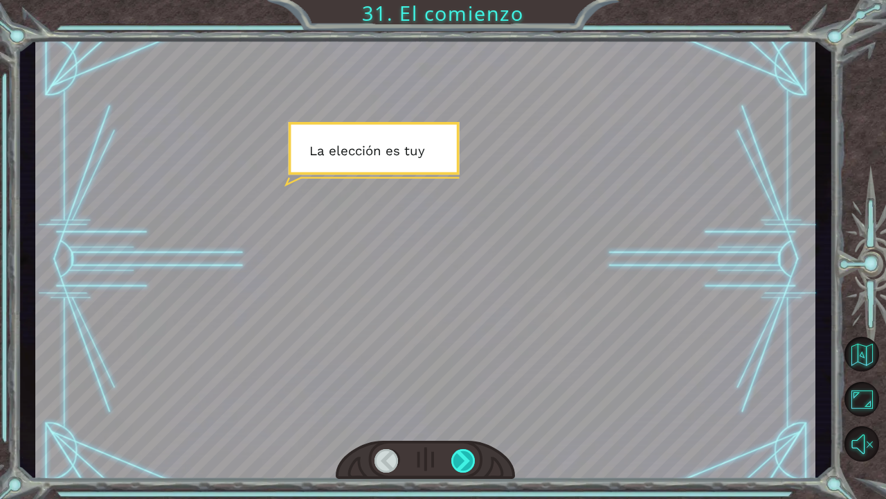
click at [468, 453] on div at bounding box center [463, 461] width 25 height 24
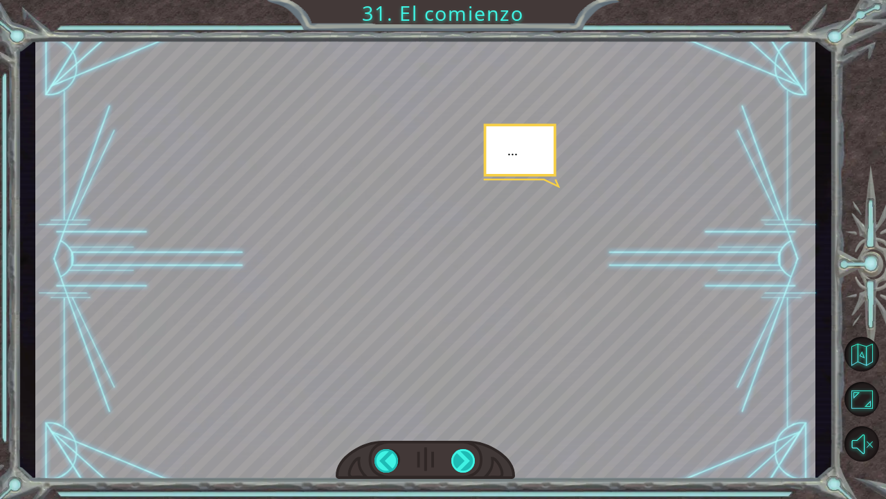
click at [469, 453] on div at bounding box center [463, 461] width 25 height 24
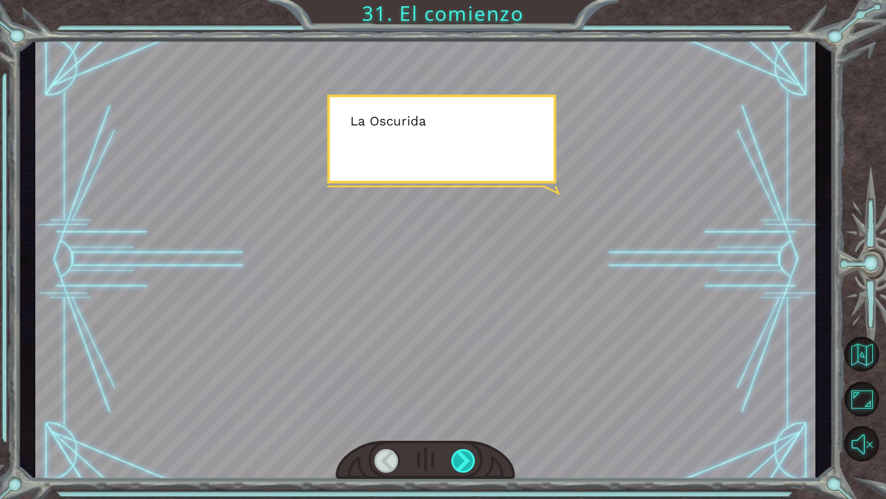
click at [469, 453] on div at bounding box center [463, 461] width 25 height 24
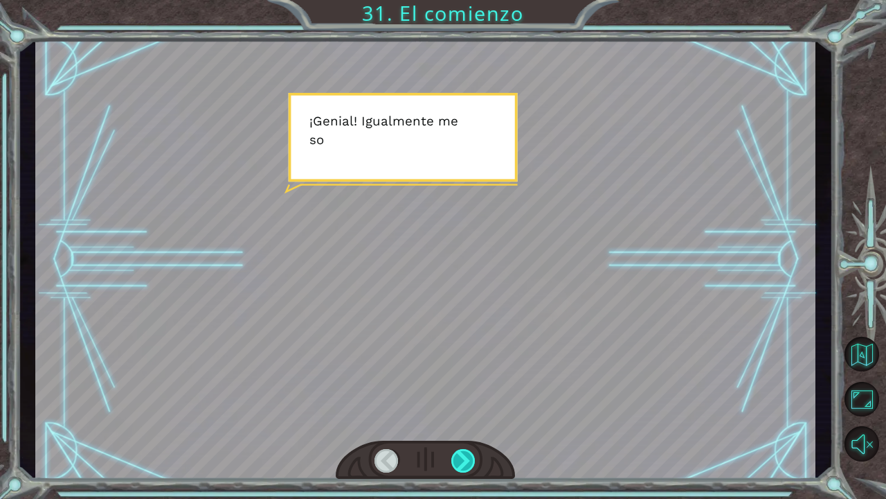
click at [469, 453] on div at bounding box center [463, 461] width 25 height 24
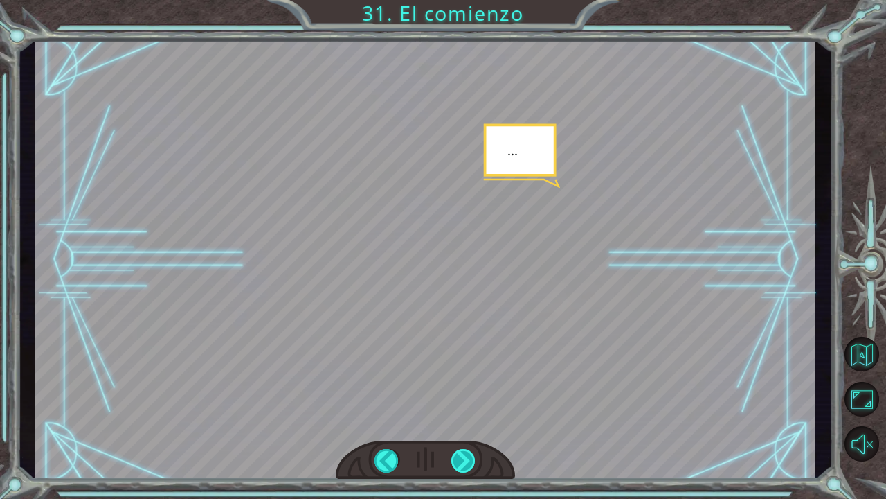
click at [469, 453] on div at bounding box center [463, 461] width 25 height 24
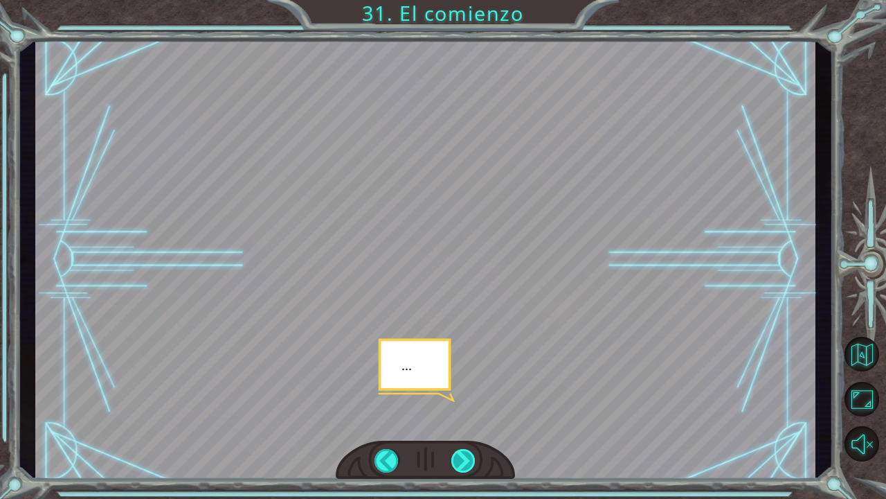
click at [469, 453] on div at bounding box center [463, 461] width 25 height 24
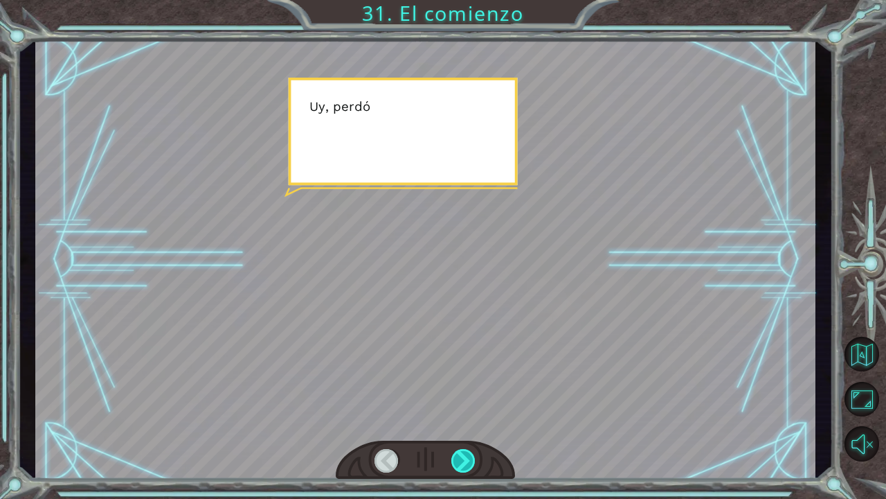
click at [469, 453] on div at bounding box center [463, 461] width 25 height 24
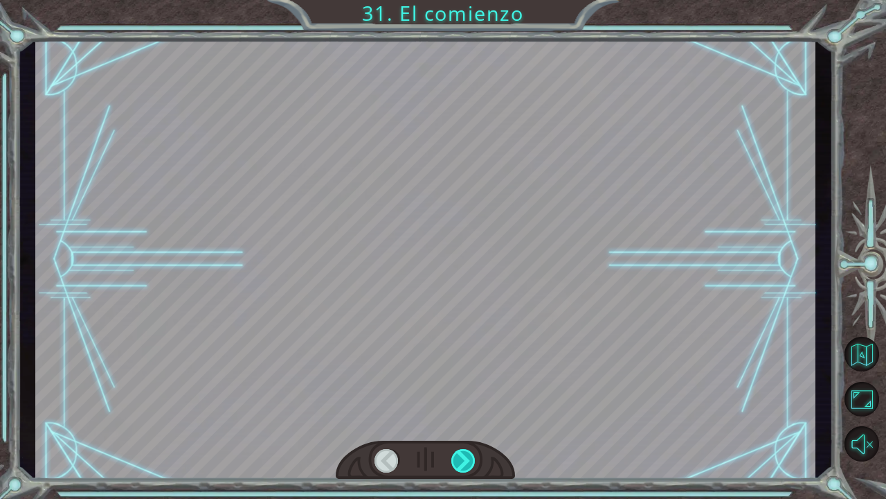
click at [469, 453] on div at bounding box center [463, 461] width 25 height 24
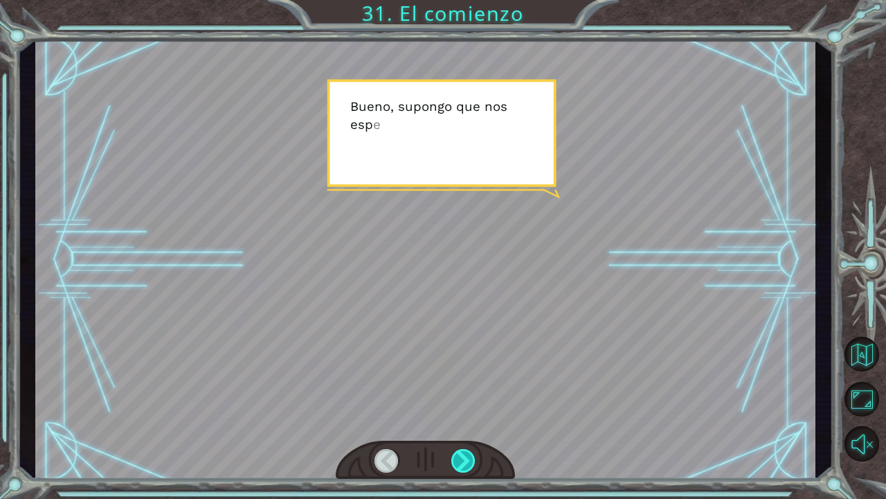
click at [470, 453] on div at bounding box center [463, 461] width 25 height 24
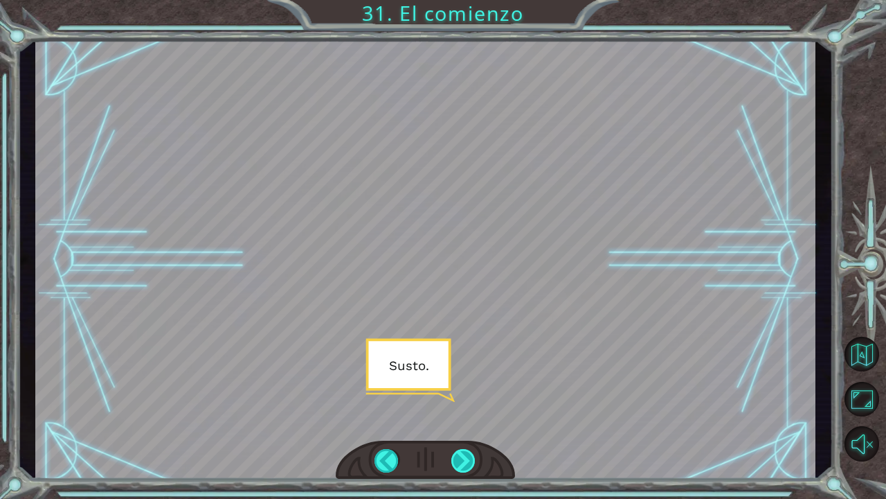
click at [470, 453] on div at bounding box center [463, 461] width 25 height 24
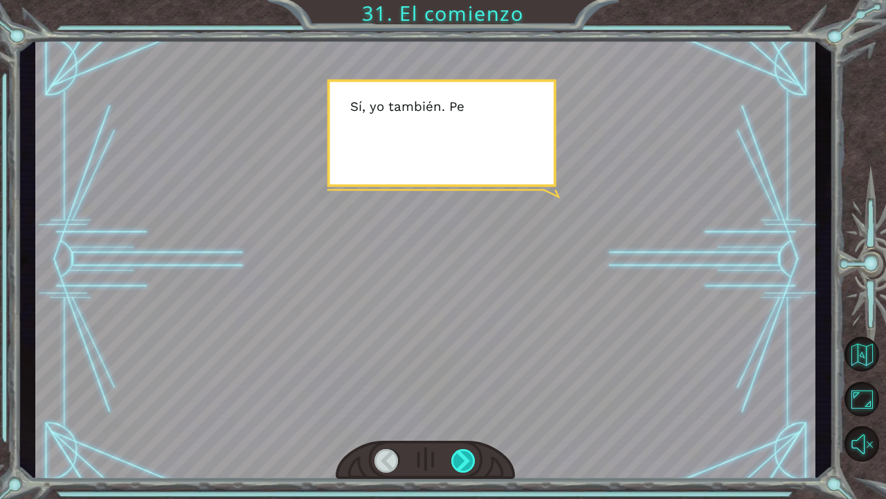
click at [471, 453] on div at bounding box center [463, 461] width 25 height 24
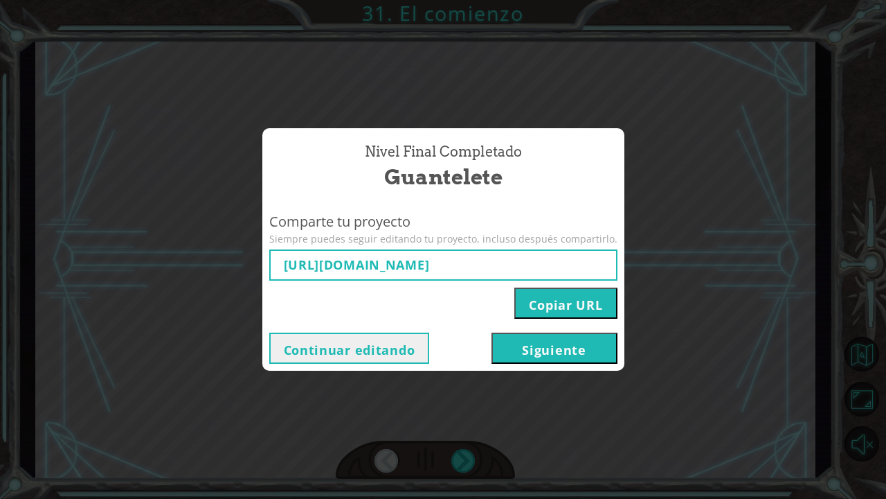
type input "[URL][DOMAIN_NAME]"
click at [566, 348] on button "Siguiente" at bounding box center [555, 347] width 126 height 31
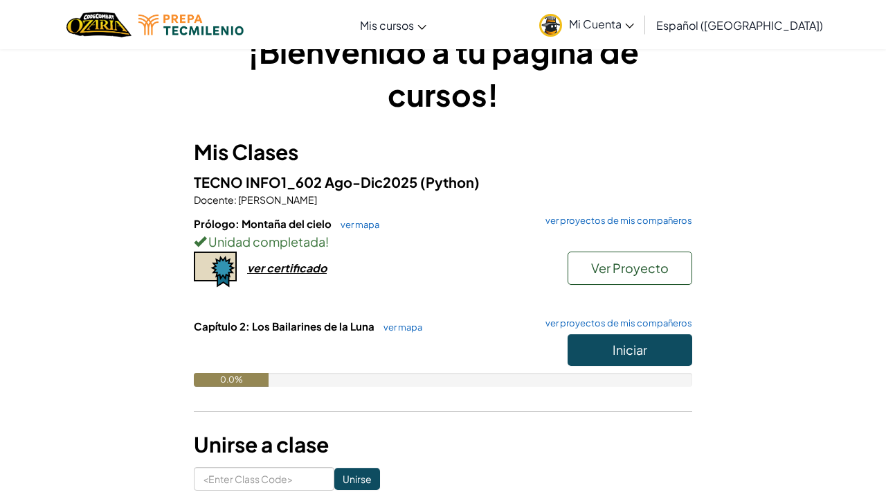
scroll to position [39, 0]
click at [276, 269] on div "ver certificado" at bounding box center [287, 268] width 80 height 15
